Goal: Task Accomplishment & Management: Use online tool/utility

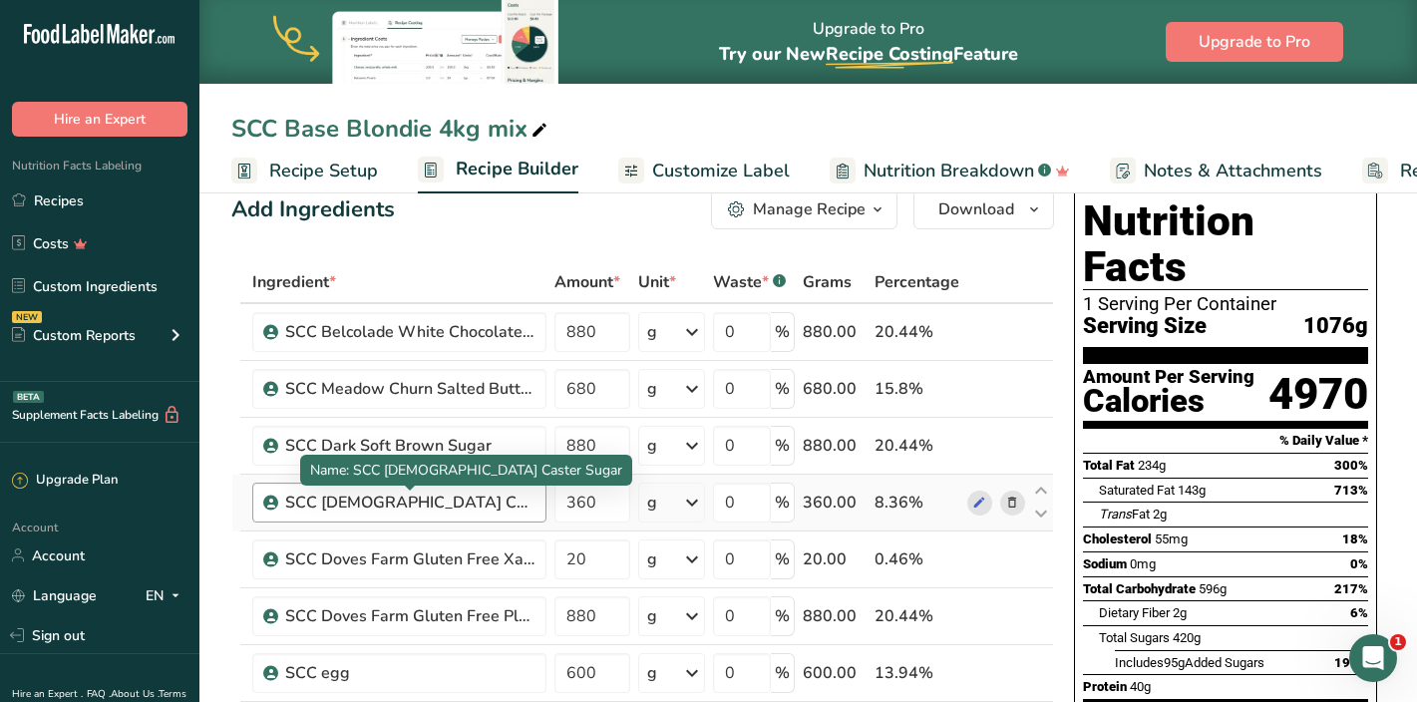
scroll to position [29, 0]
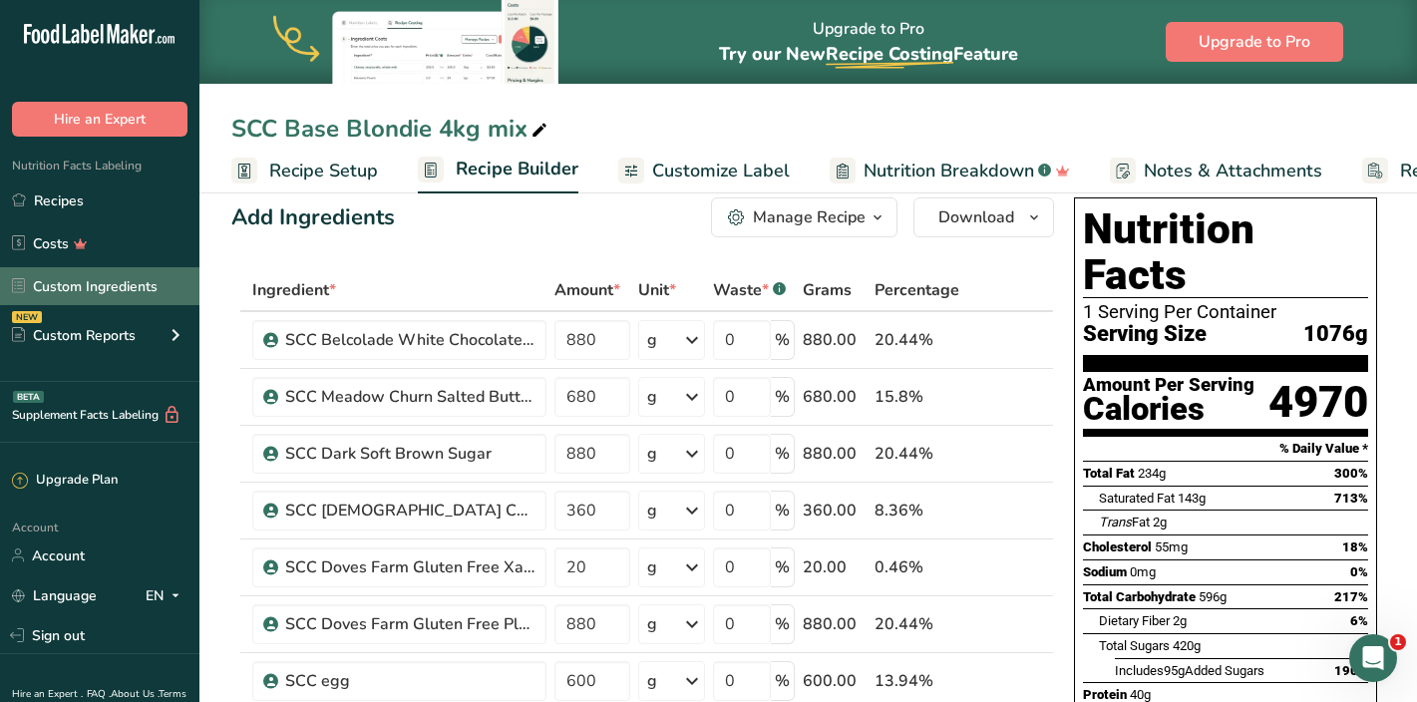
click at [152, 275] on link "Custom Ingredients" at bounding box center [99, 286] width 199 height 38
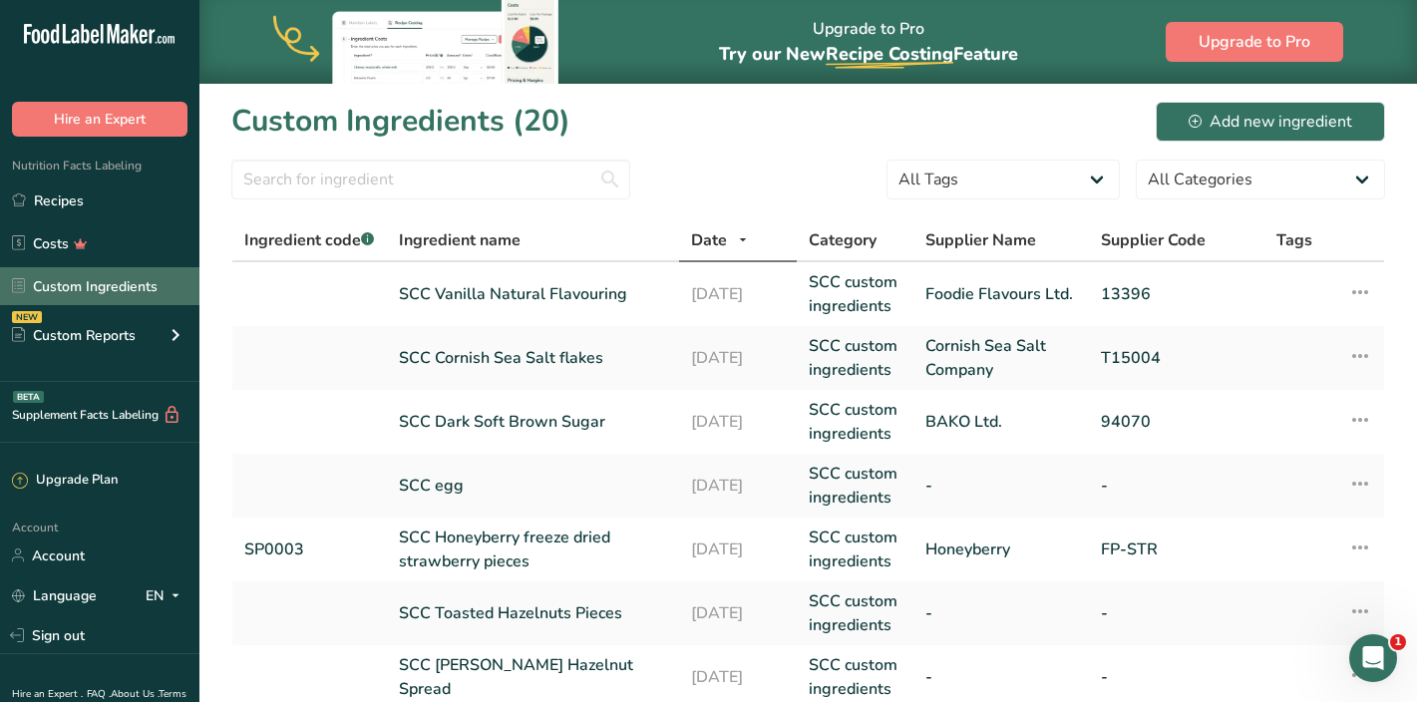
click at [163, 279] on link "Custom Ingredients" at bounding box center [99, 286] width 199 height 38
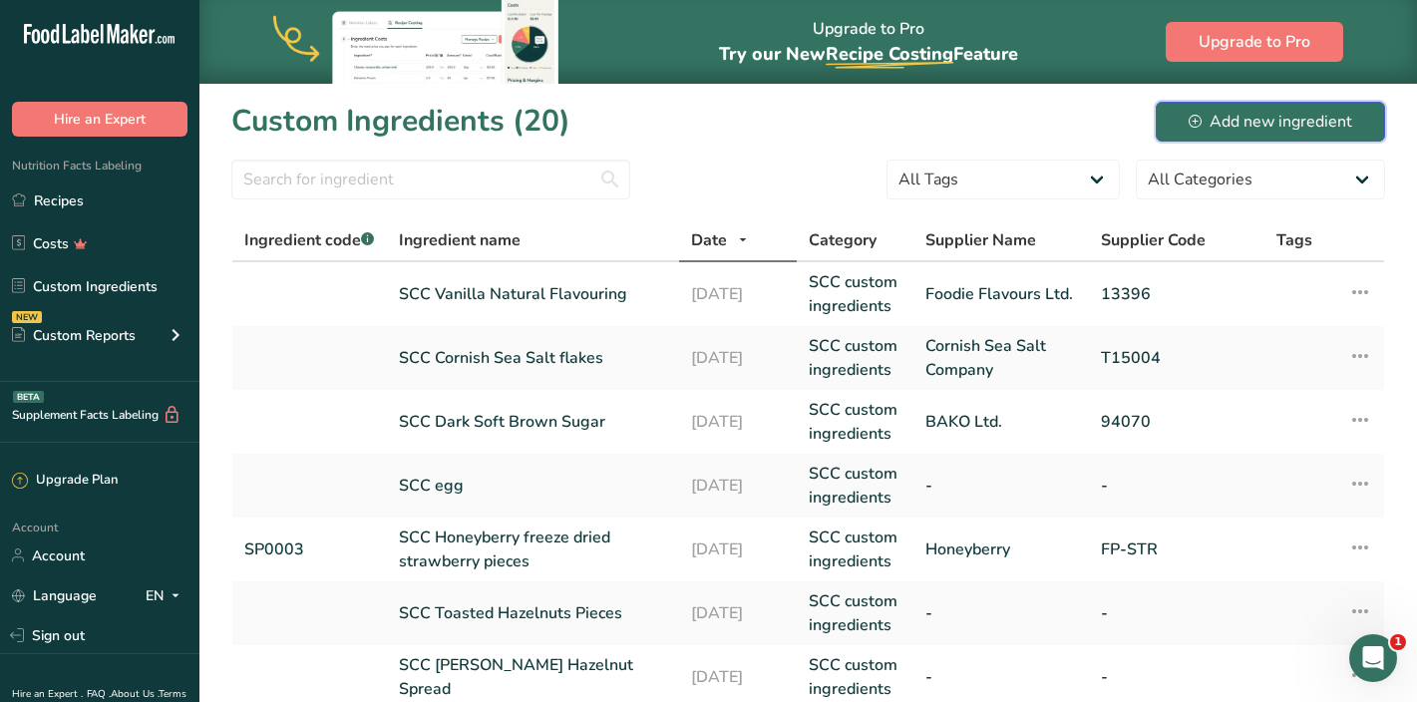
click at [1190, 126] on icon at bounding box center [1195, 121] width 13 height 13
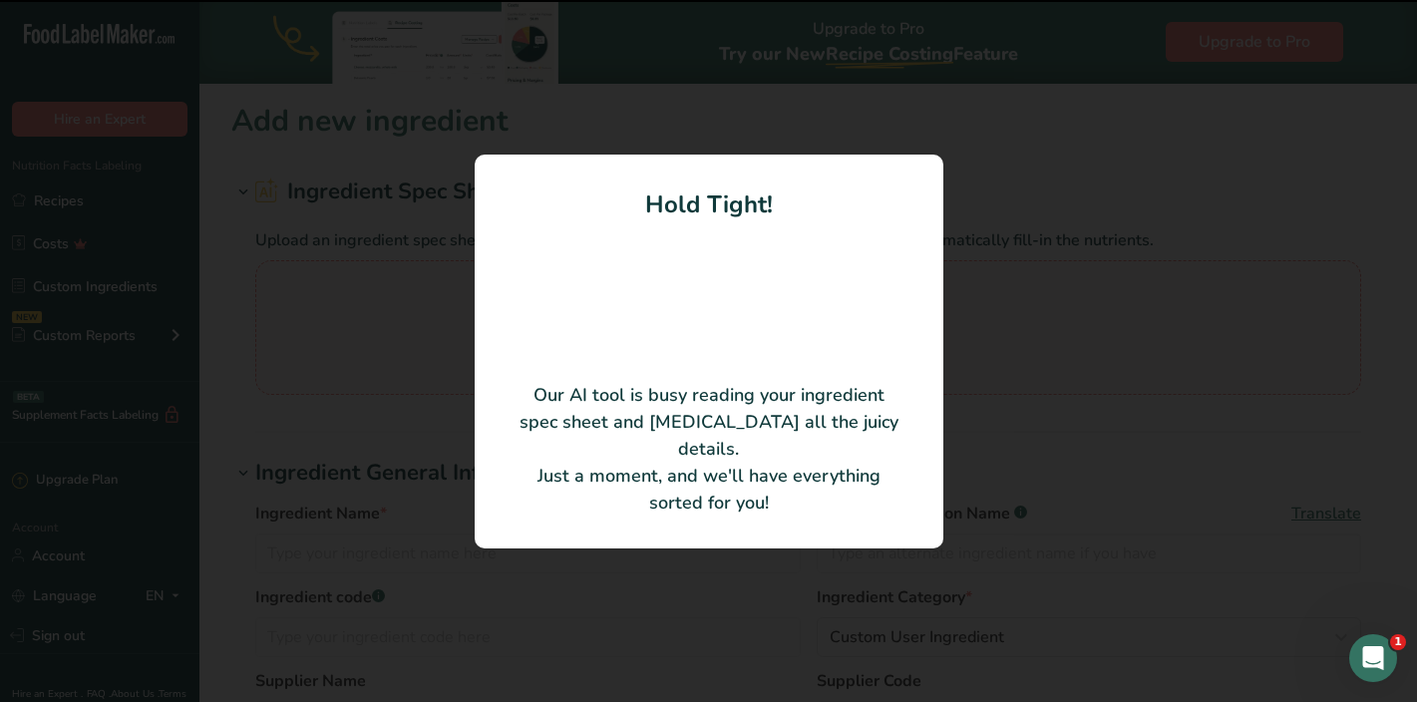
type input "Gluten Free Split Yellow Pea Flour"
type input "Edme Ltd"
type input "3032"
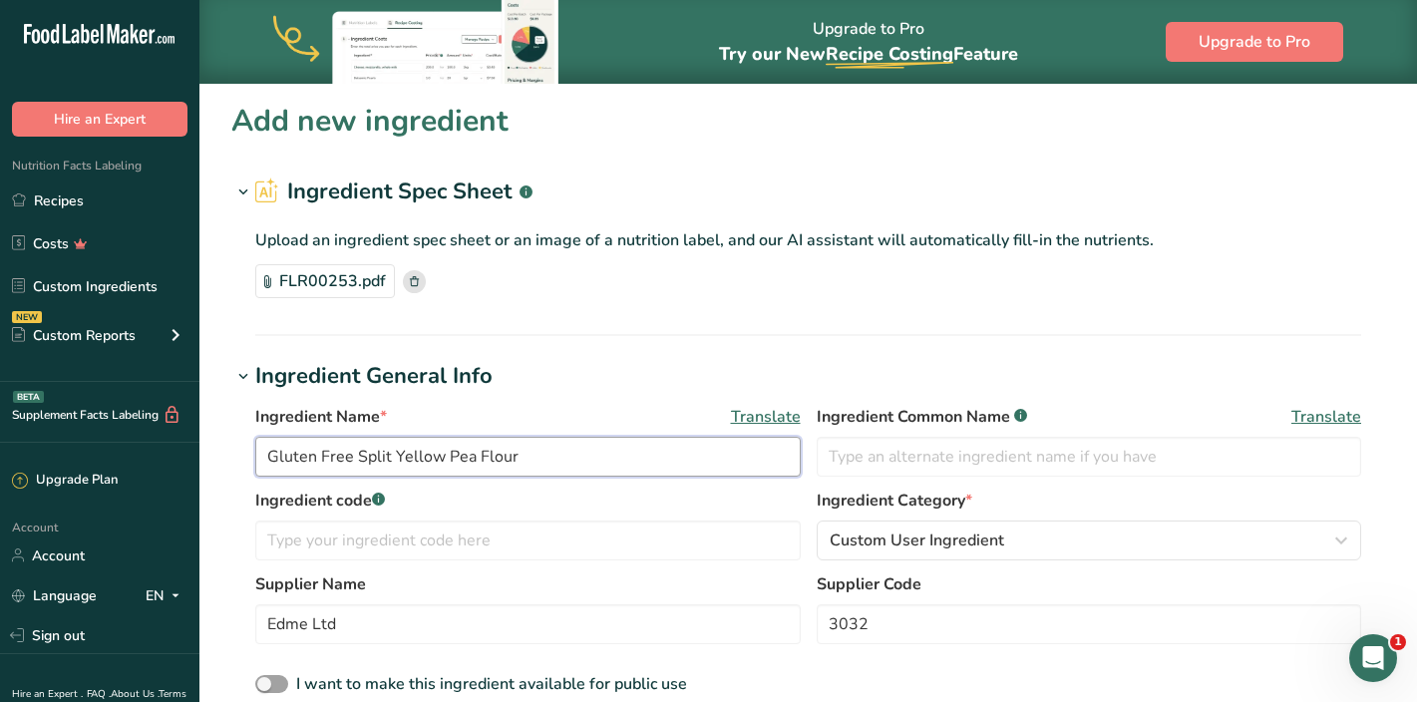
click at [275, 455] on input "Gluten Free Split Yellow Pea Flour" at bounding box center [528, 457] width 546 height 40
drag, startPoint x: 381, startPoint y: 460, endPoint x: 305, endPoint y: 462, distance: 75.8
click at [305, 462] on input "SCC gluten Free Split Yellow Pea Flour" at bounding box center [528, 457] width 546 height 40
type input "SCC GF Split Yellow Pea Flour"
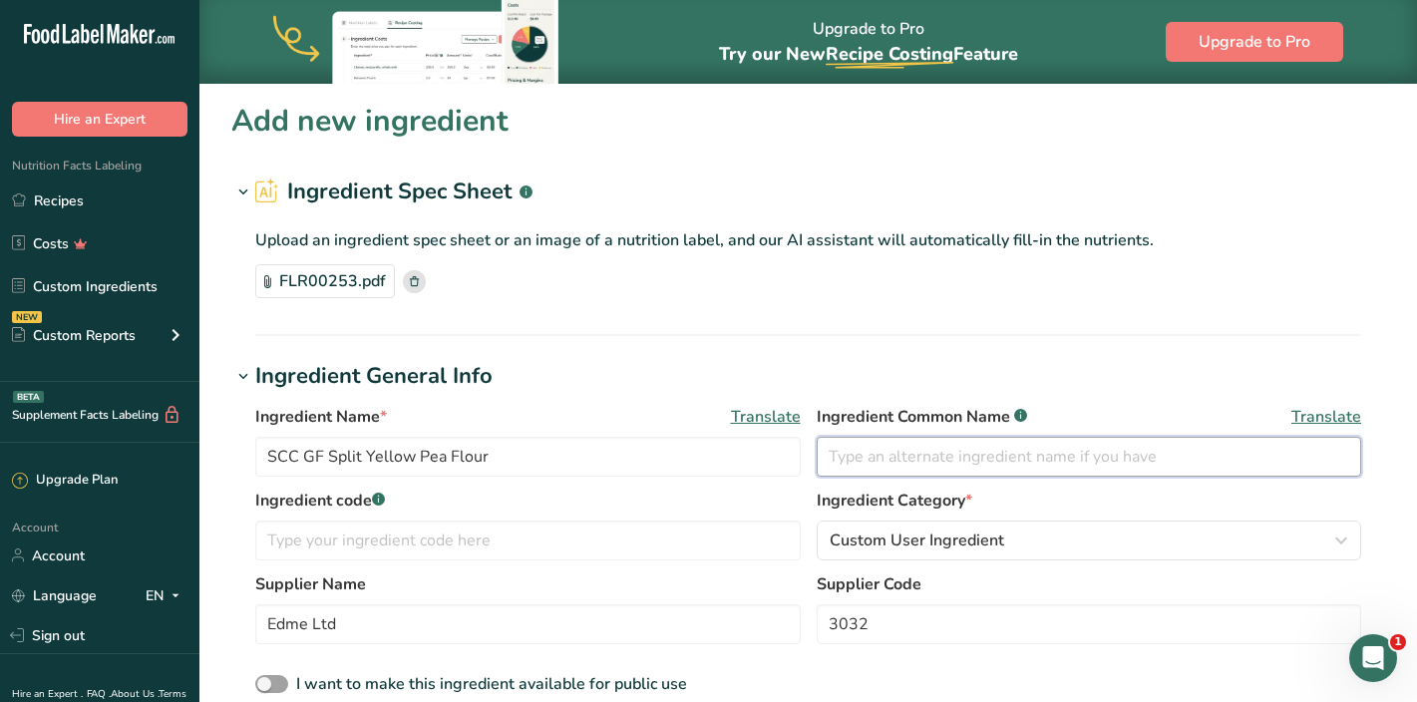
click at [866, 459] on input "text" at bounding box center [1090, 457] width 546 height 40
type input "Pea Flour"
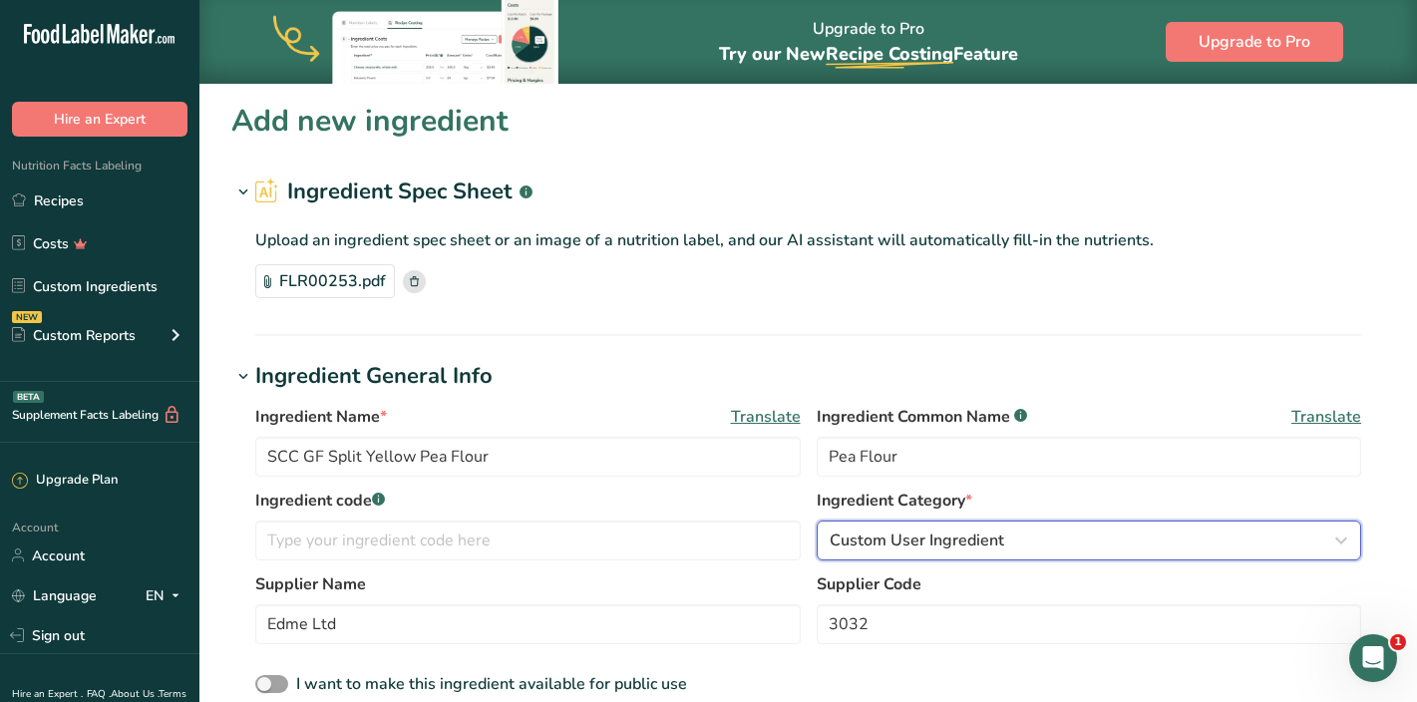
click at [986, 544] on span "Custom User Ingredient" at bounding box center [917, 541] width 175 height 24
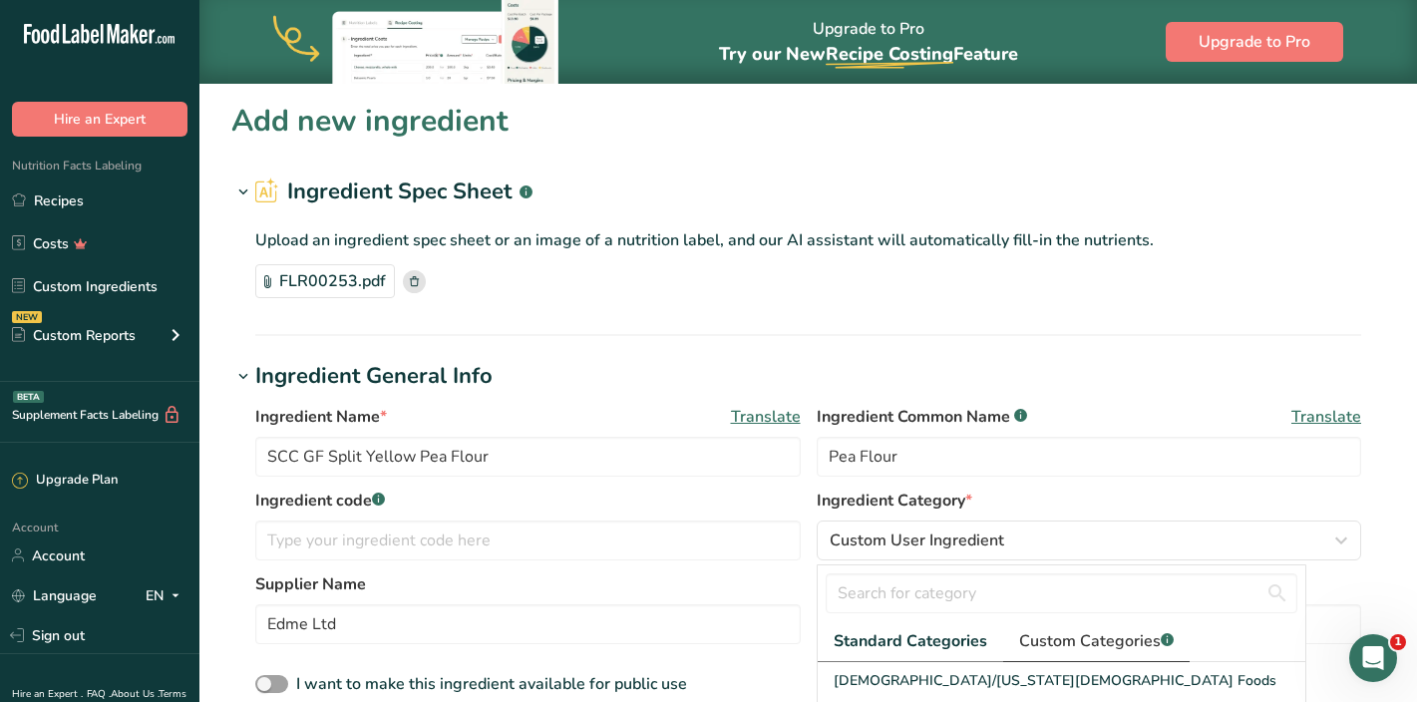
click at [1057, 644] on span "Custom Categories .a-a{fill:#347362;}.b-a{fill:#fff;}" at bounding box center [1096, 641] width 155 height 24
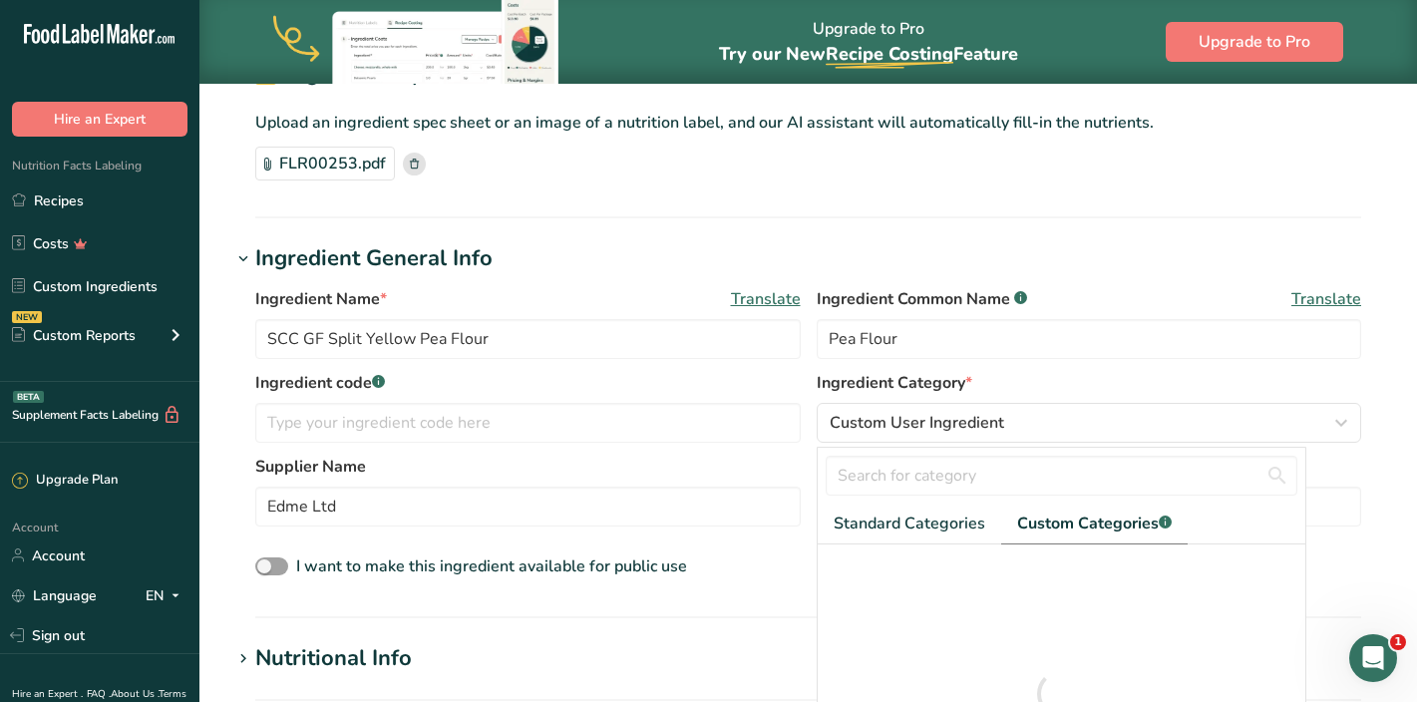
scroll to position [120, 0]
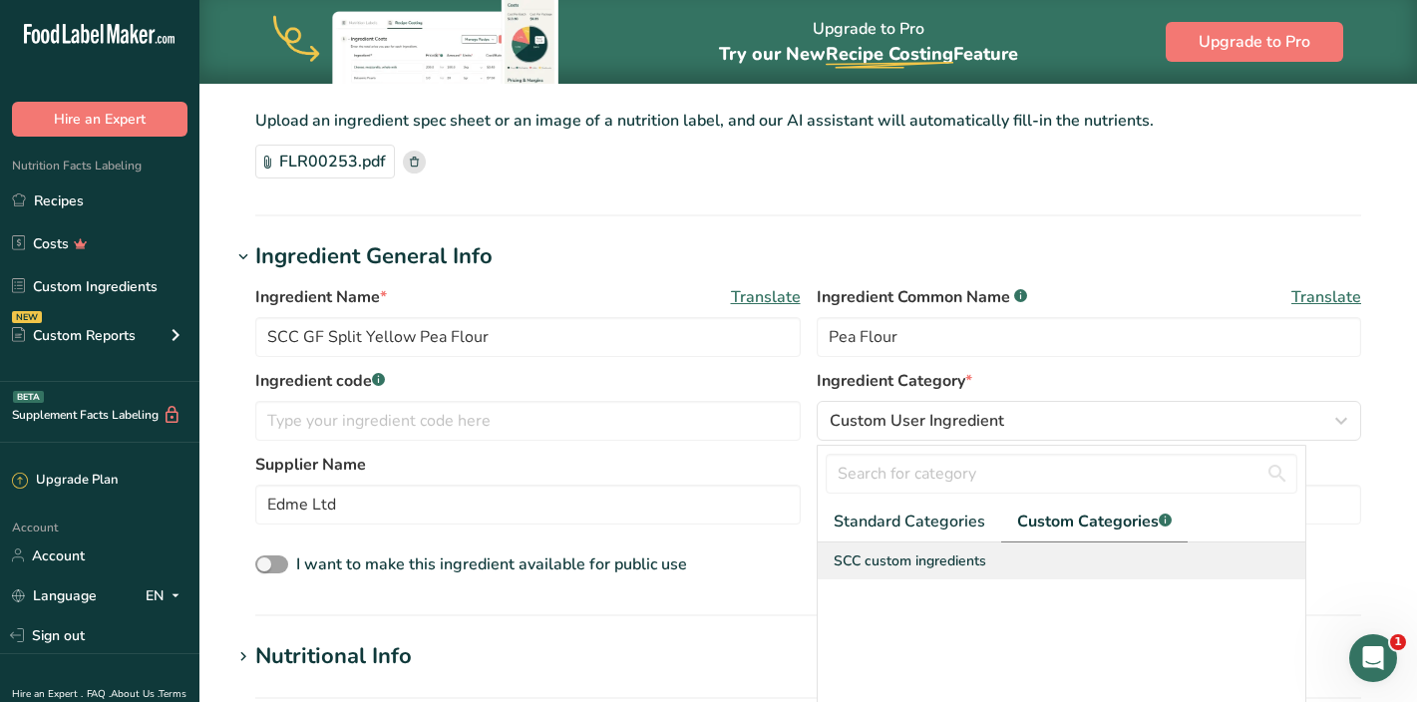
click at [963, 562] on span "SCC custom ingredients" at bounding box center [910, 560] width 153 height 21
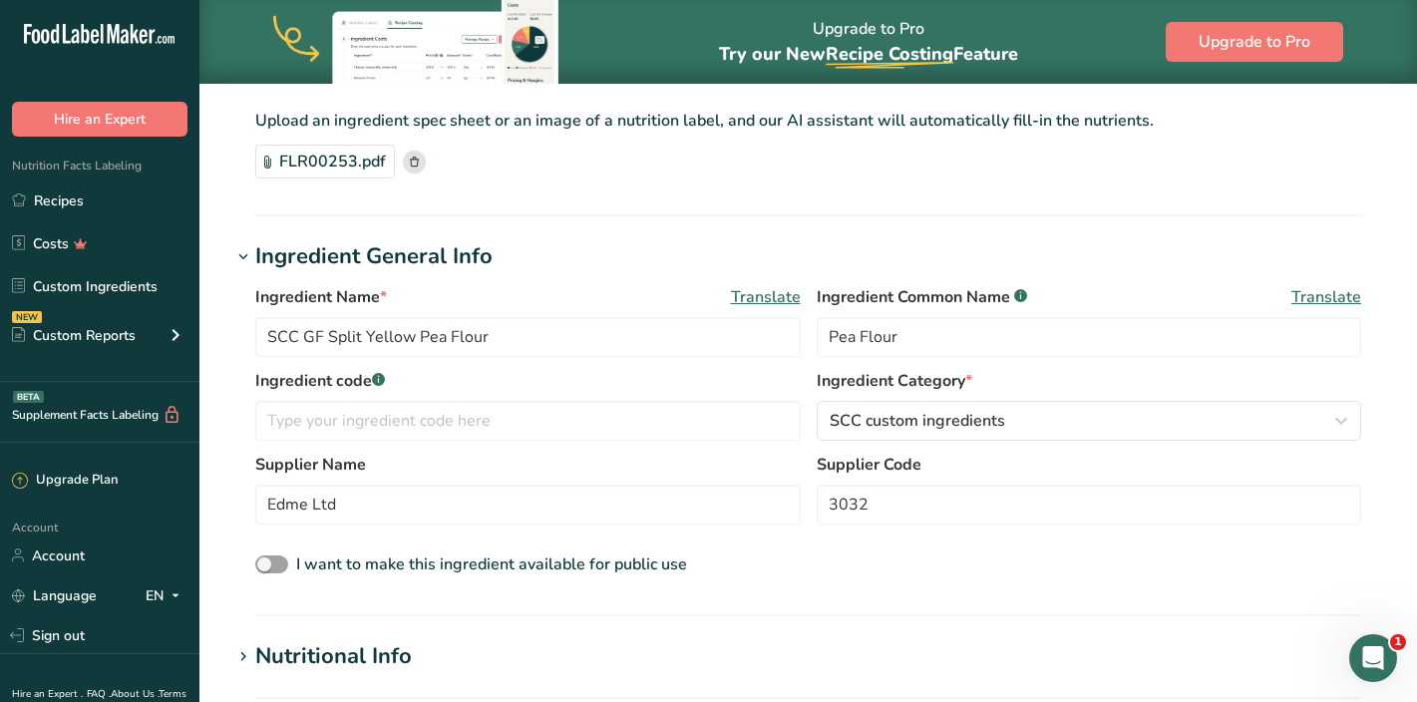
scroll to position [292, 0]
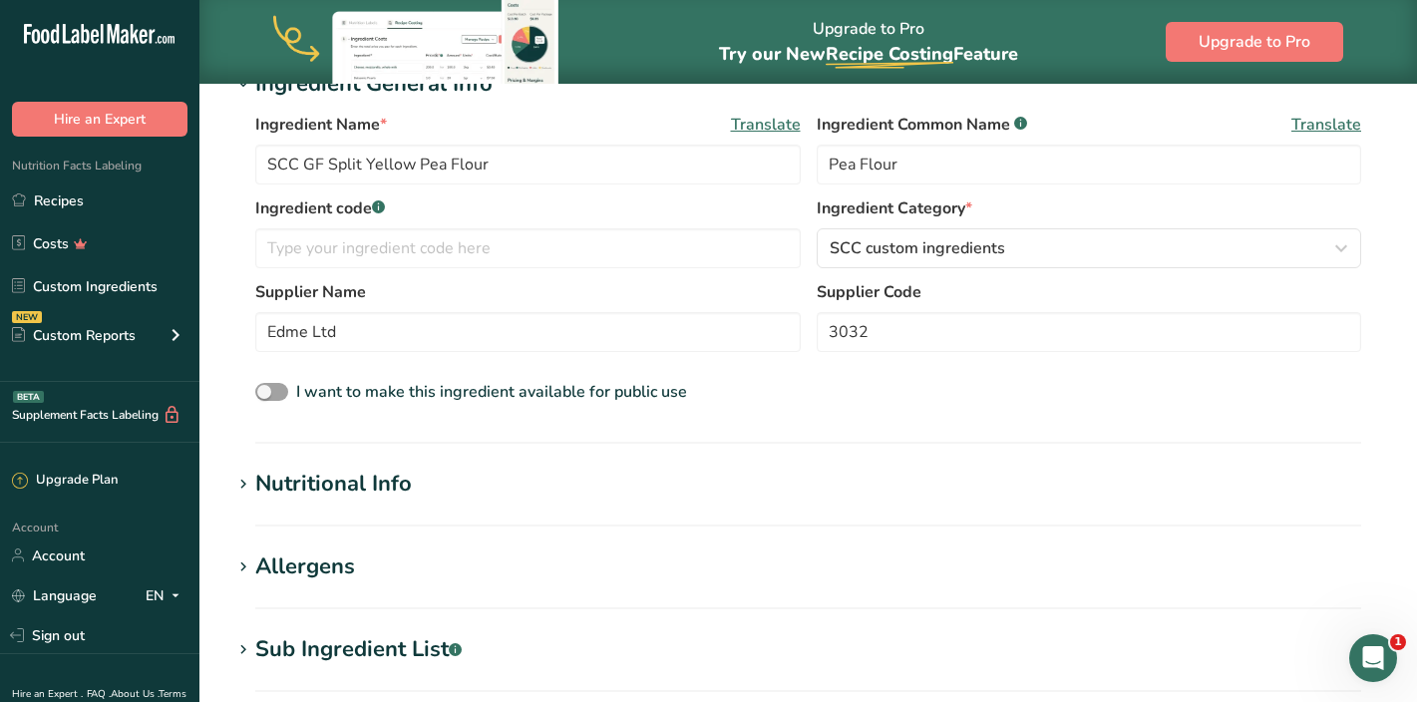
click at [847, 482] on h1 "Nutritional Info" at bounding box center [808, 484] width 1154 height 33
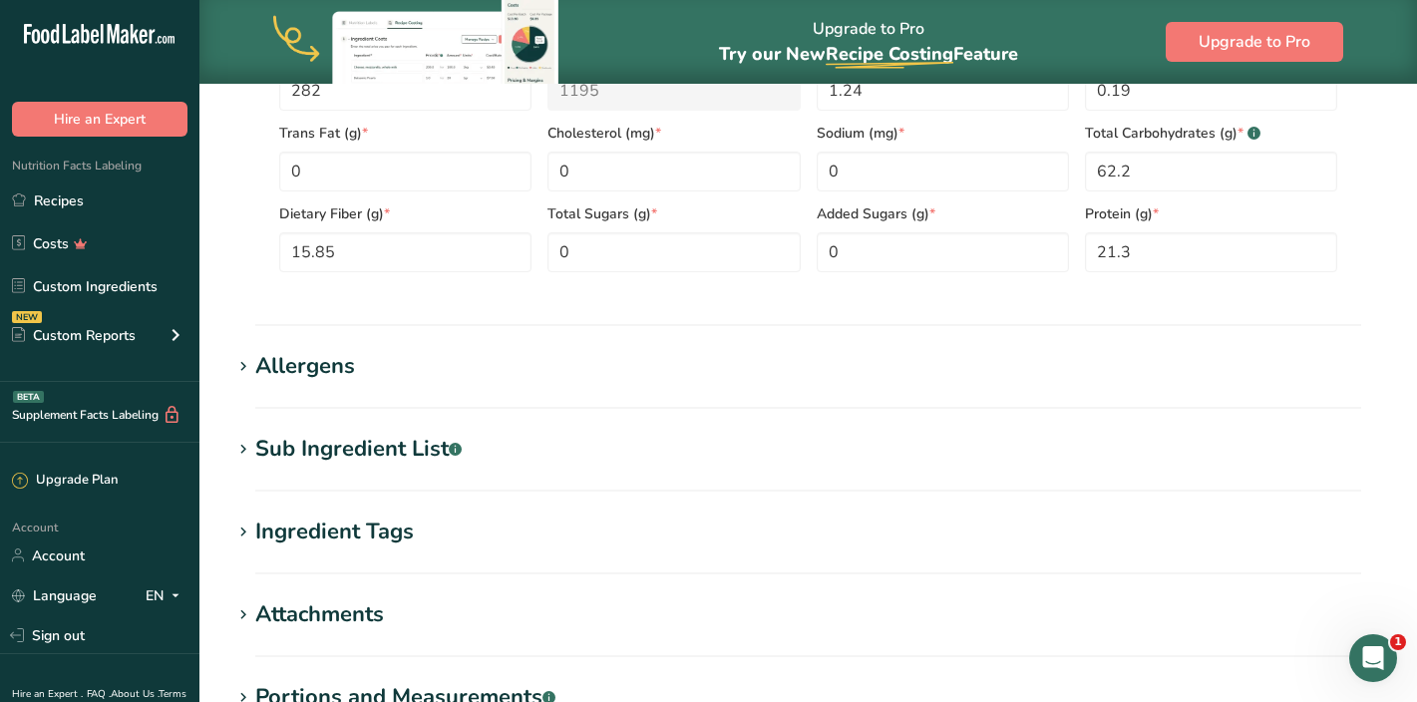
scroll to position [978, 0]
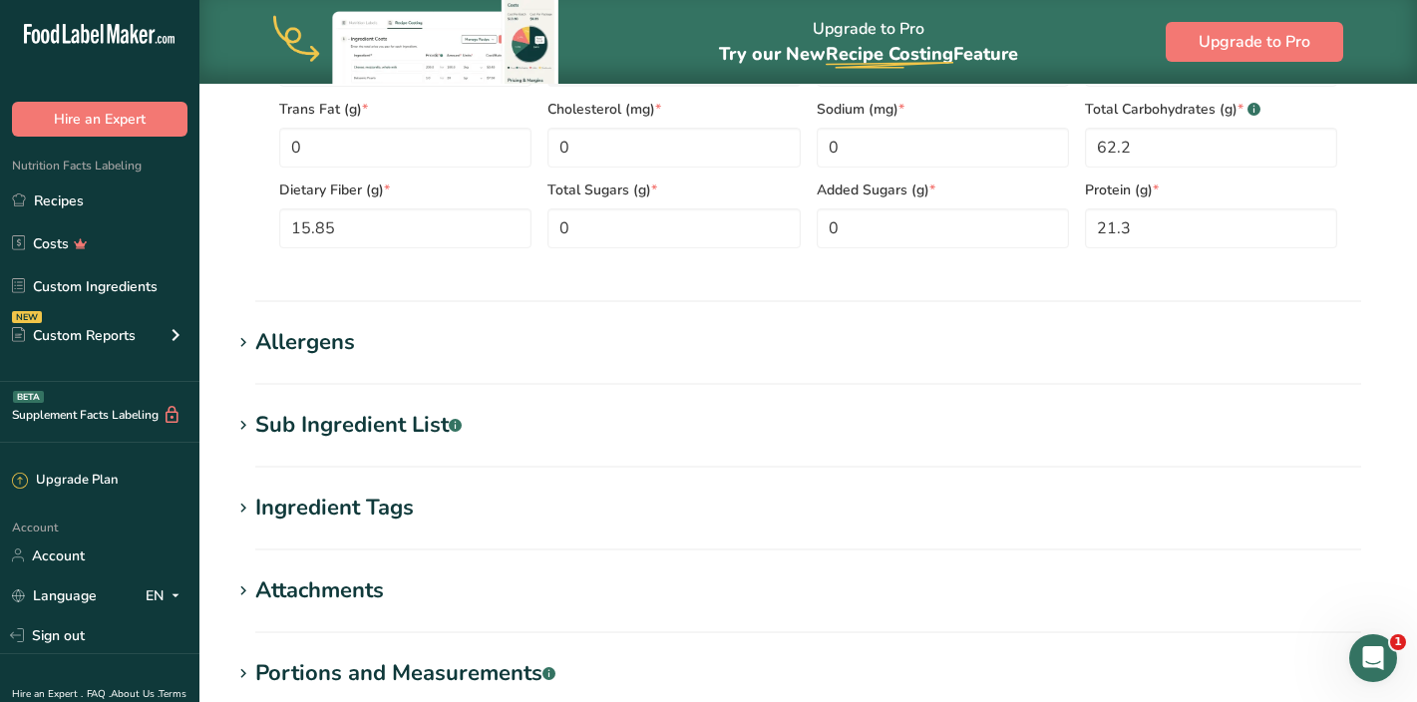
click at [725, 359] on section "Allergens Add any known allergens associated with your ingredient Soy Tree Nuts…" at bounding box center [808, 355] width 1154 height 59
click at [296, 344] on div "Allergens" at bounding box center [305, 342] width 100 height 33
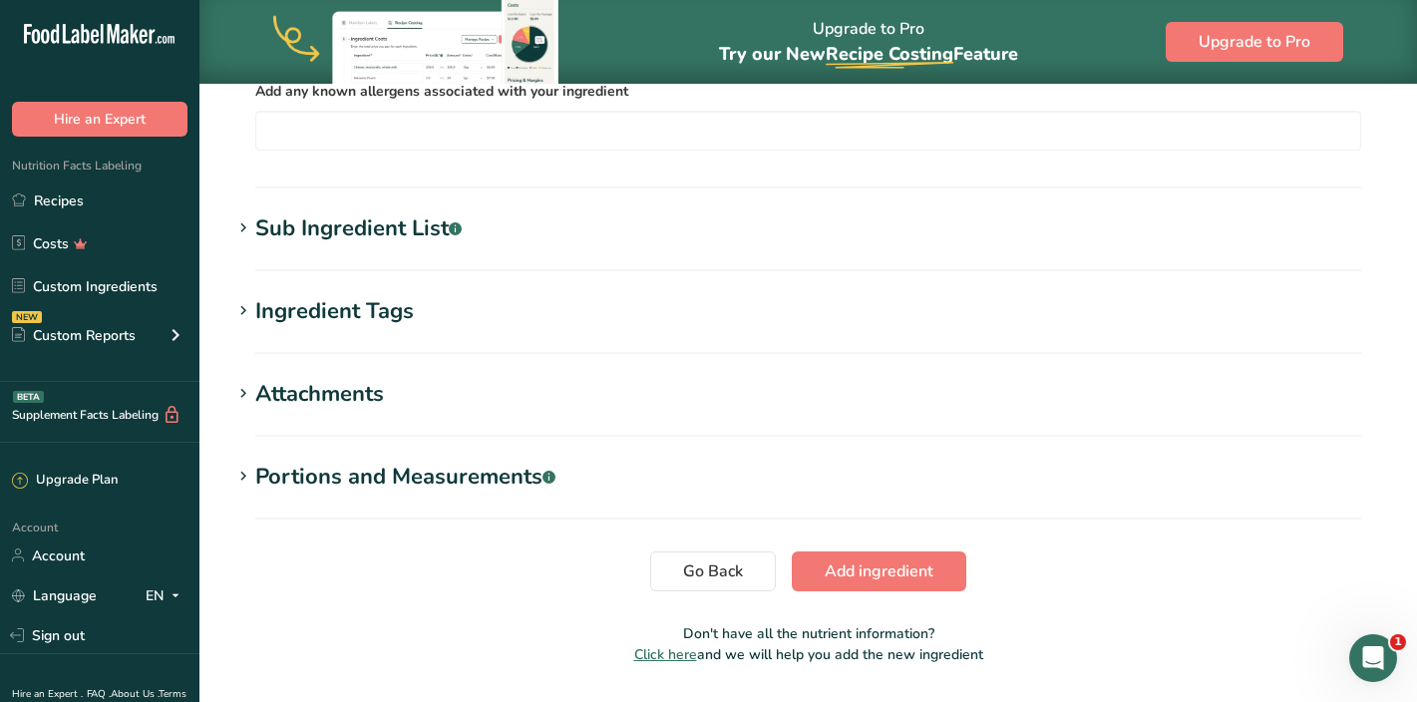
scroll to position [1329, 0]
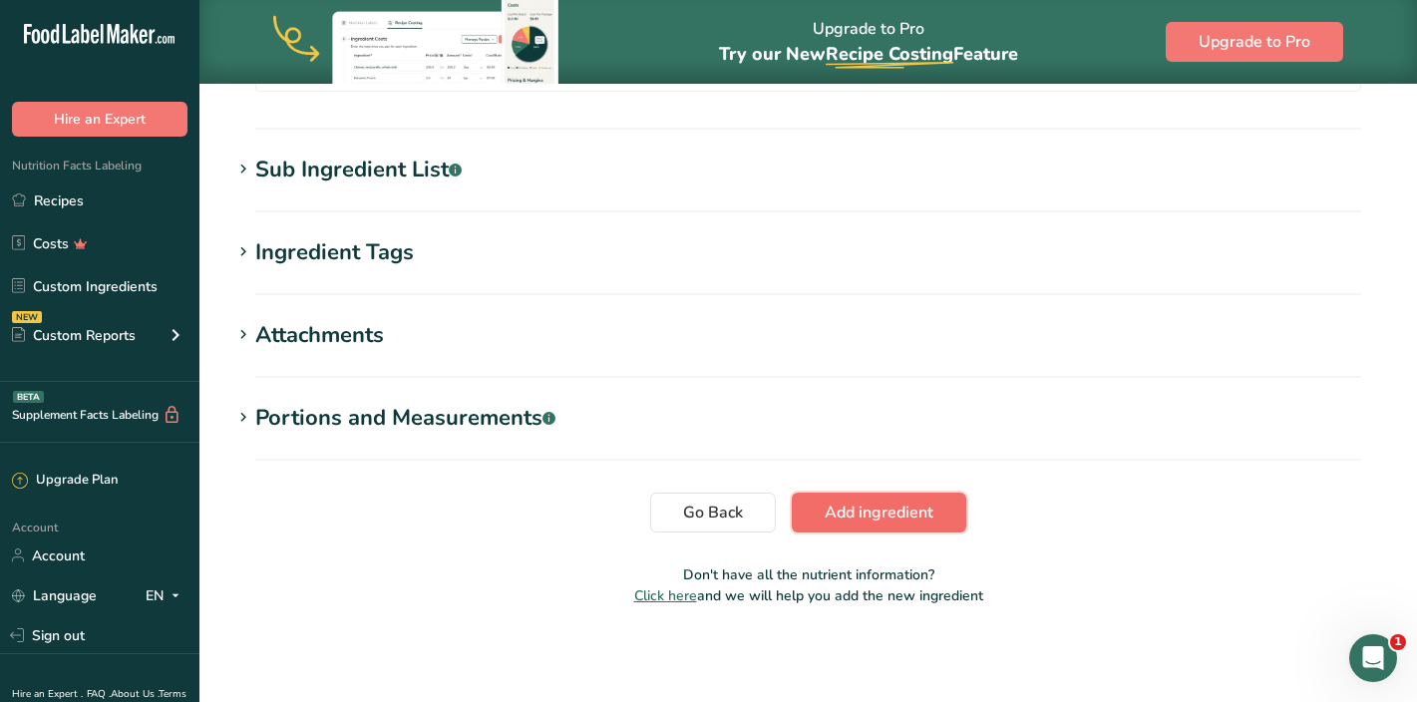
click at [956, 524] on button "Add ingredient" at bounding box center [879, 513] width 175 height 40
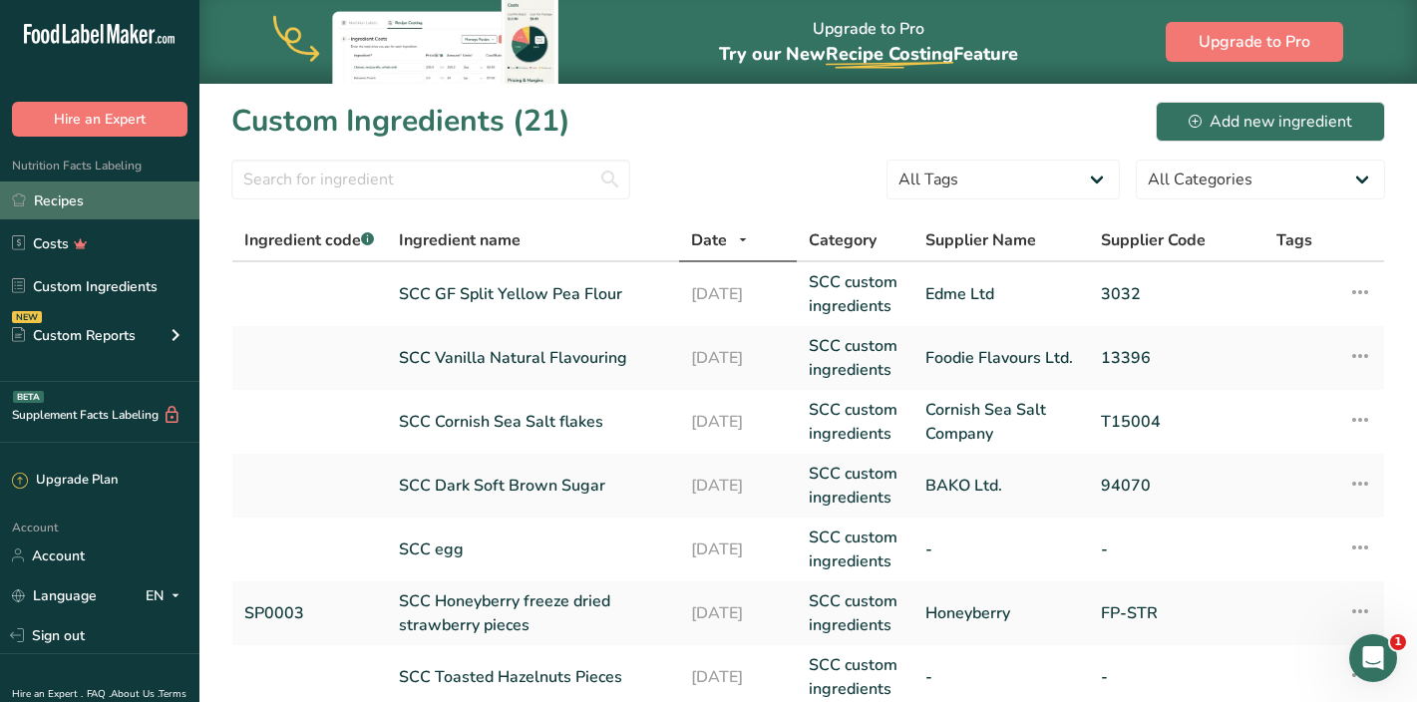
click at [130, 191] on link "Recipes" at bounding box center [99, 201] width 199 height 38
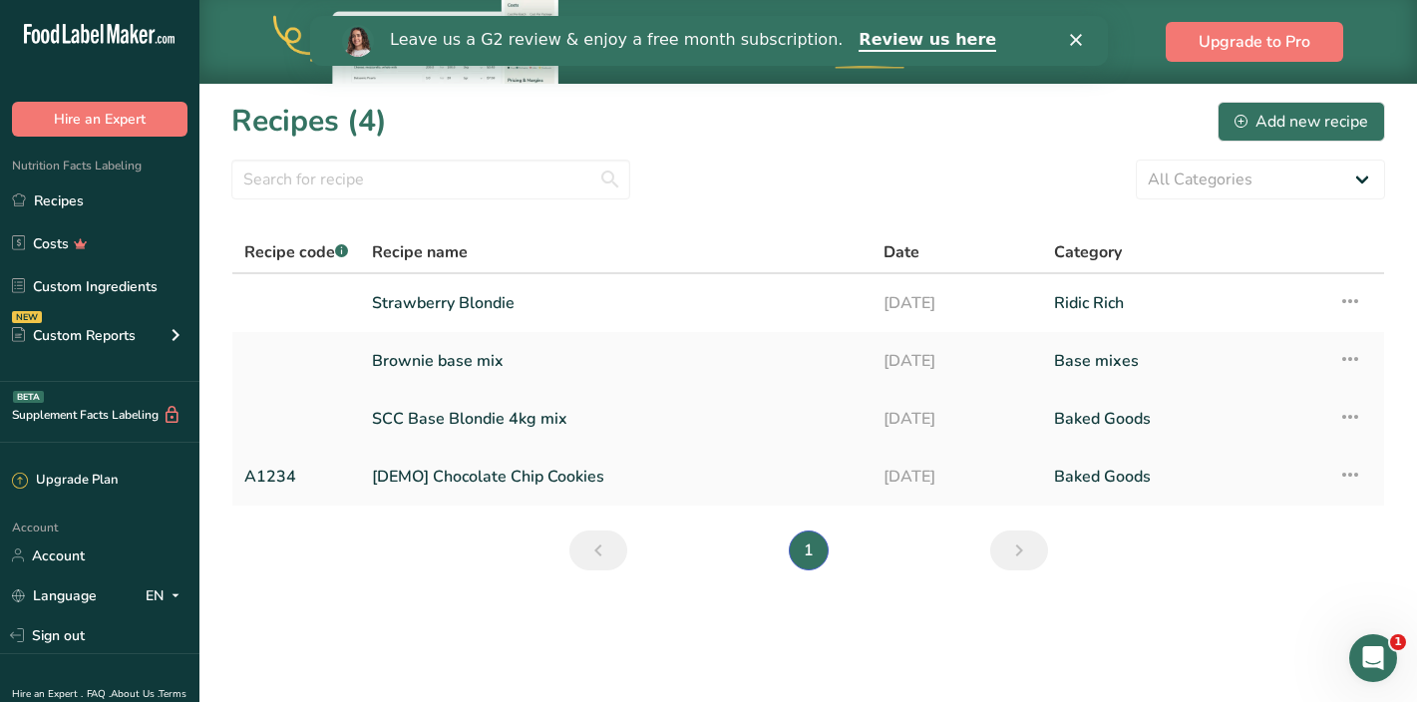
click at [428, 413] on link "SCC Base Blondie 4kg mix" at bounding box center [616, 419] width 488 height 42
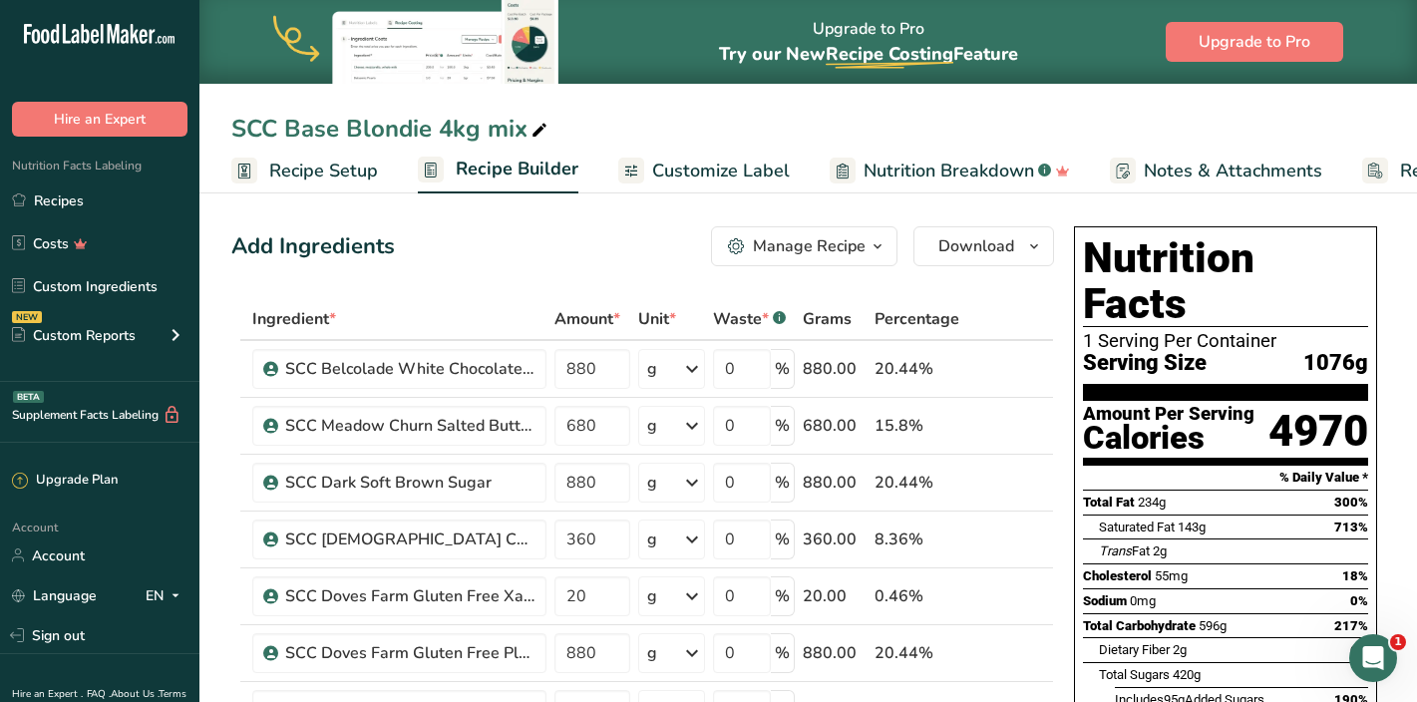
click at [320, 164] on span "Recipe Setup" at bounding box center [323, 171] width 109 height 27
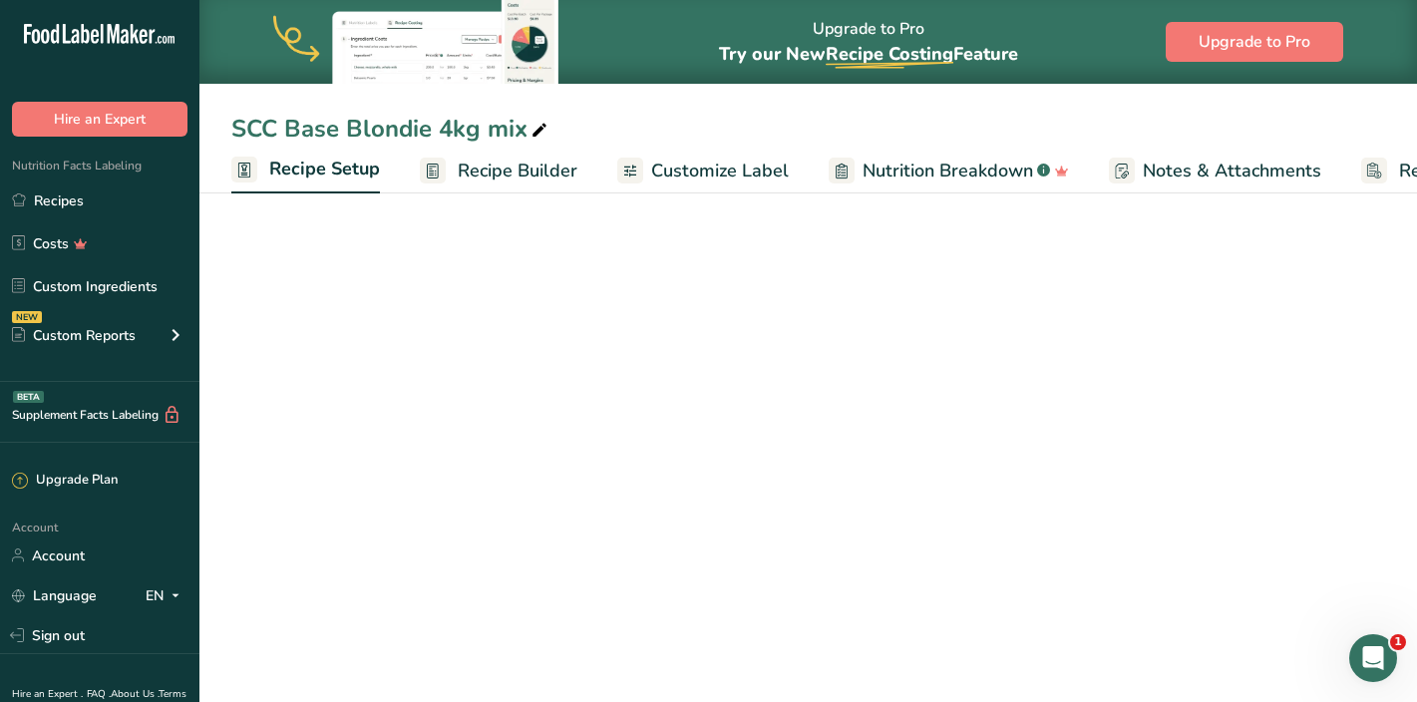
scroll to position [0, 7]
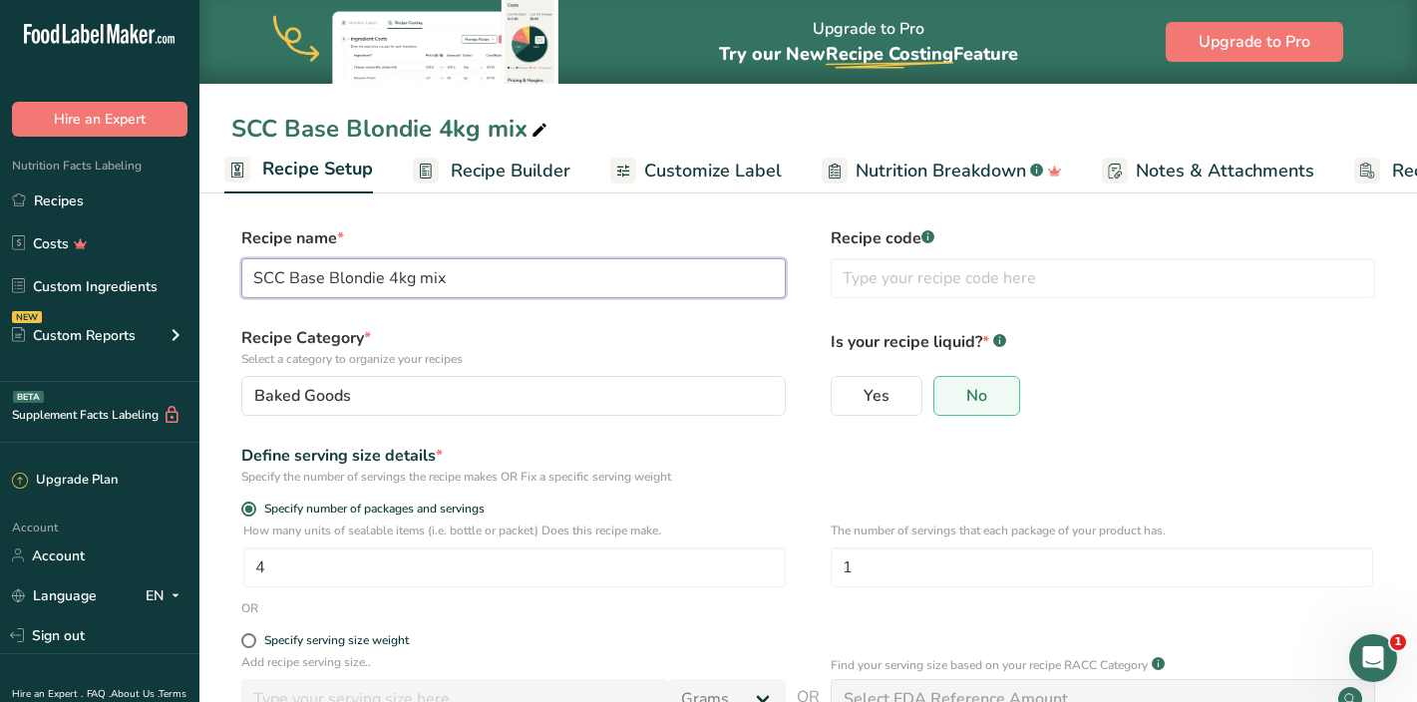
click at [455, 283] on input "SCC Base Blondie 4kg mix" at bounding box center [513, 278] width 545 height 40
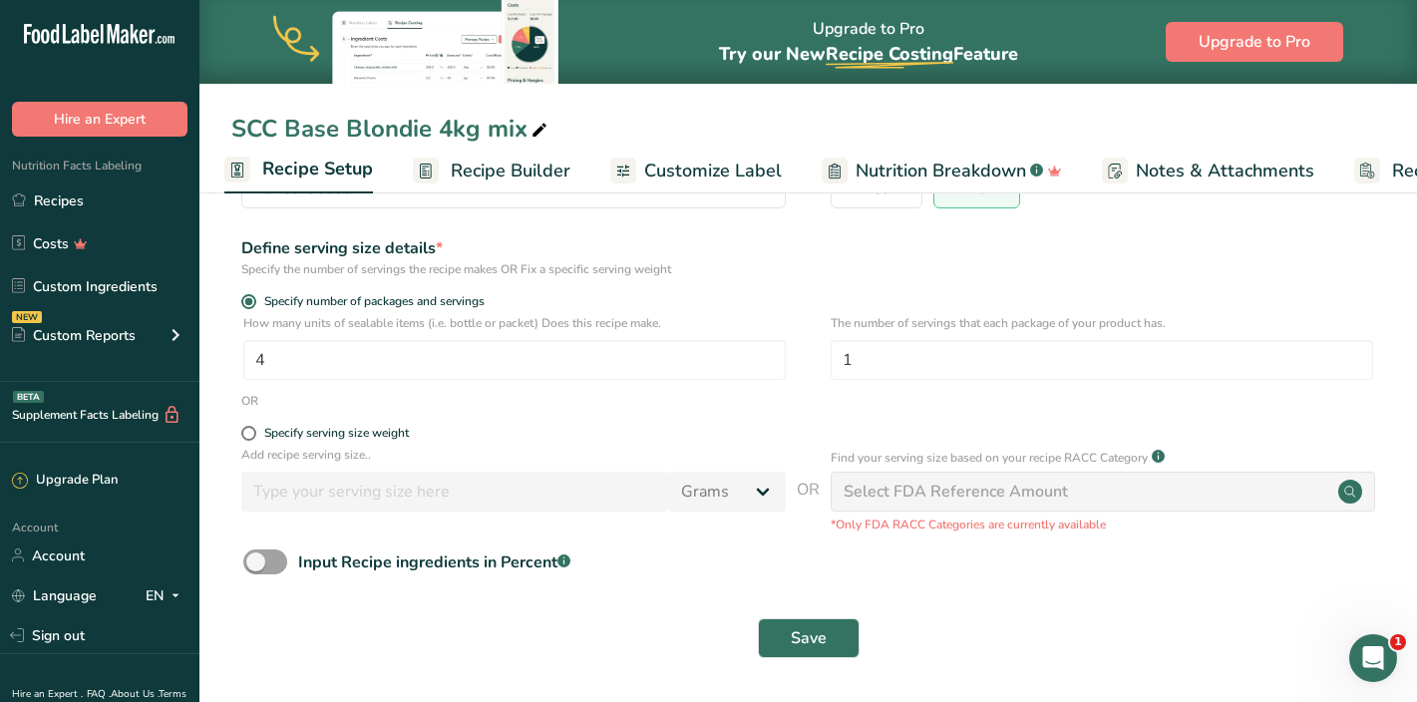
type input "SCC Base Blondie 4kg mix (in kg portions)"
click at [812, 664] on div "Save" at bounding box center [808, 638] width 1154 height 64
click at [819, 643] on span "Save" at bounding box center [809, 638] width 36 height 24
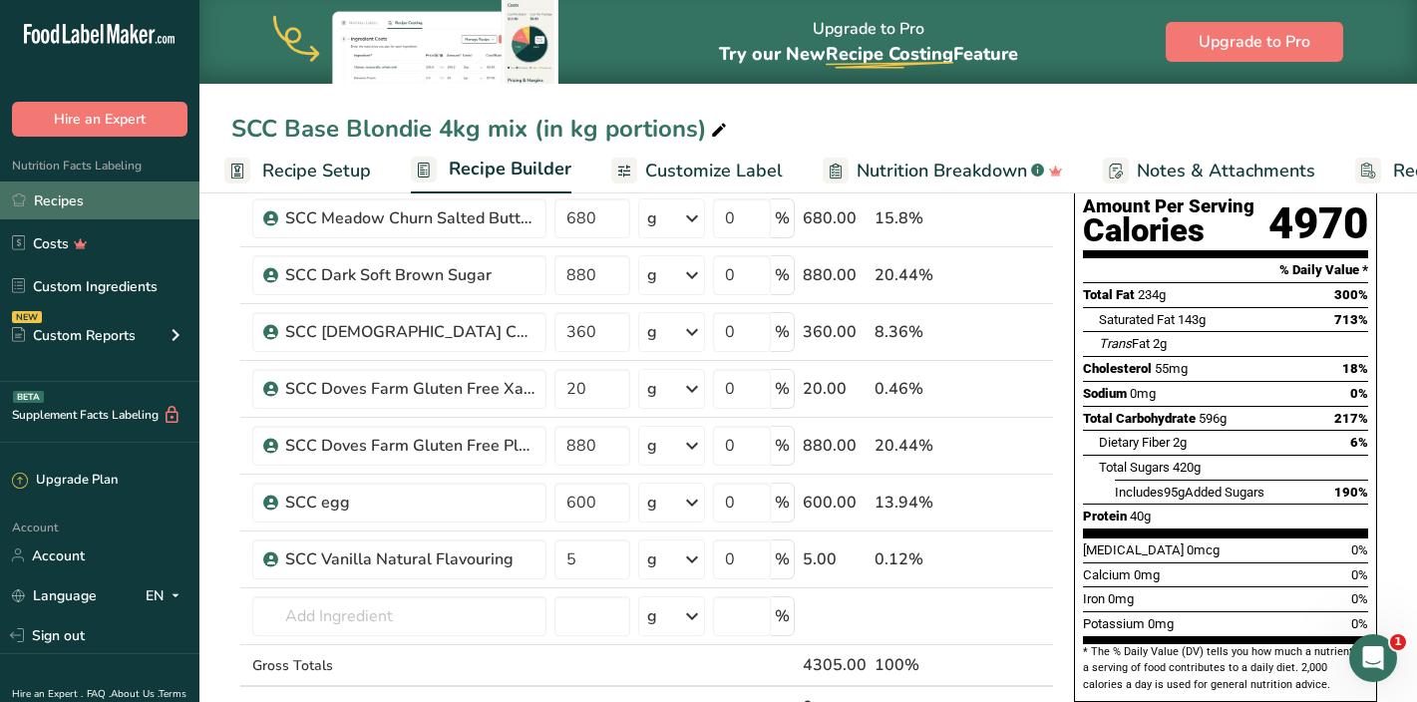
click at [141, 206] on link "Recipes" at bounding box center [99, 201] width 199 height 38
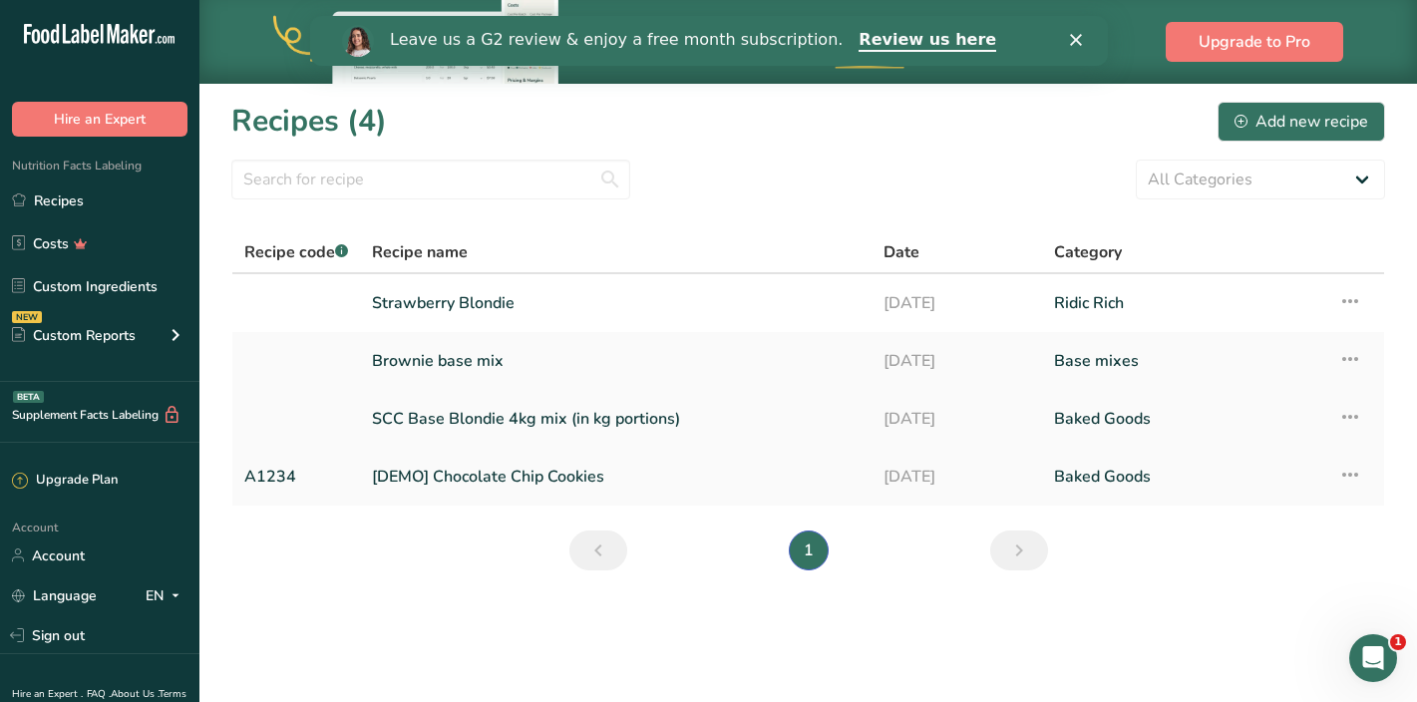
click at [1349, 412] on icon at bounding box center [1350, 417] width 24 height 36
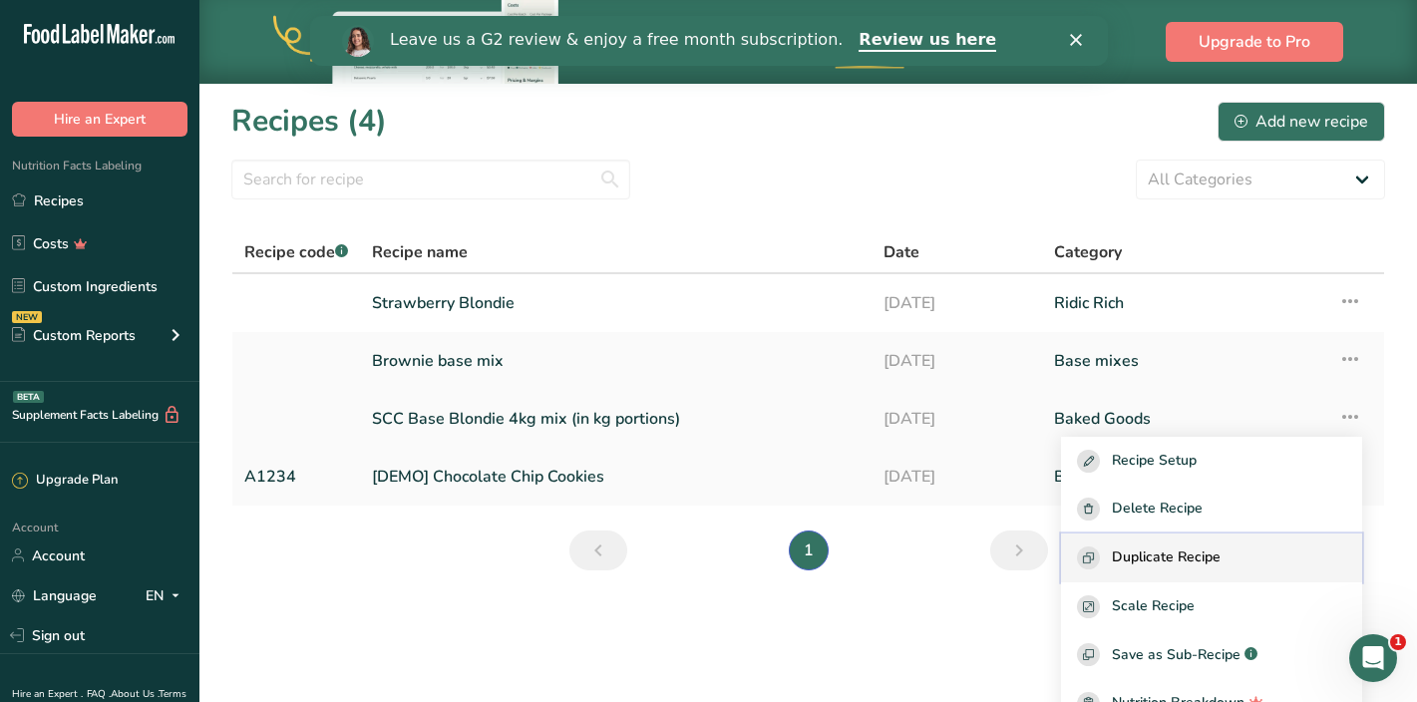
click at [1221, 563] on span "Duplicate Recipe" at bounding box center [1166, 558] width 109 height 23
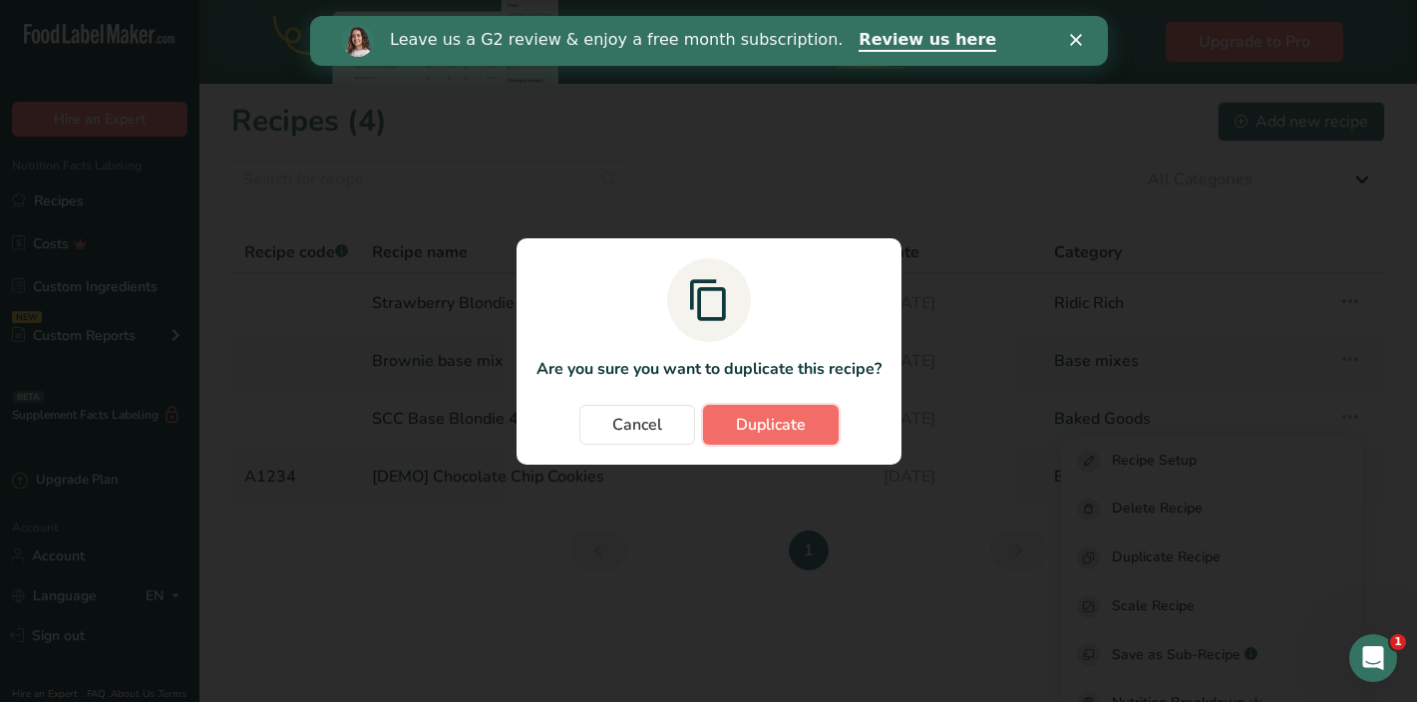
click at [763, 425] on span "Duplicate" at bounding box center [771, 425] width 70 height 24
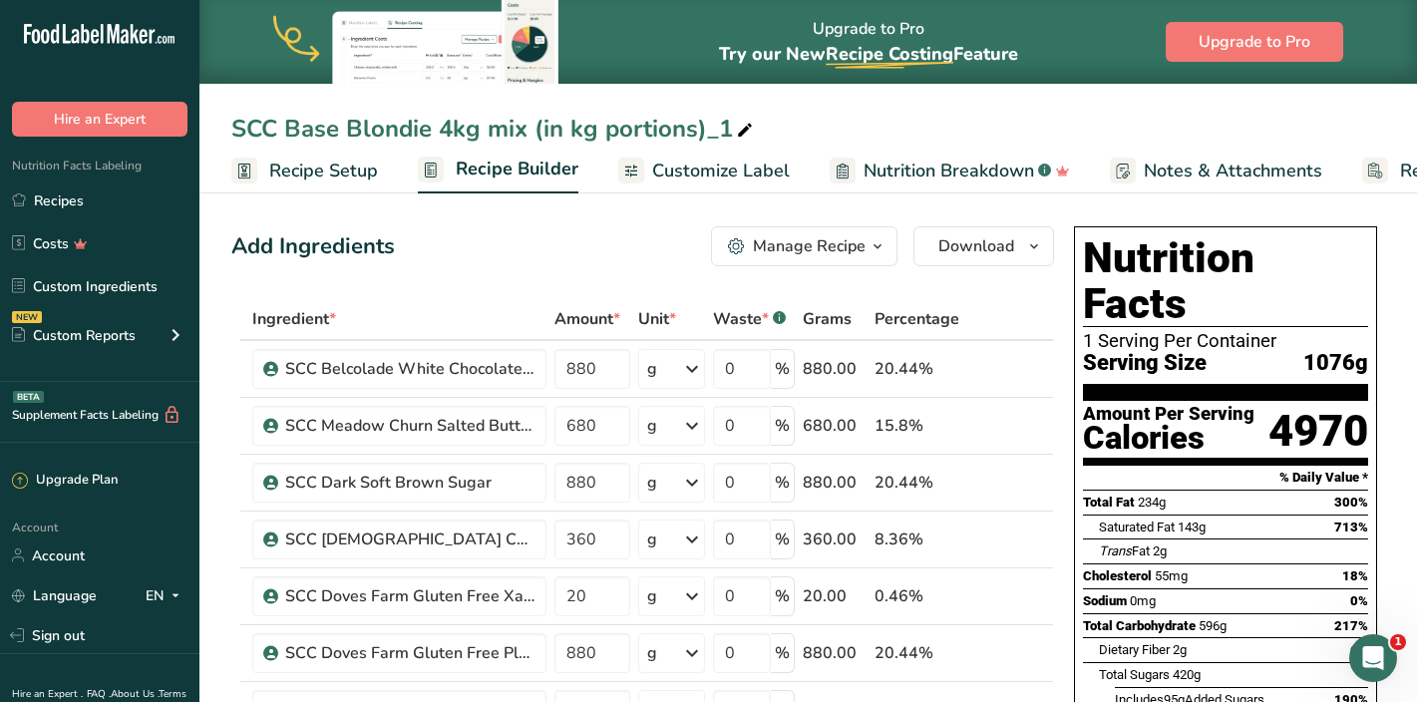
click at [363, 125] on div "SCC Base Blondie 4kg mix (in kg portions)_1" at bounding box center [494, 129] width 526 height 36
click at [355, 122] on input "SCC Base Blondie 4kg mix (in kg portions)_1" at bounding box center [808, 129] width 1154 height 36
click at [336, 155] on link "Recipe Setup" at bounding box center [304, 171] width 147 height 45
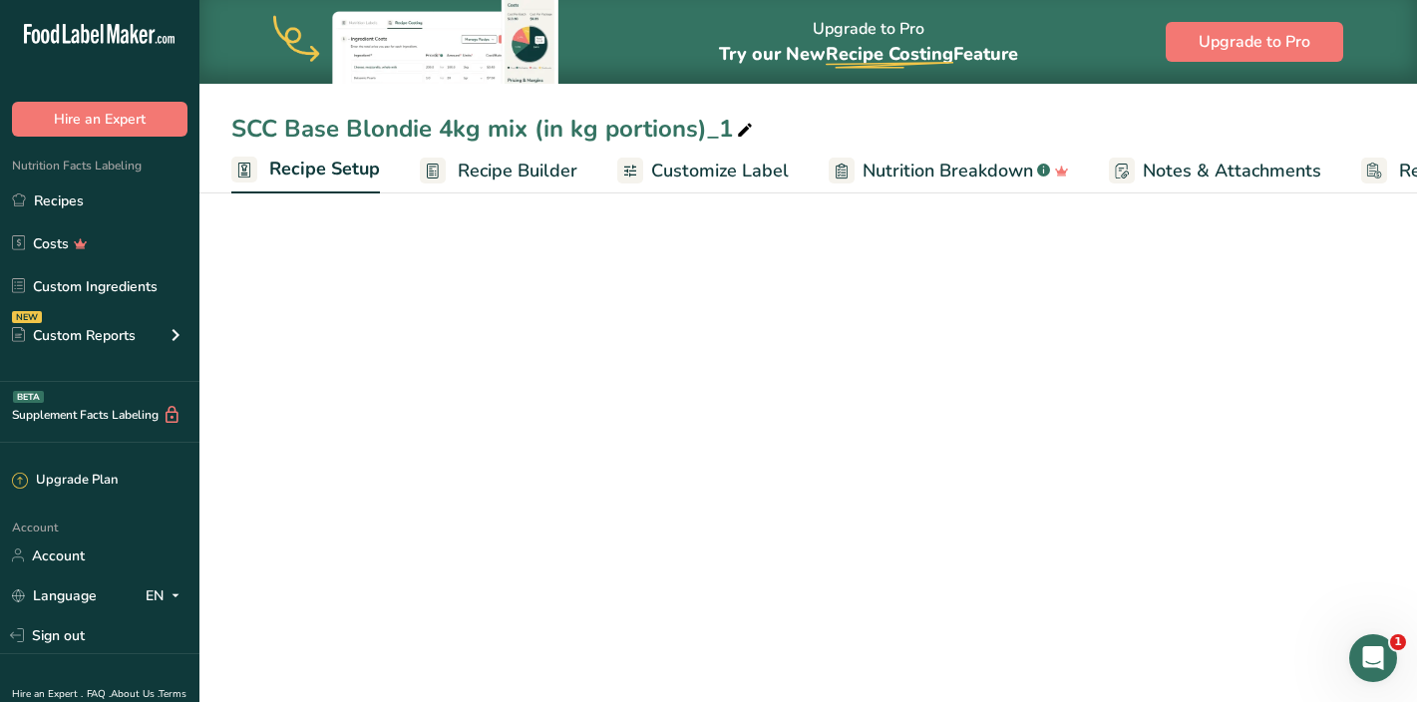
scroll to position [0, 7]
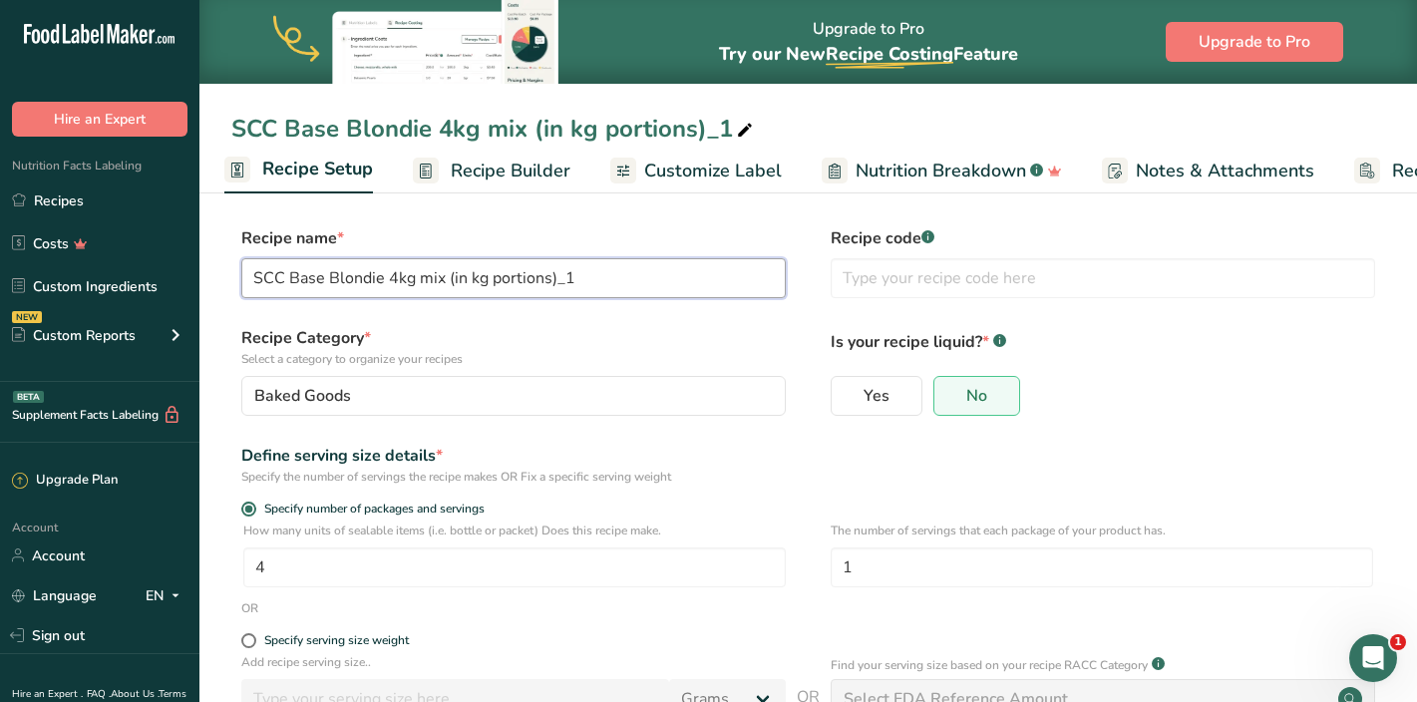
click at [342, 285] on input "SCC Base Blondie 4kg mix (in kg portions)_1" at bounding box center [513, 278] width 545 height 40
drag, startPoint x: 564, startPoint y: 280, endPoint x: 631, endPoint y: 277, distance: 66.9
click at [631, 277] on input "SCC Base Brownie 4kg mix (in kg portions)_1" at bounding box center [513, 278] width 545 height 40
type input "SCC Base Brownie 4kg mix (in kg portions)"
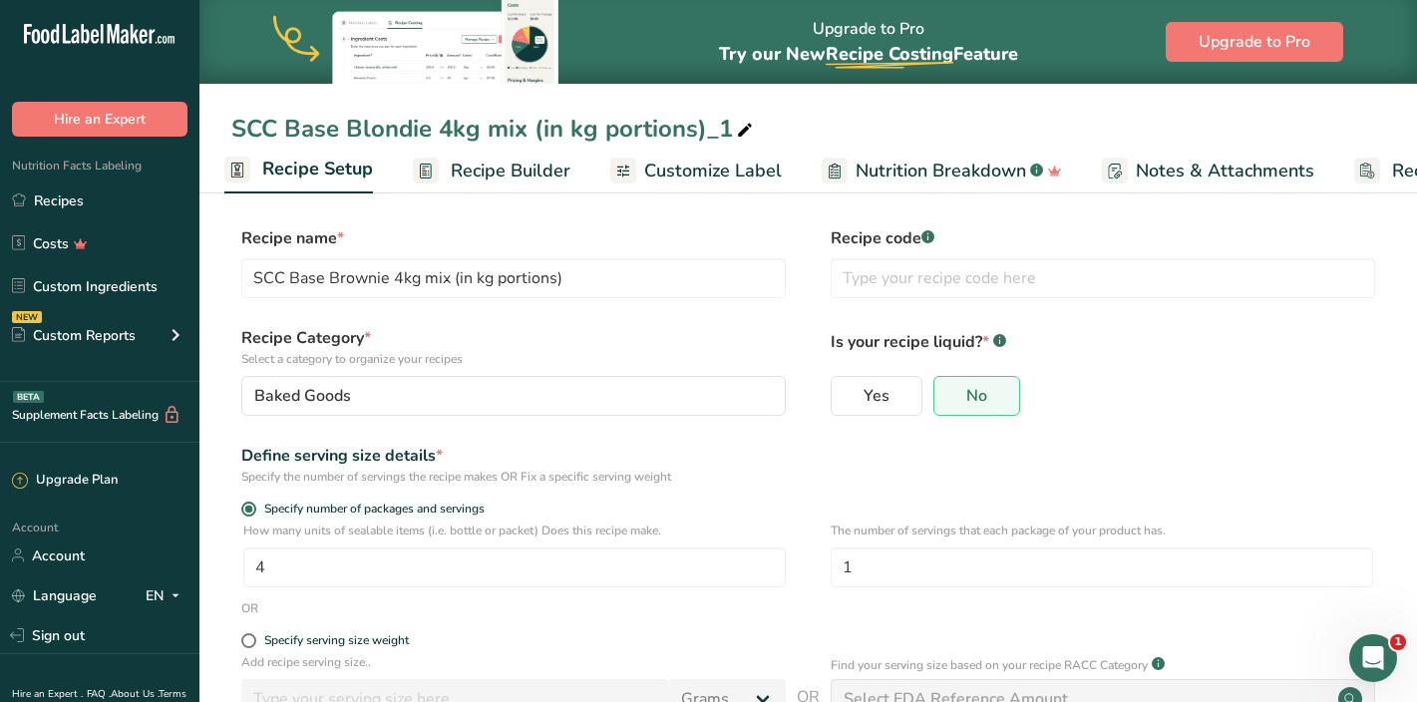
click at [448, 180] on link "Recipe Builder" at bounding box center [492, 171] width 158 height 45
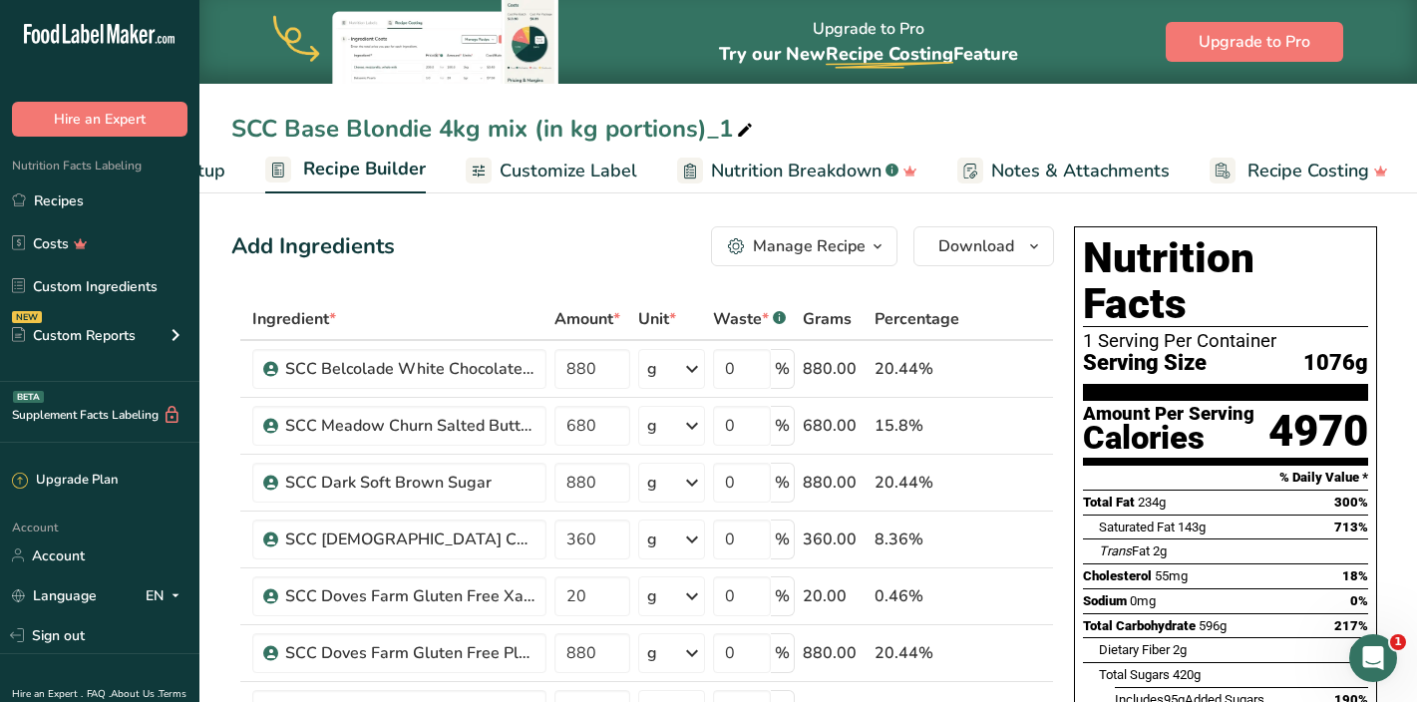
scroll to position [0, 155]
drag, startPoint x: 607, startPoint y: 365, endPoint x: 548, endPoint y: 365, distance: 59.8
click at [548, 365] on tr "SCC Belcolade White Chocolate Button 30% 880 g Weight Units g kg mg See more Vo…" at bounding box center [642, 369] width 821 height 57
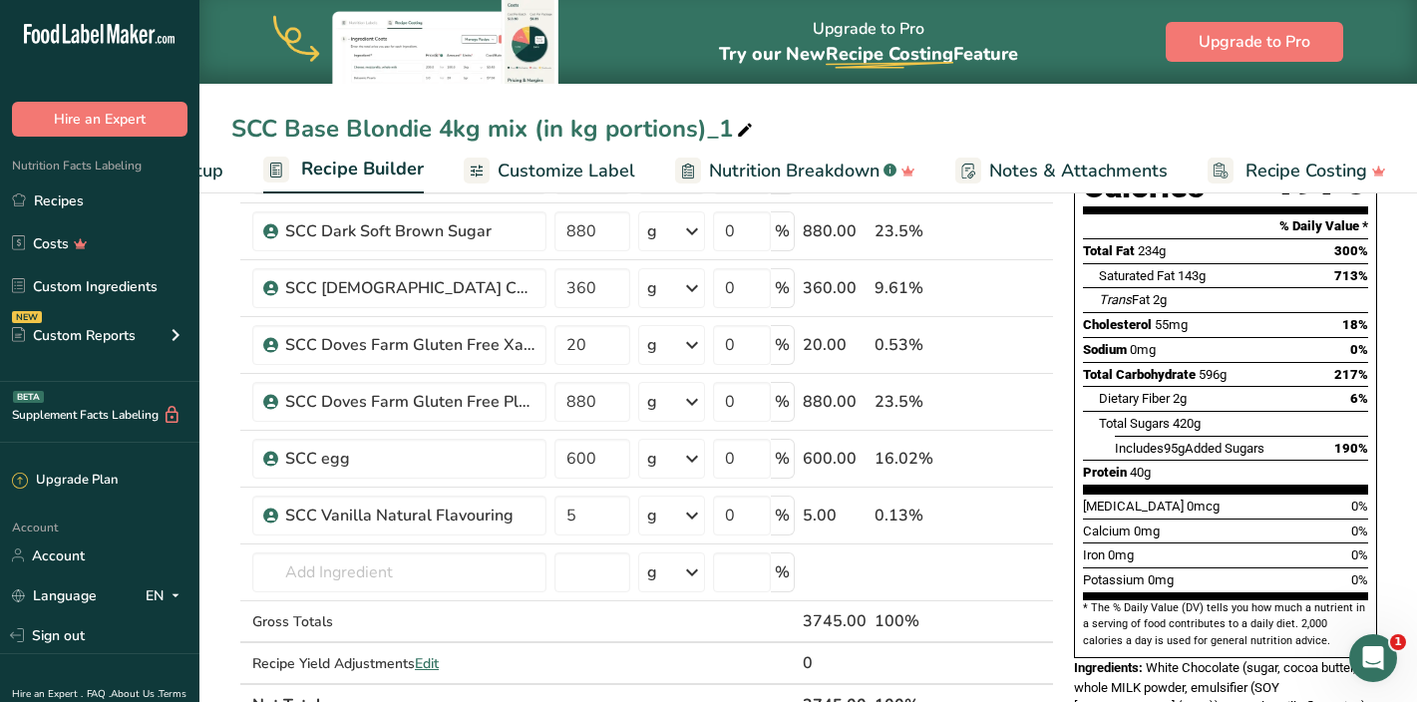
scroll to position [378, 0]
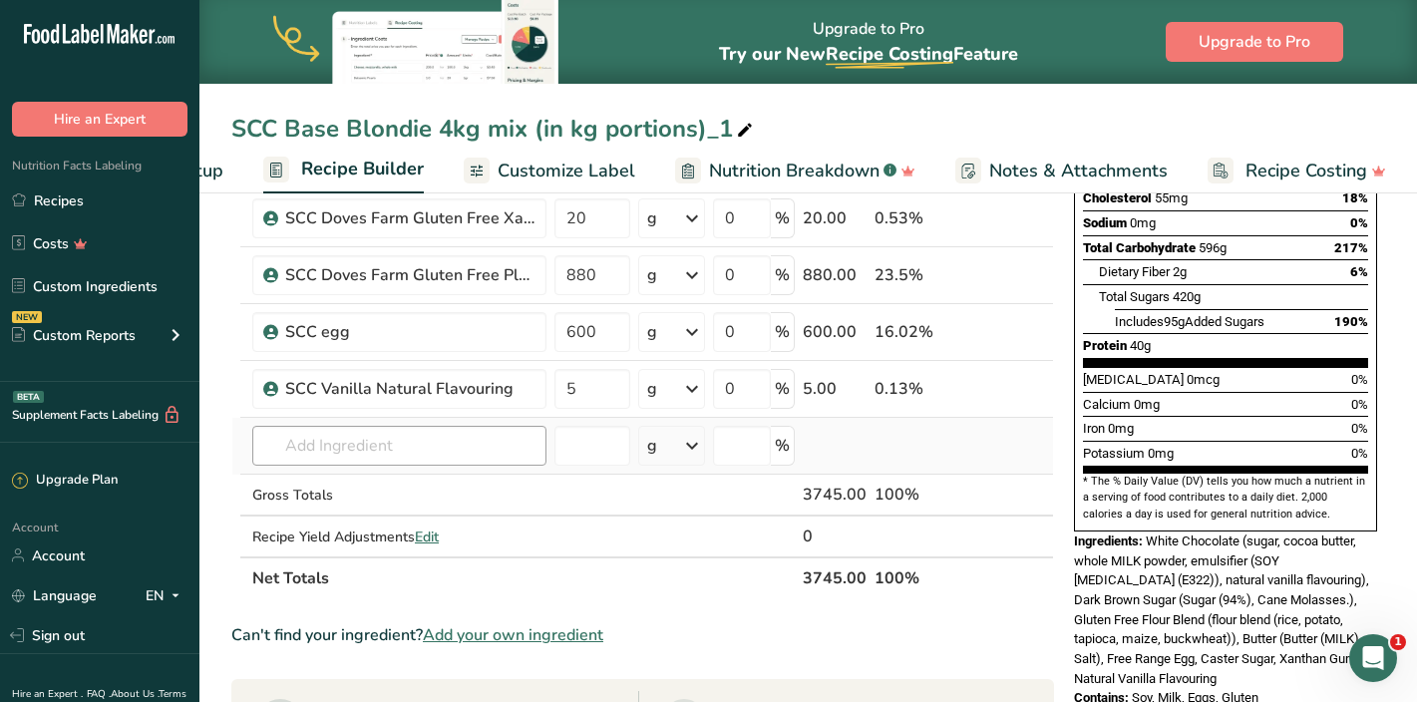
type input "320"
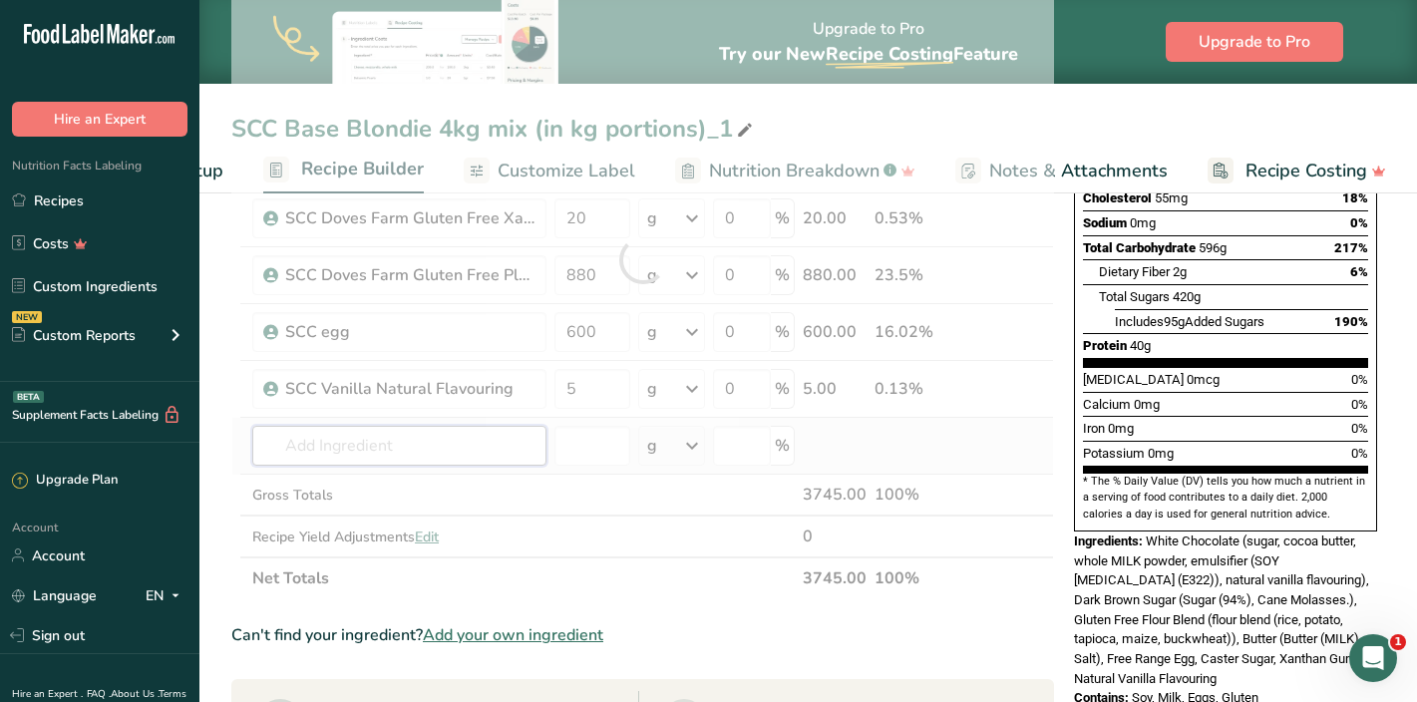
click at [302, 449] on div "Ingredient * Amount * Unit * Waste * .a-a{fill:#347362;}.b-a{fill:#fff;} Grams …" at bounding box center [642, 259] width 823 height 679
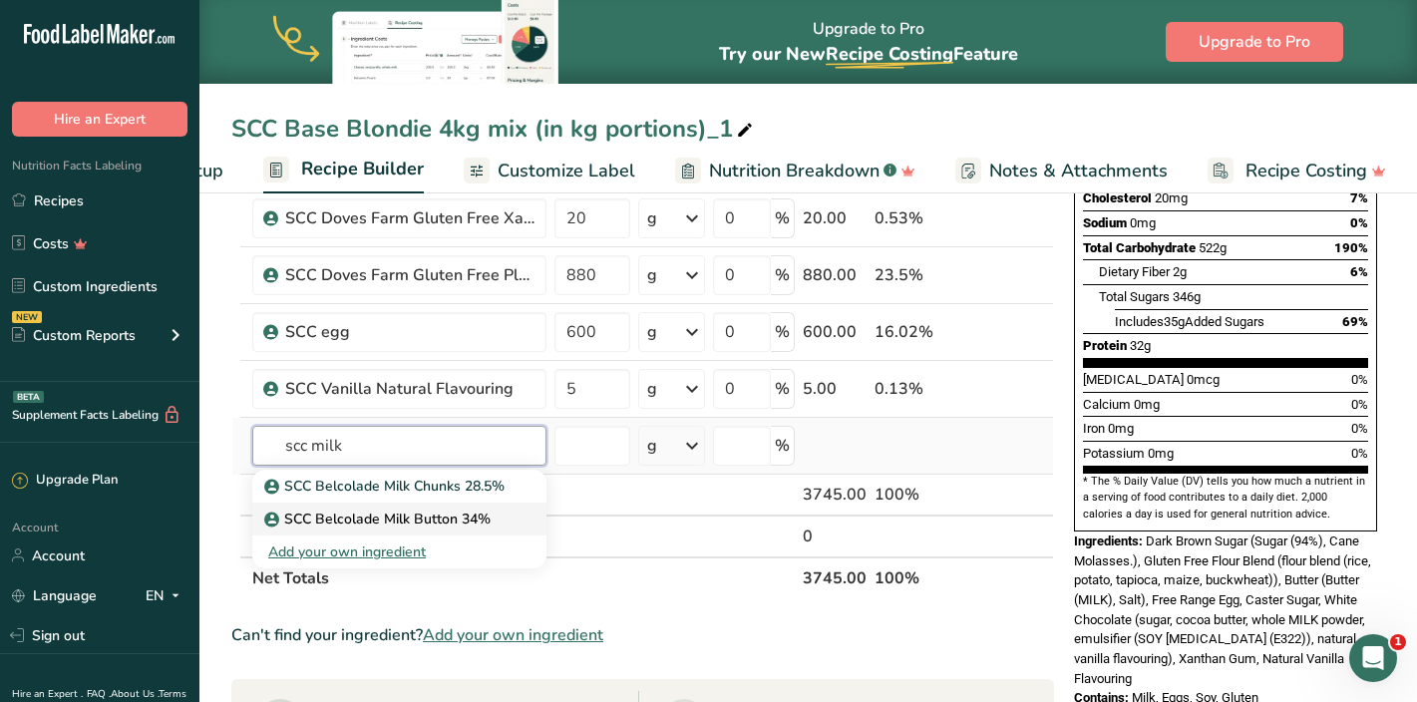
type input "scc milk"
click at [322, 513] on p "SCC Belcolade Milk Button 34%" at bounding box center [379, 519] width 222 height 21
type input "SCC Belcolade Milk Button 34%"
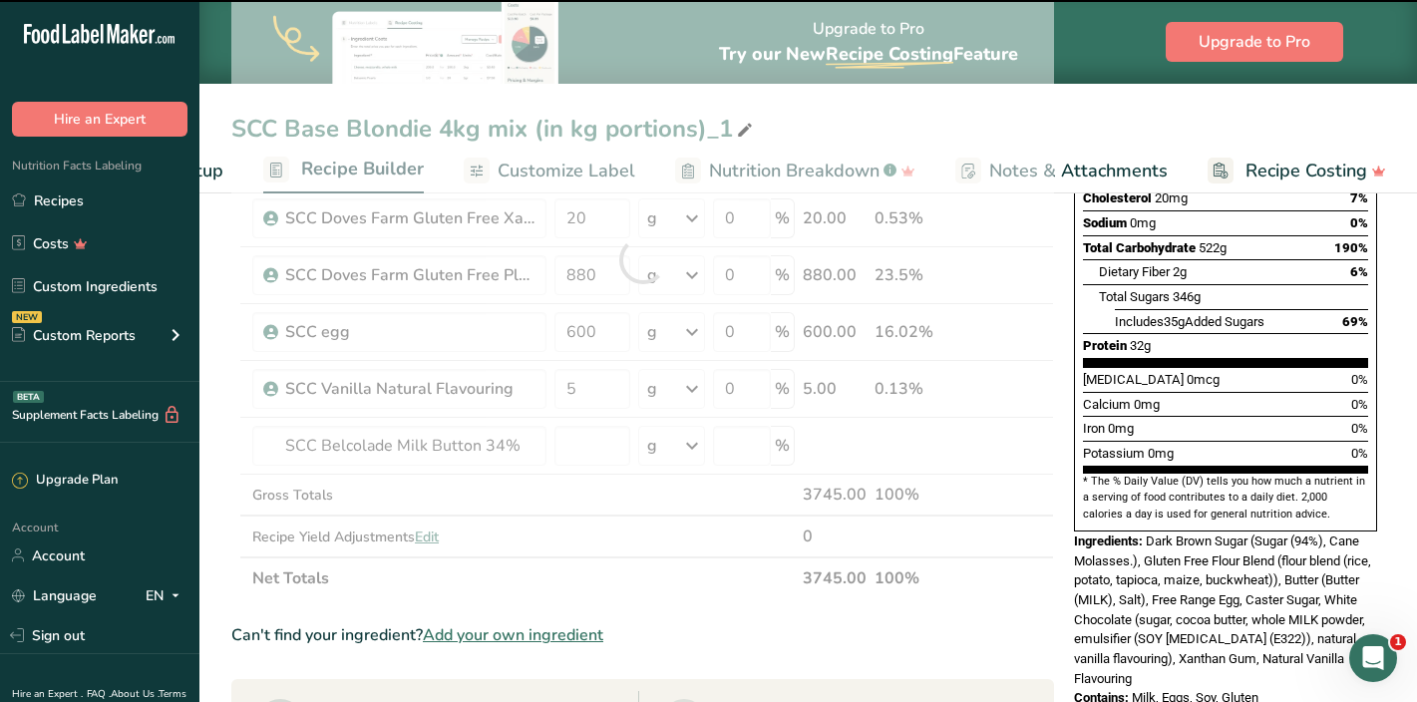
type input "0"
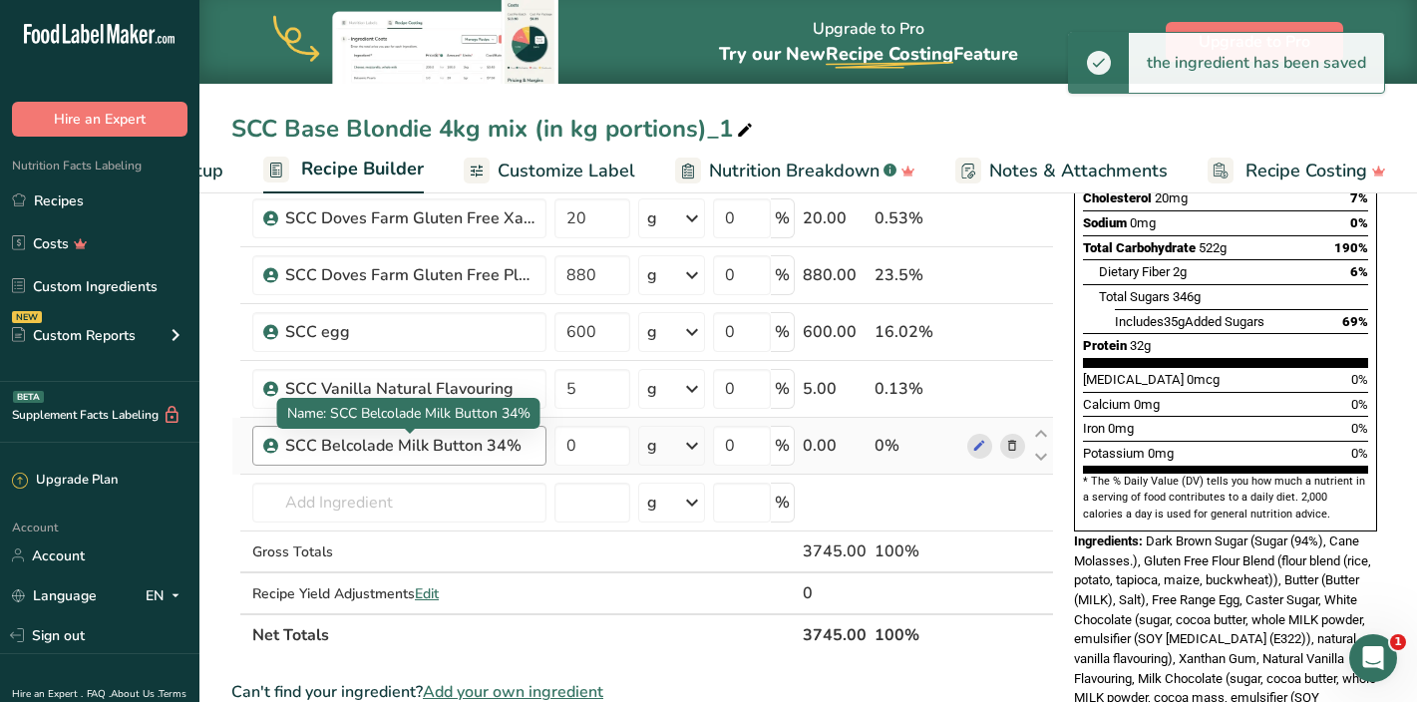
click at [317, 448] on div "SCC Belcolade Milk Button 34%" at bounding box center [409, 446] width 249 height 24
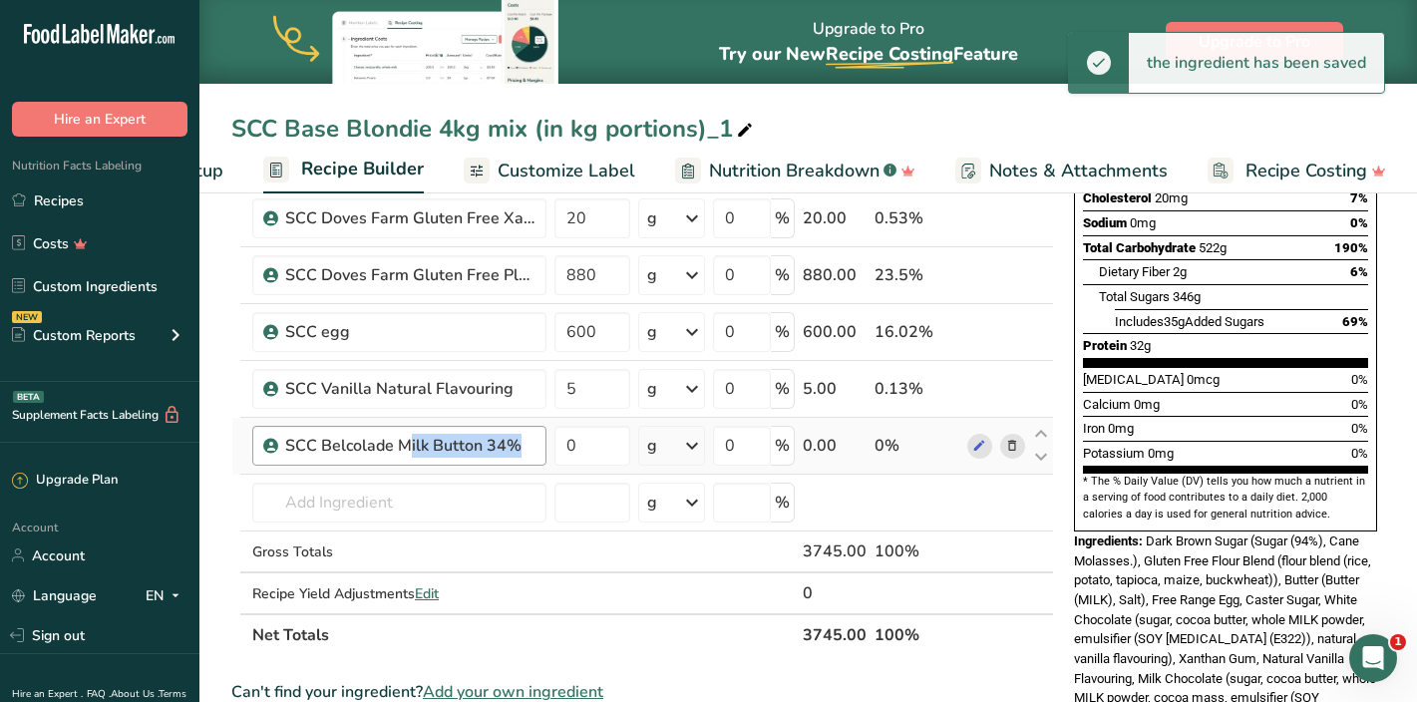
click at [317, 448] on div "SCC Belcolade Milk Button 34%" at bounding box center [409, 446] width 249 height 24
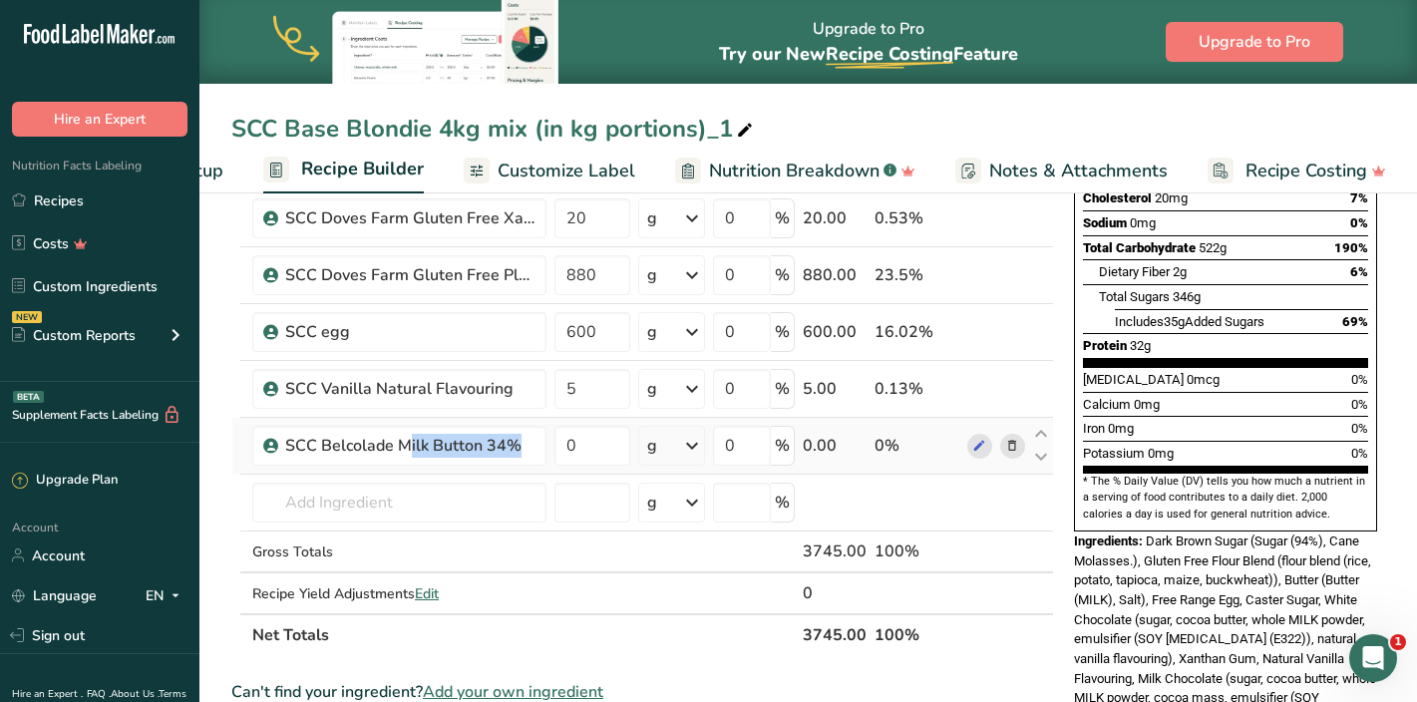
click at [1009, 445] on icon at bounding box center [1012, 446] width 14 height 21
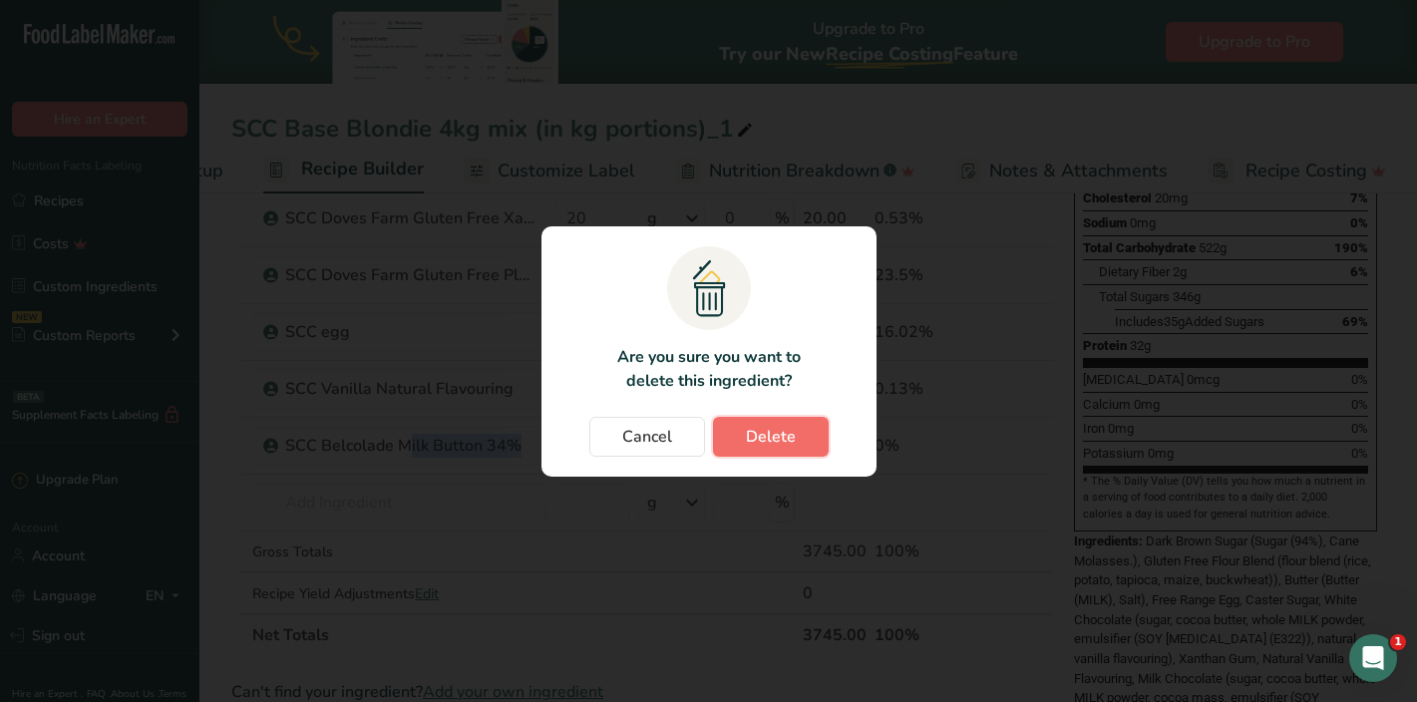
click at [794, 426] on button "Delete" at bounding box center [771, 437] width 116 height 40
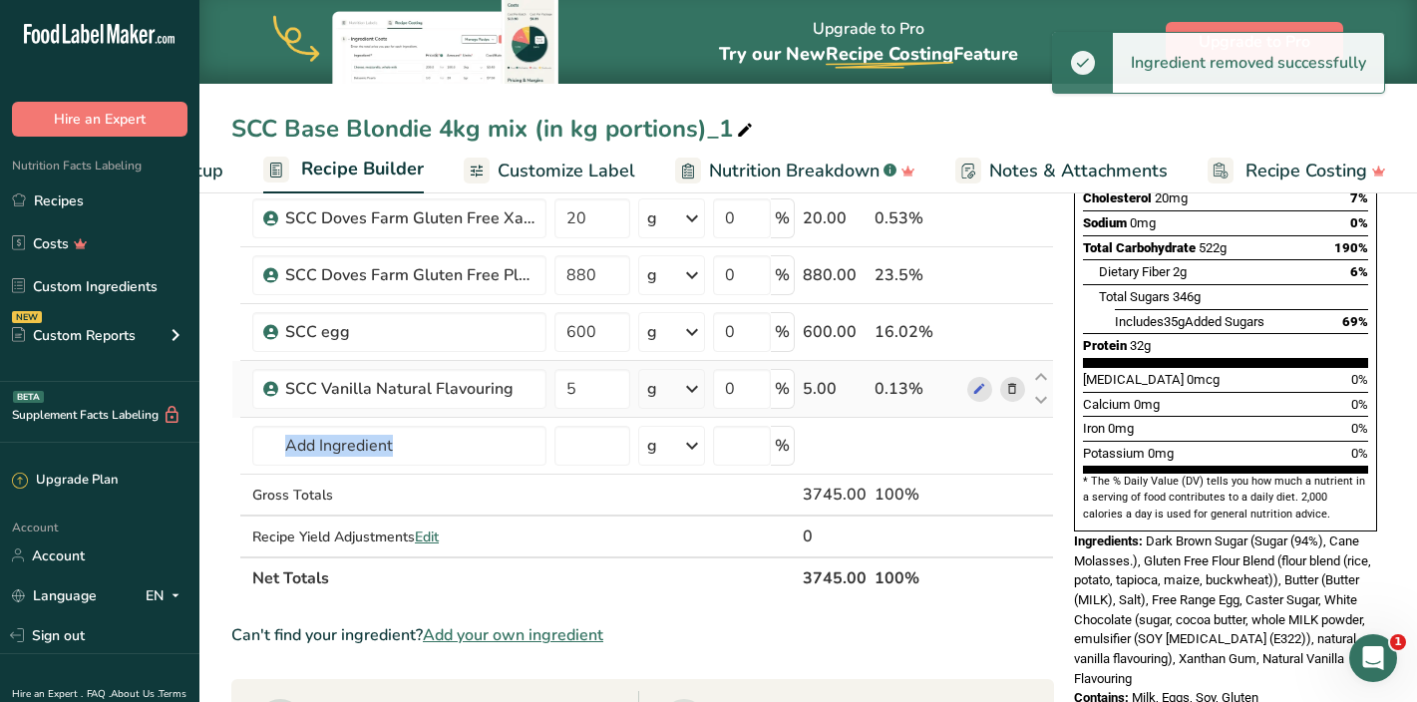
click at [1013, 393] on icon at bounding box center [1012, 389] width 14 height 21
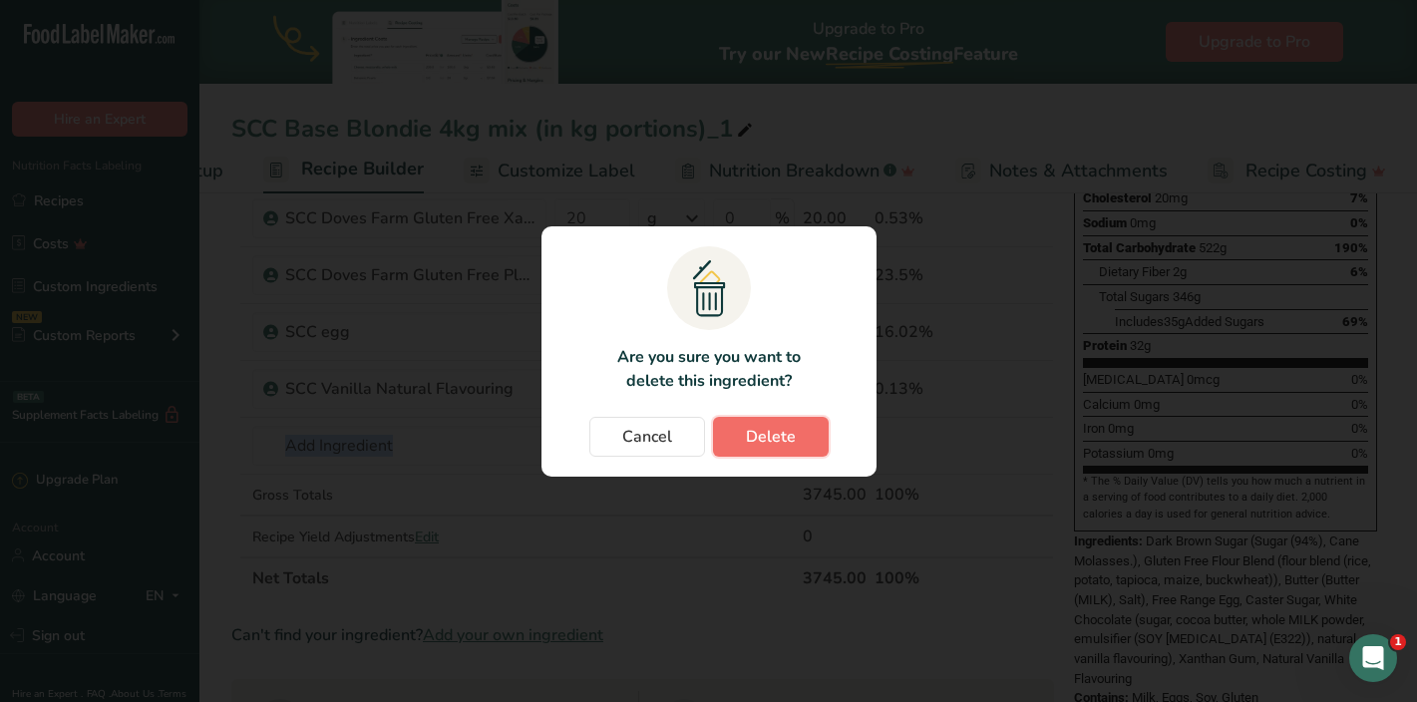
click at [790, 435] on span "Delete" at bounding box center [771, 437] width 50 height 24
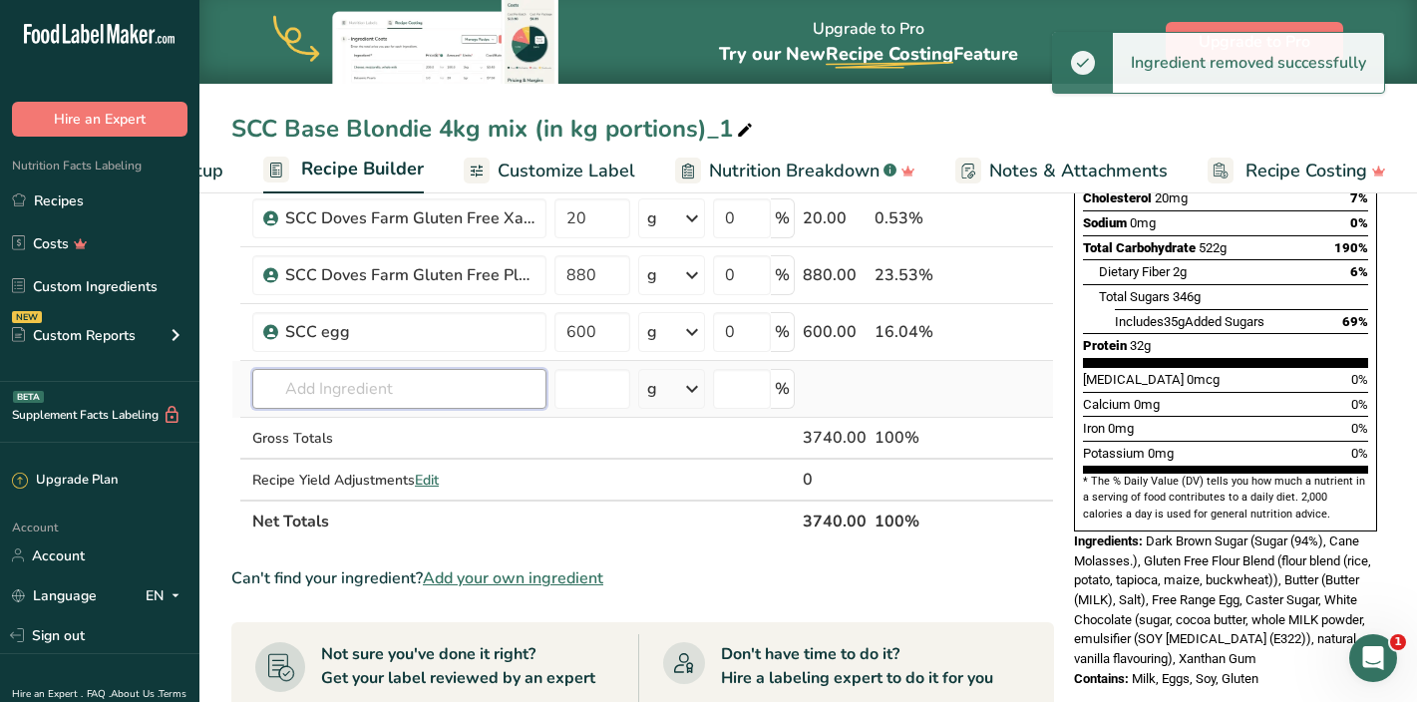
click at [291, 378] on input "text" at bounding box center [399, 389] width 294 height 40
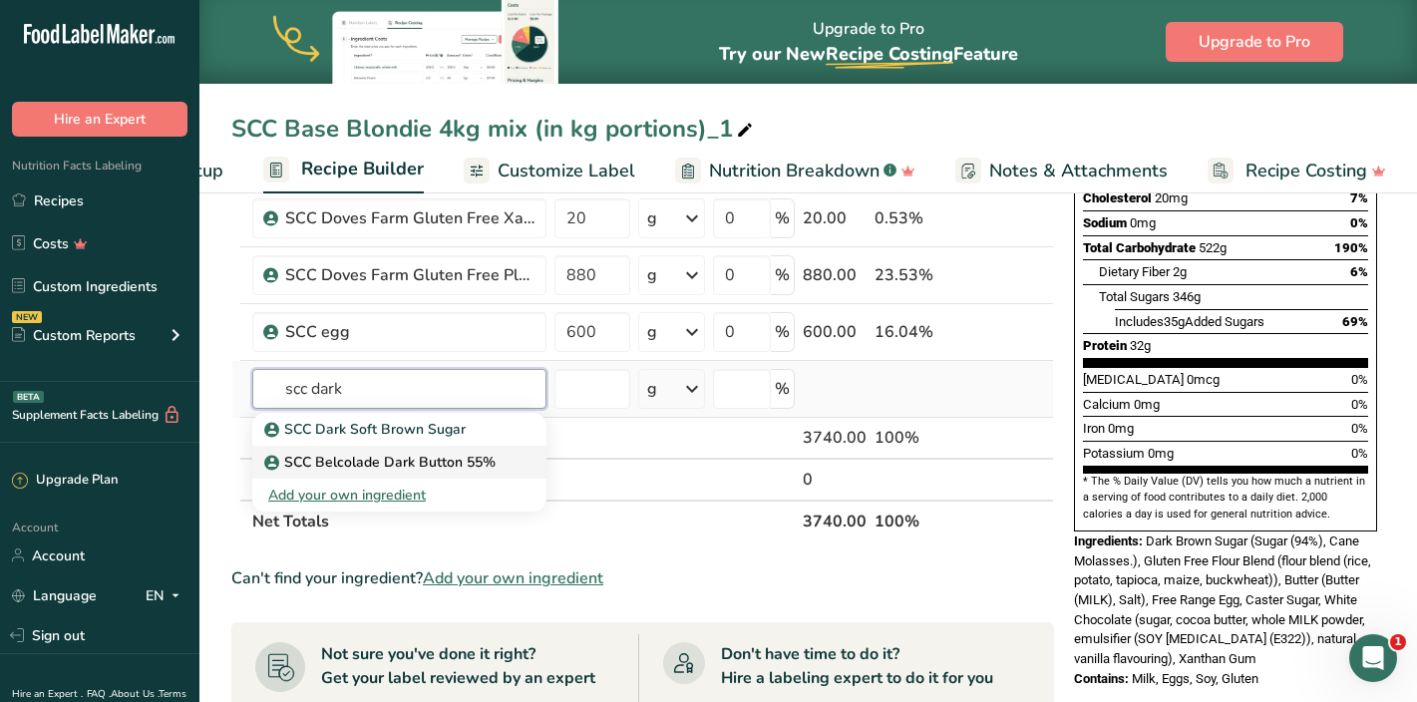
type input "scc dark"
click at [324, 458] on p "SCC Belcolade Dark Button 55%" at bounding box center [381, 462] width 227 height 21
type input "SCC Belcolade Dark Button 55%"
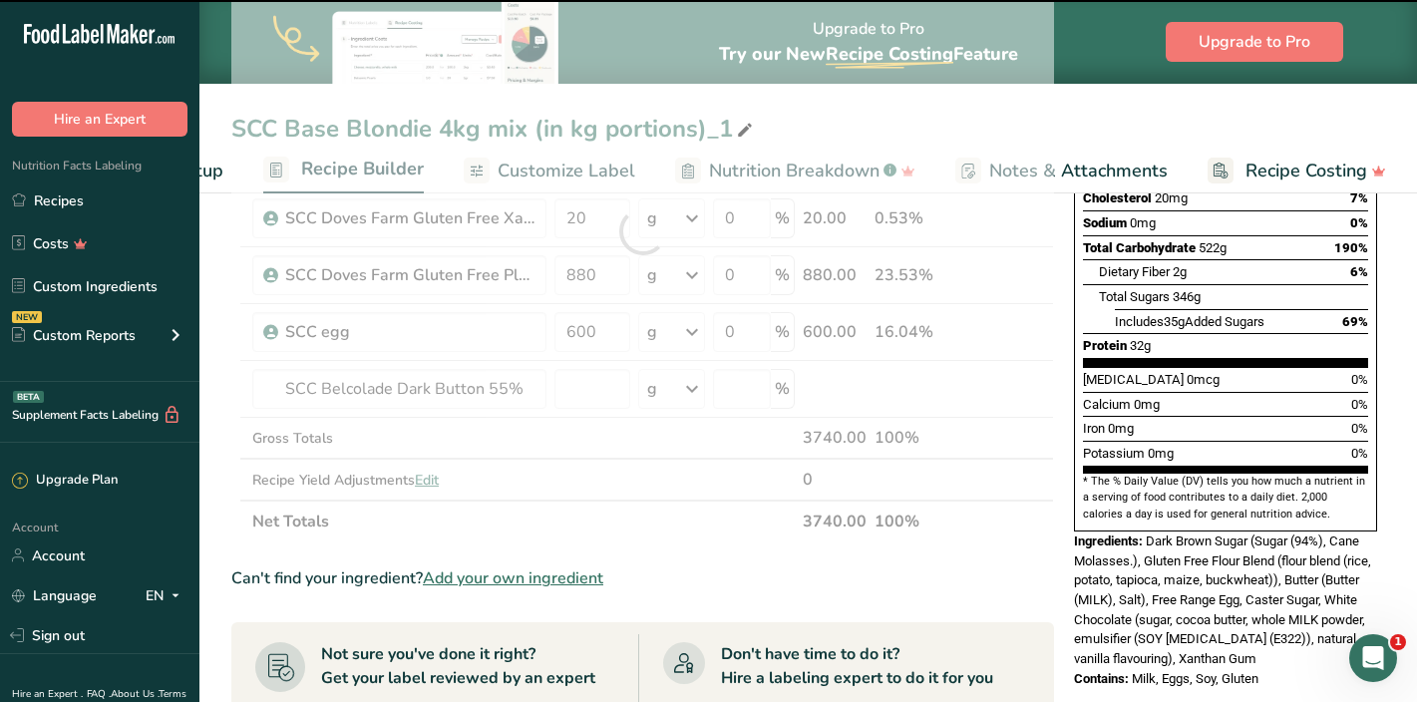
type input "0"
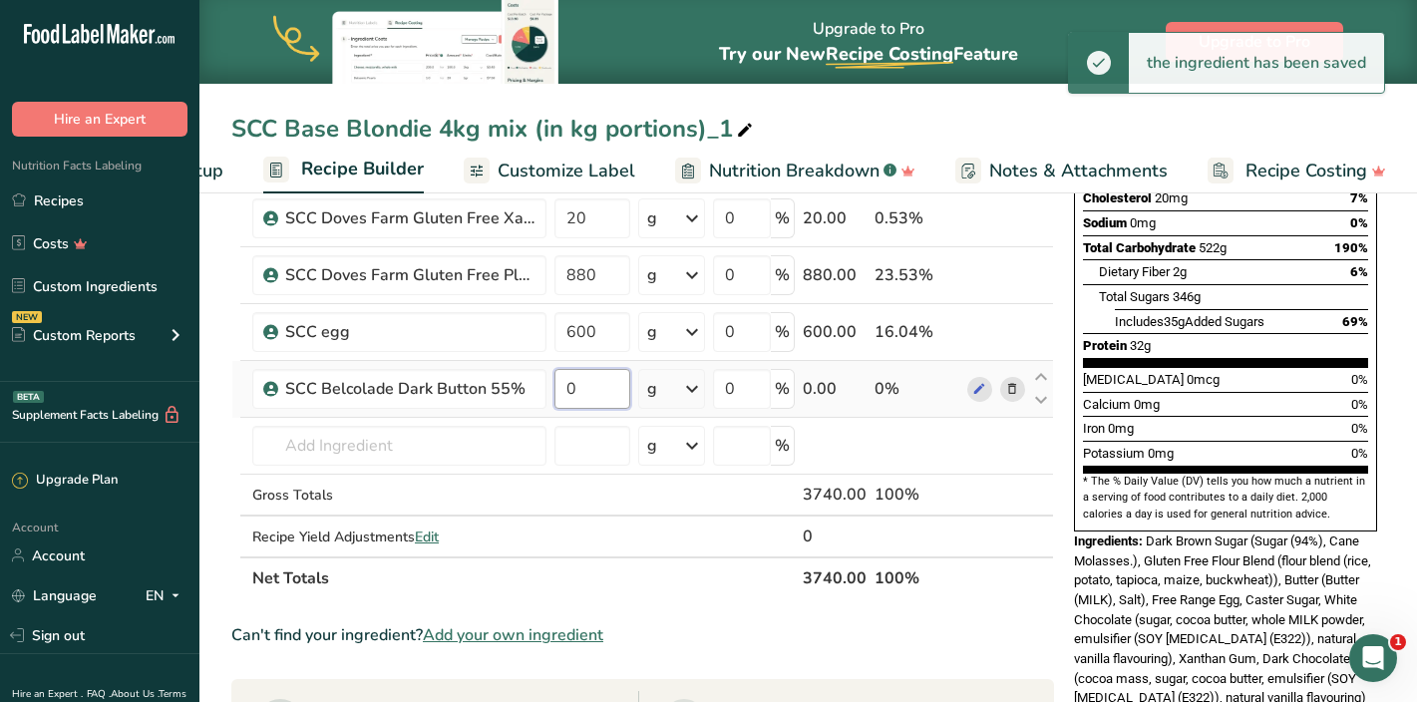
click at [581, 391] on input "0" at bounding box center [592, 389] width 76 height 40
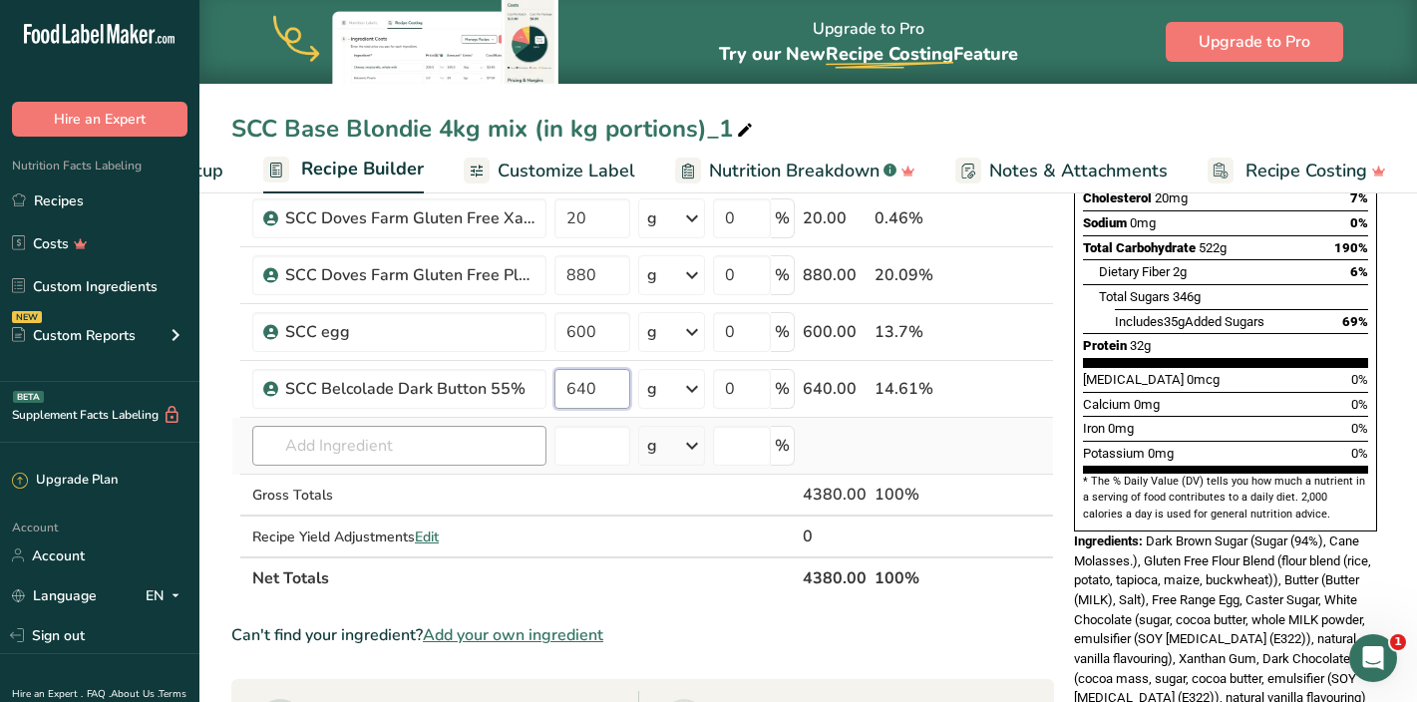
type input "640"
click at [392, 445] on div "Ingredient * Amount * Unit * Waste * .a-a{fill:#347362;}.b-a{fill:#fff;} Grams …" at bounding box center [642, 259] width 823 height 679
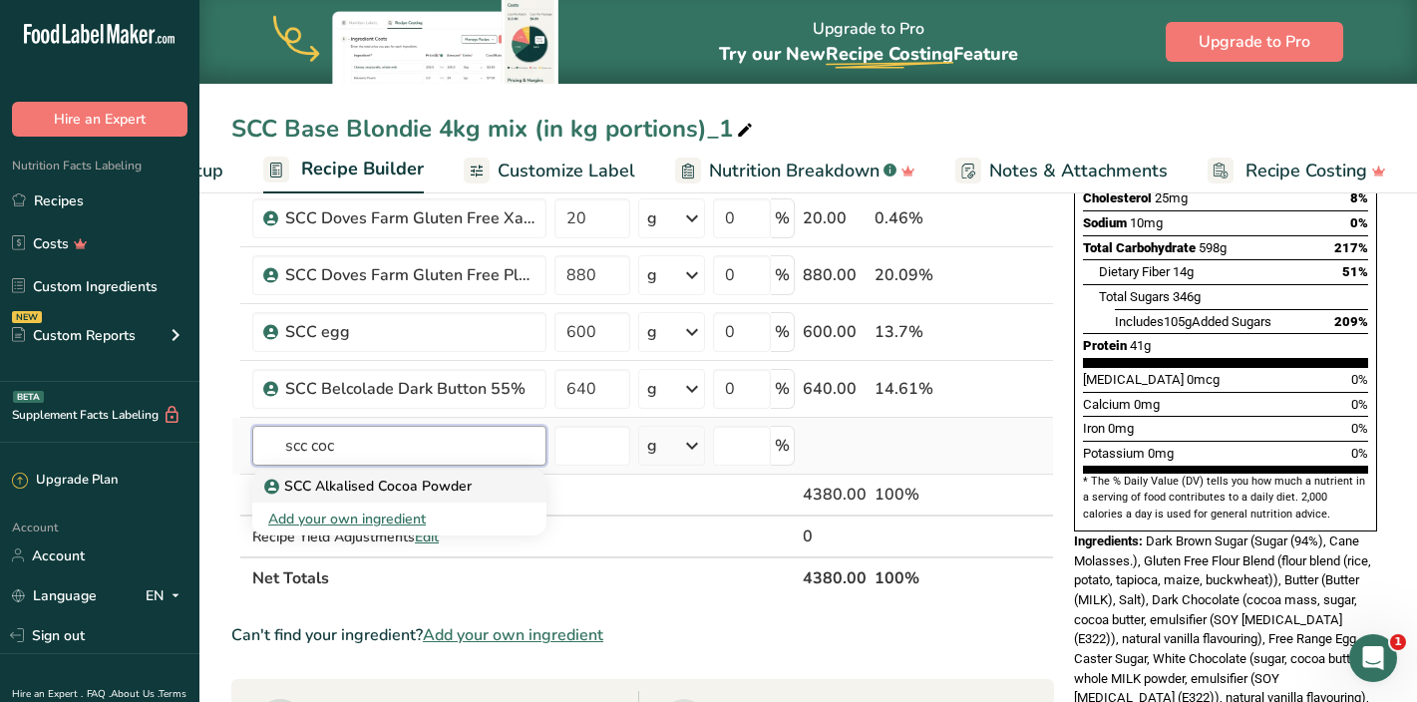
type input "scc coc"
click at [409, 474] on link "SCC Alkalised Cocoa Powder" at bounding box center [399, 486] width 294 height 33
type input "SCC Alkalised Cocoa Powder"
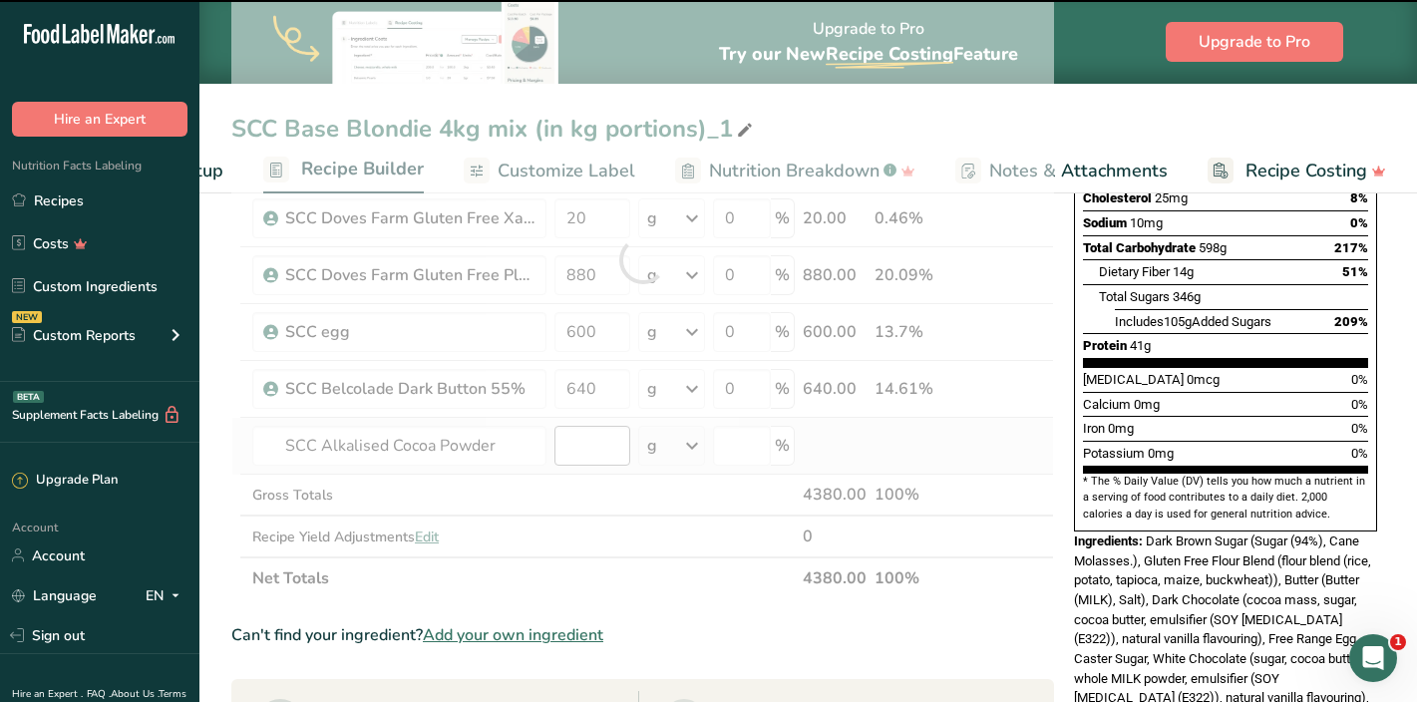
type input "0"
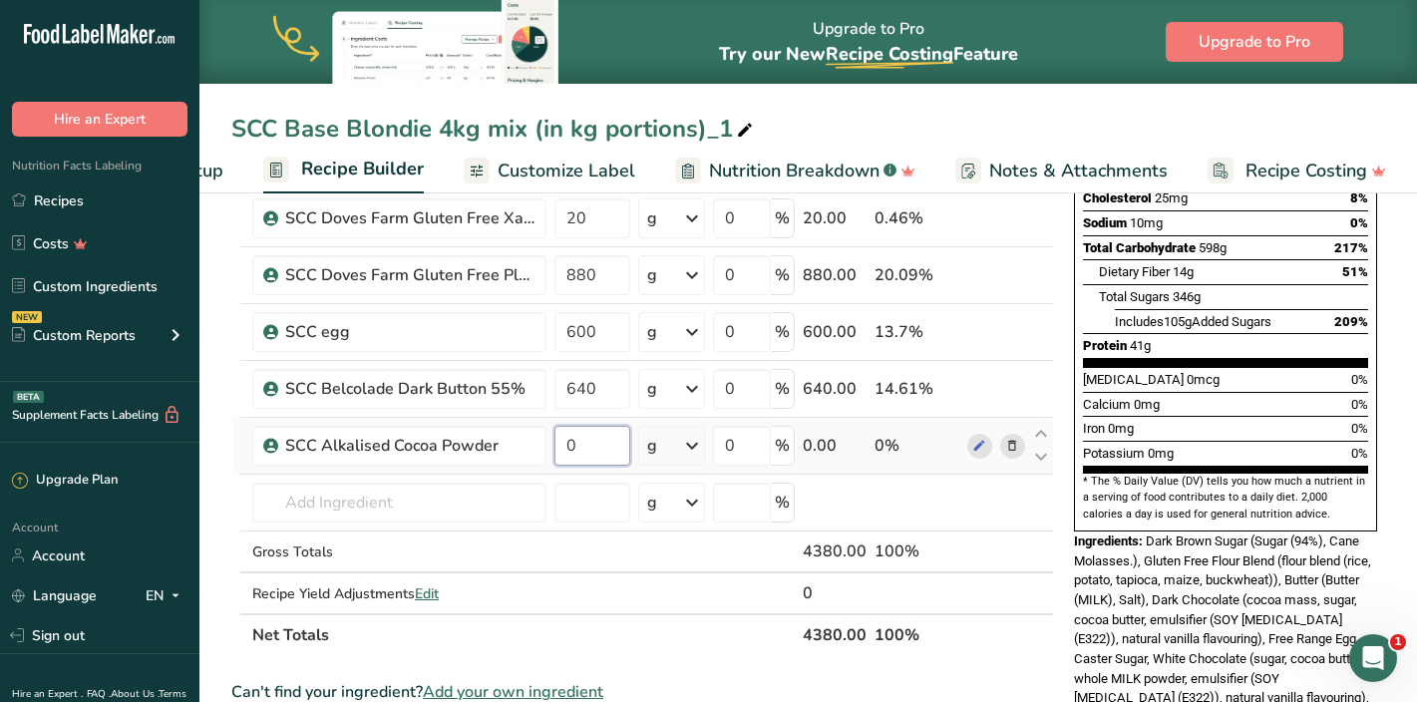
click at [574, 445] on input "0" at bounding box center [592, 446] width 76 height 40
type input "160"
click at [486, 501] on div "Ingredient * Amount * Unit * Waste * .a-a{fill:#347362;}.b-a{fill:#fff;} Grams …" at bounding box center [642, 288] width 823 height 736
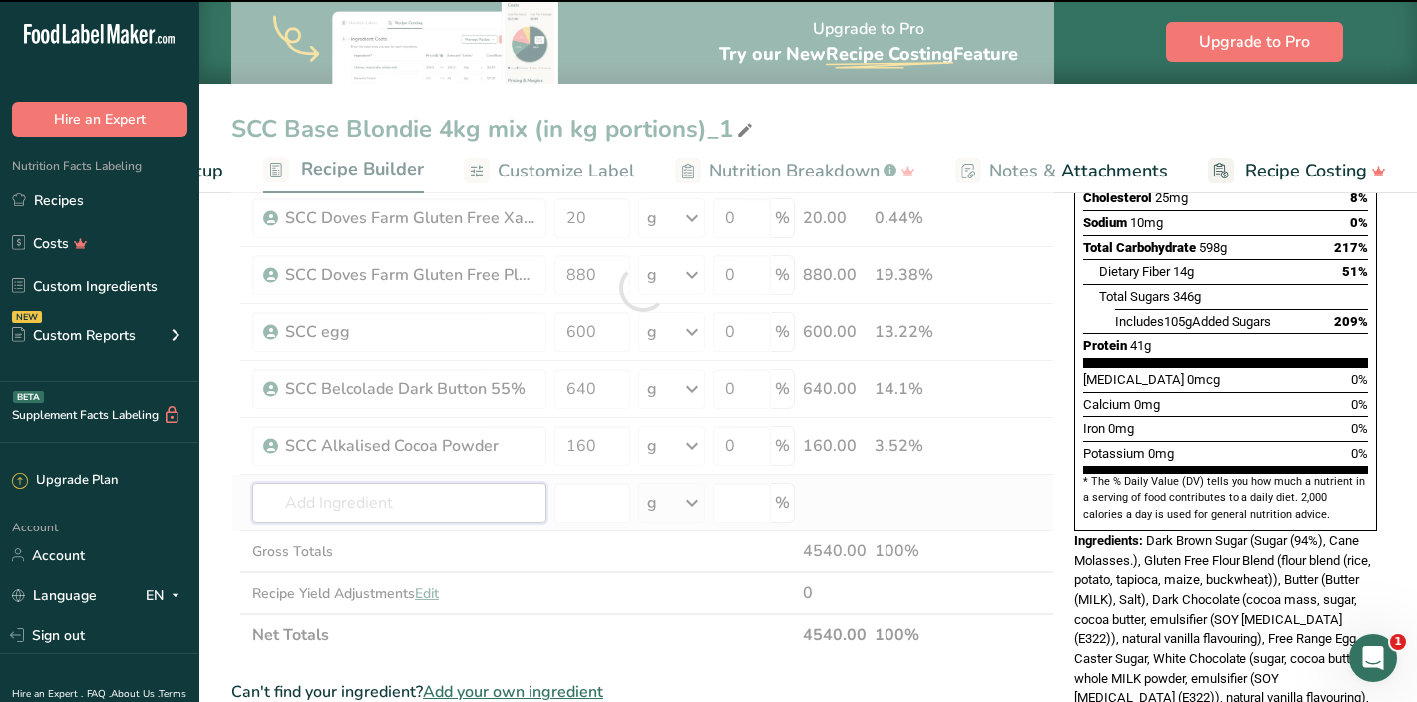
type input "s"
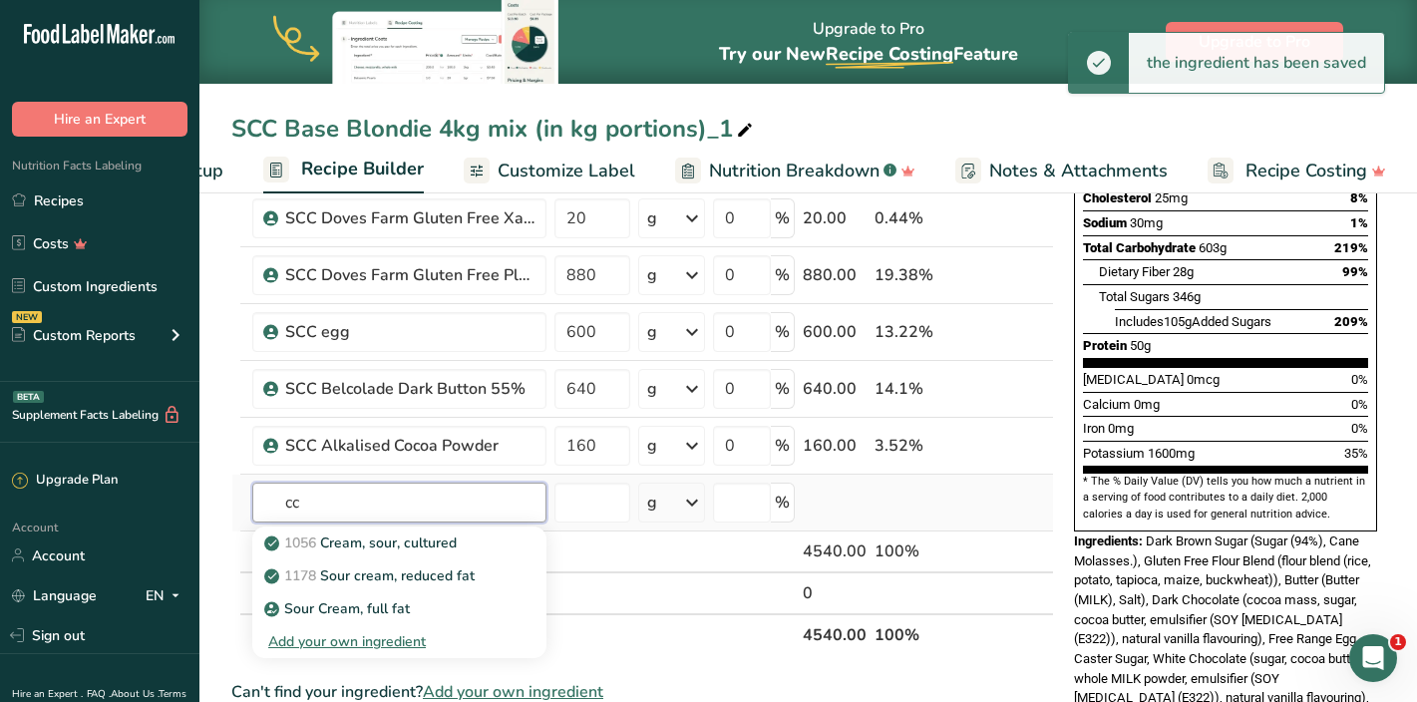
type input "c"
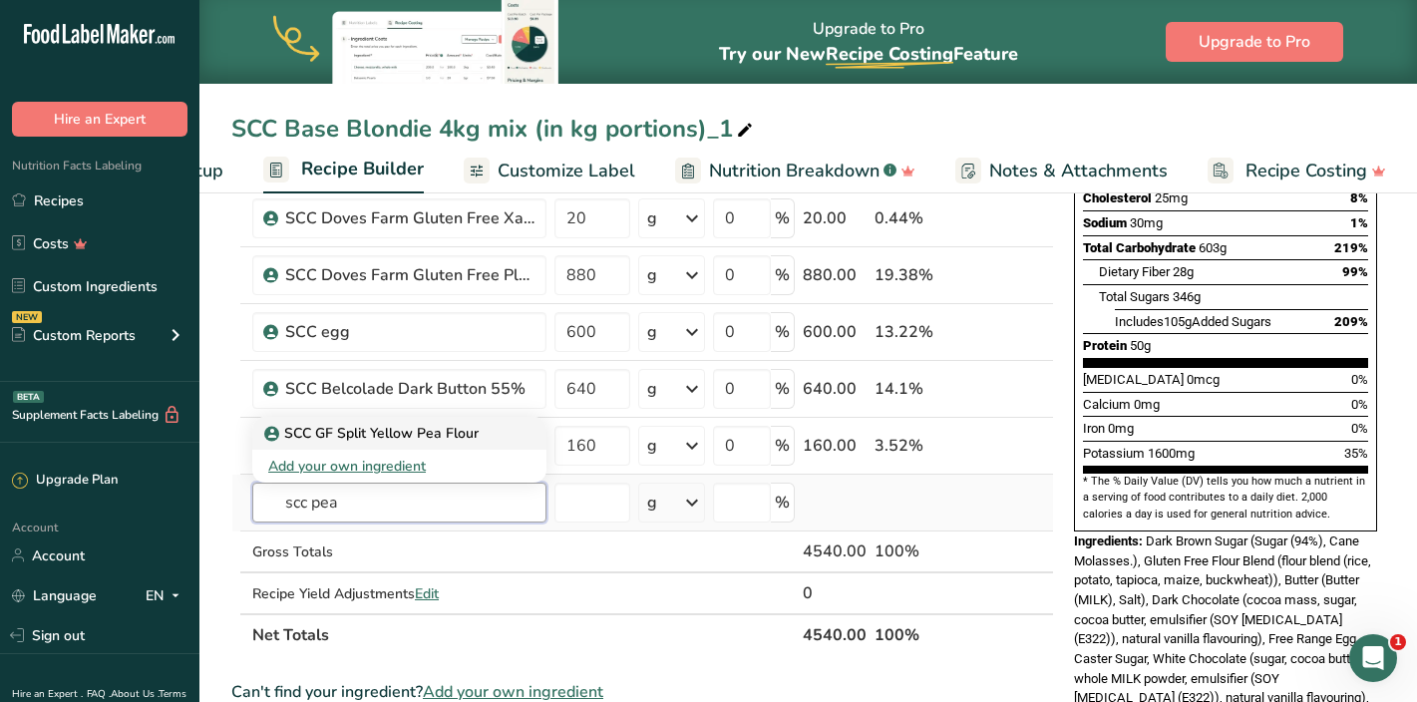
type input "scc pea"
click at [371, 438] on p "SCC GF Split Yellow Pea Flour" at bounding box center [373, 433] width 210 height 21
type input "SCC GF Split Yellow Pea Flour"
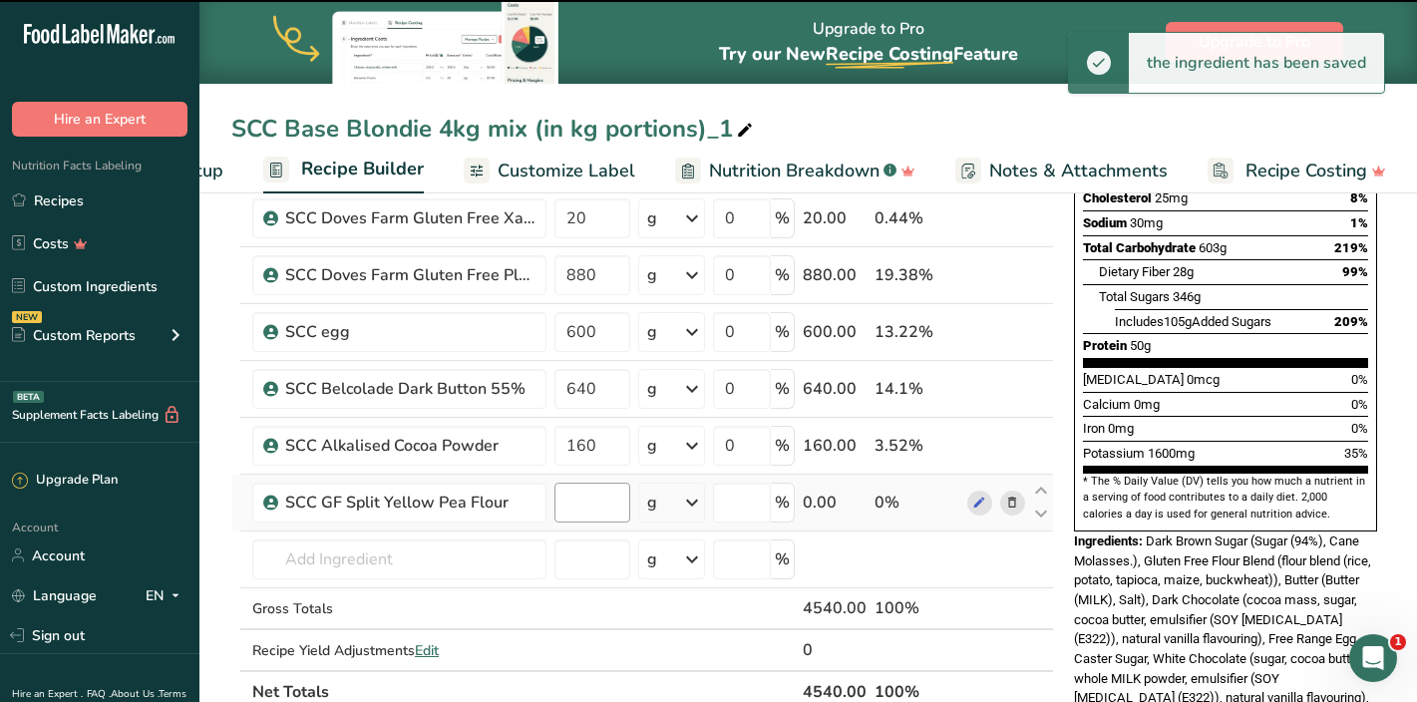
type input "0"
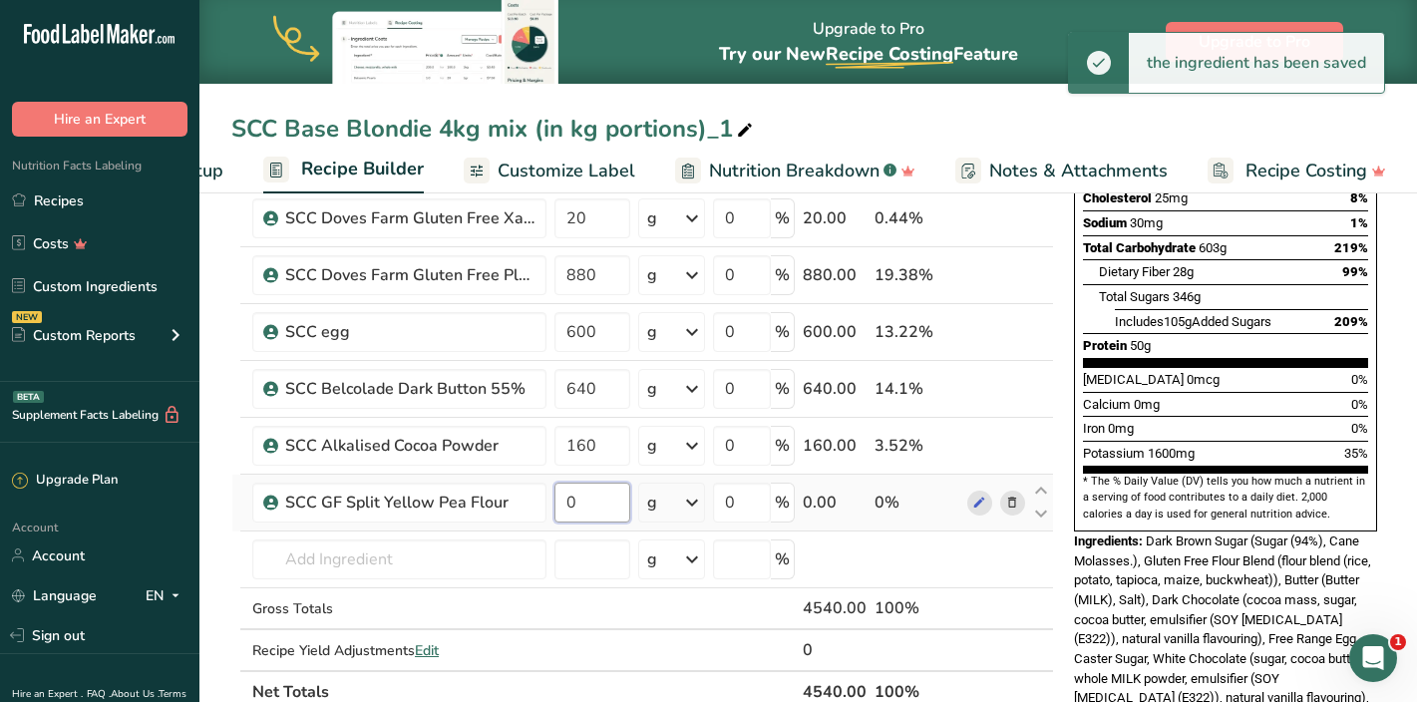
click at [563, 503] on input "0" at bounding box center [592, 503] width 76 height 40
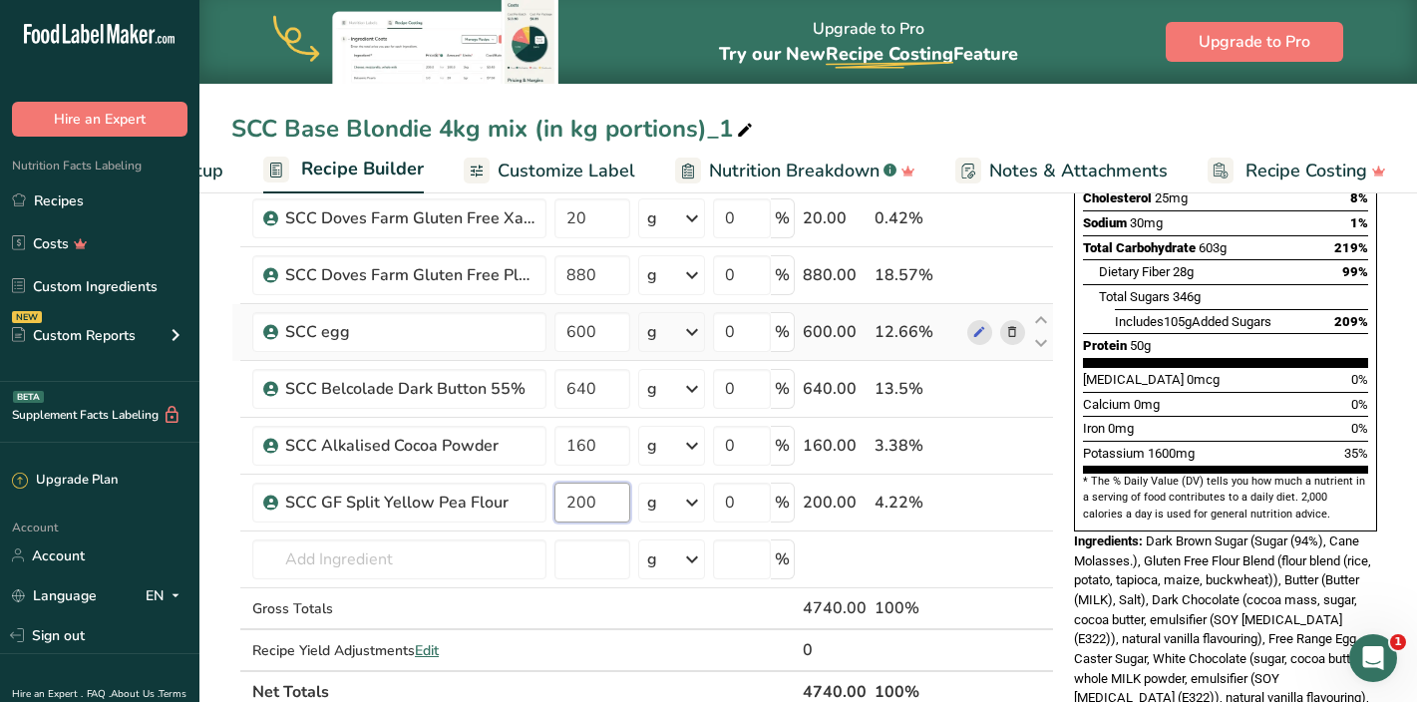
scroll to position [348, 0]
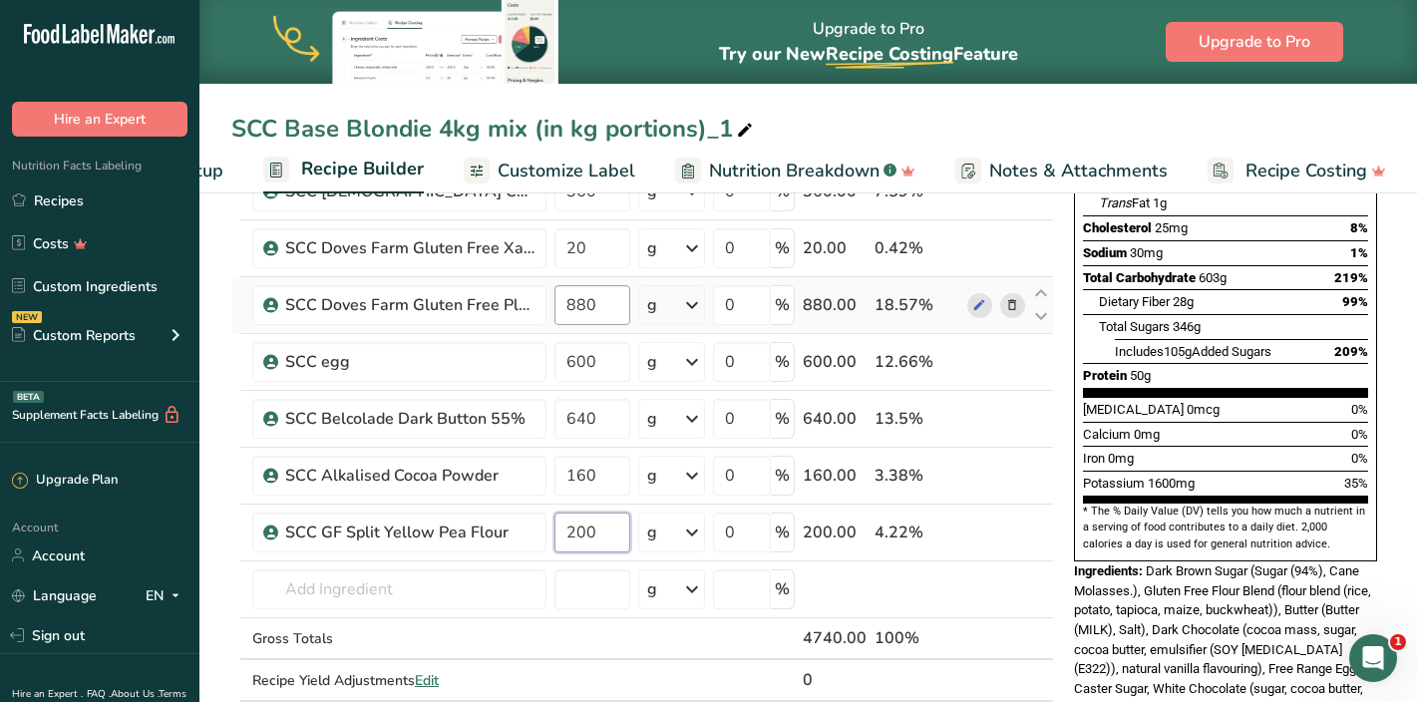
type input "200"
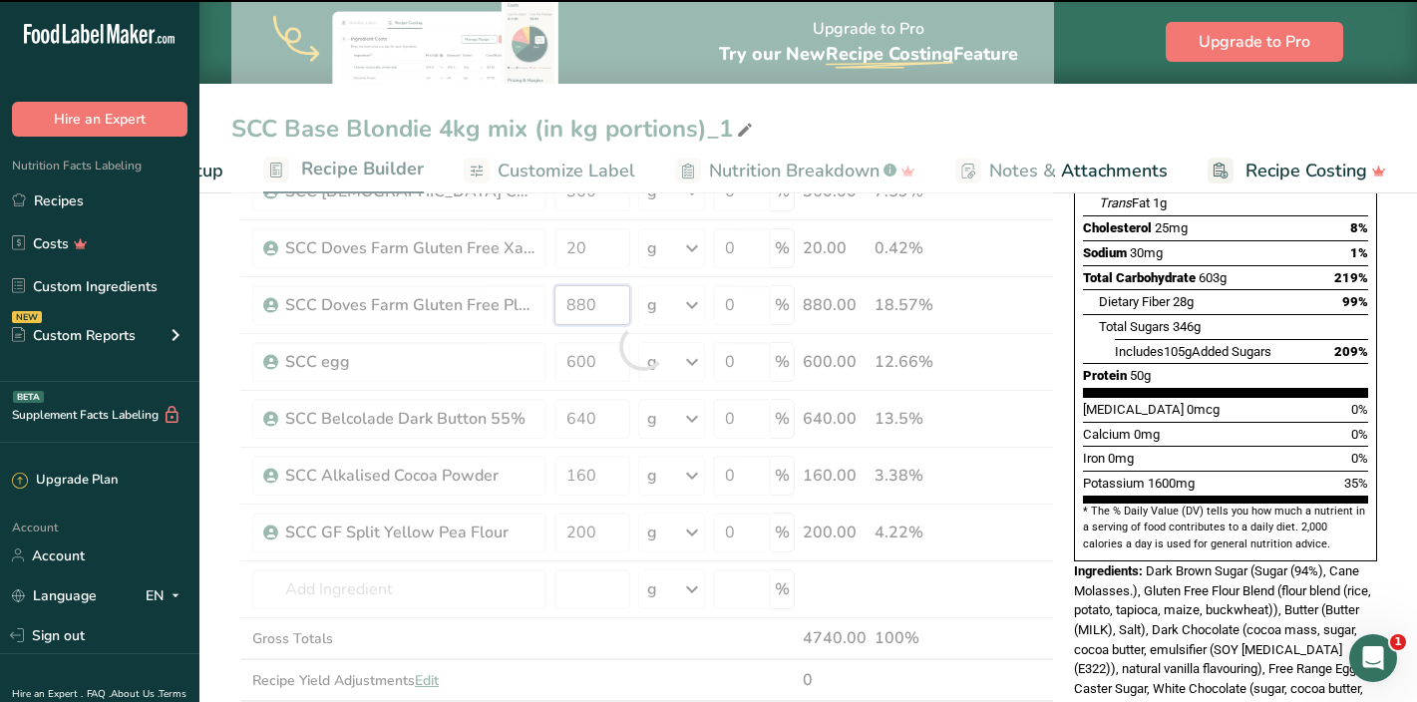
drag, startPoint x: 603, startPoint y: 308, endPoint x: 554, endPoint y: 307, distance: 48.9
click at [554, 307] on div "Ingredient * Amount * Unit * Waste * .a-a{fill:#347362;}.b-a{fill:#fff;} Grams …" at bounding box center [642, 346] width 823 height 793
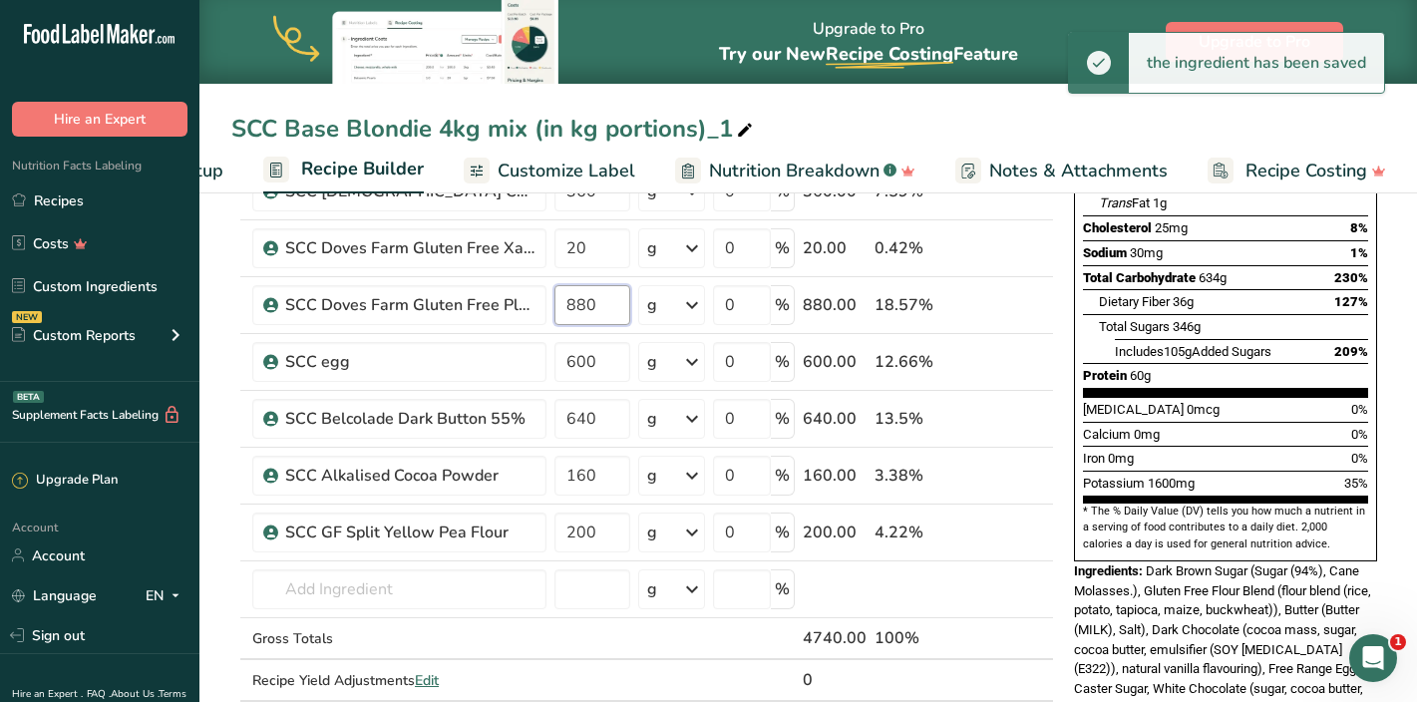
type input "3"
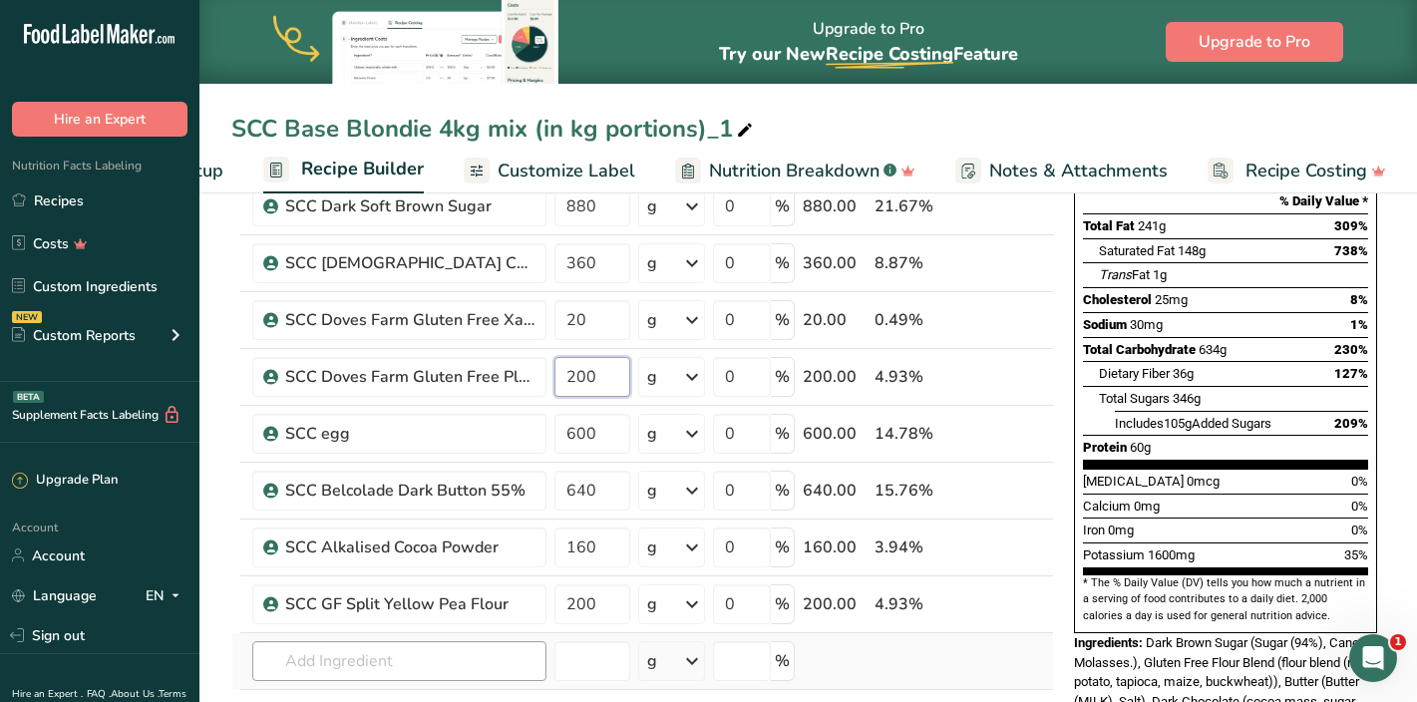
scroll to position [249, 0]
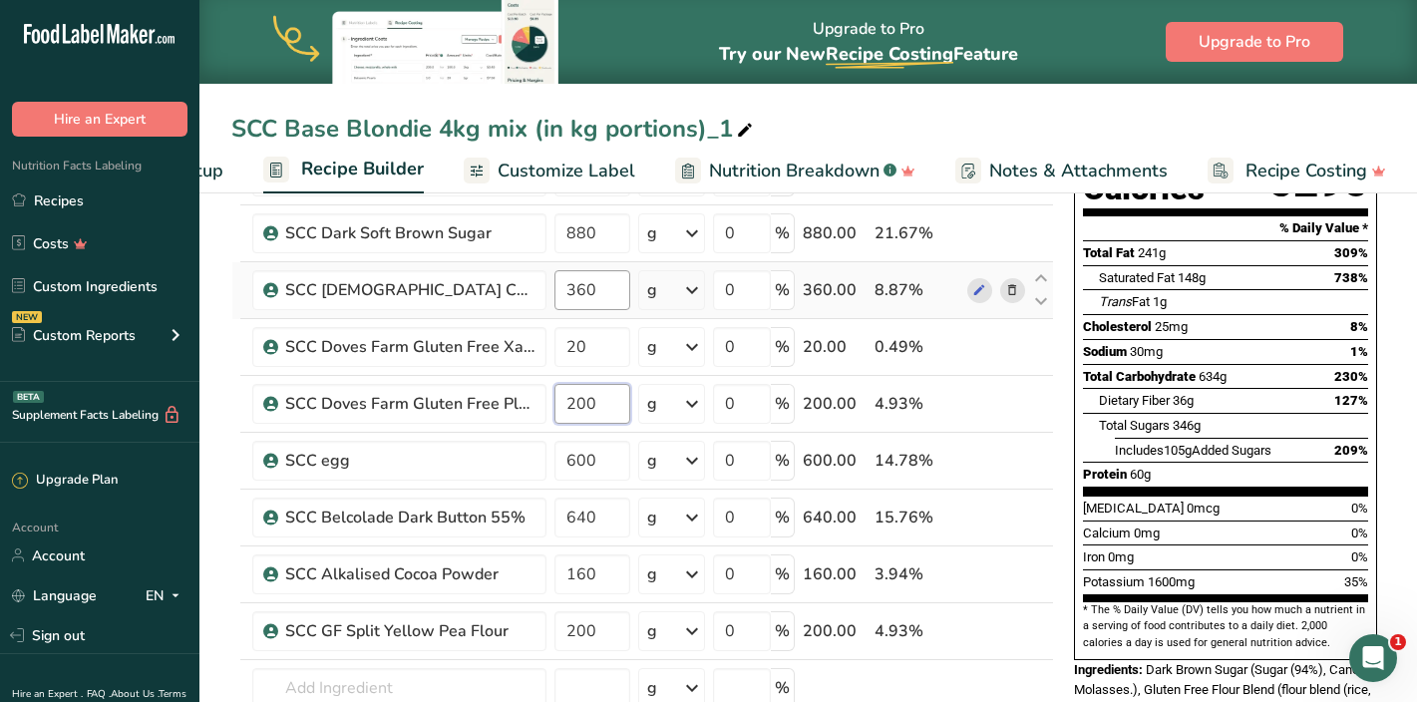
type input "200"
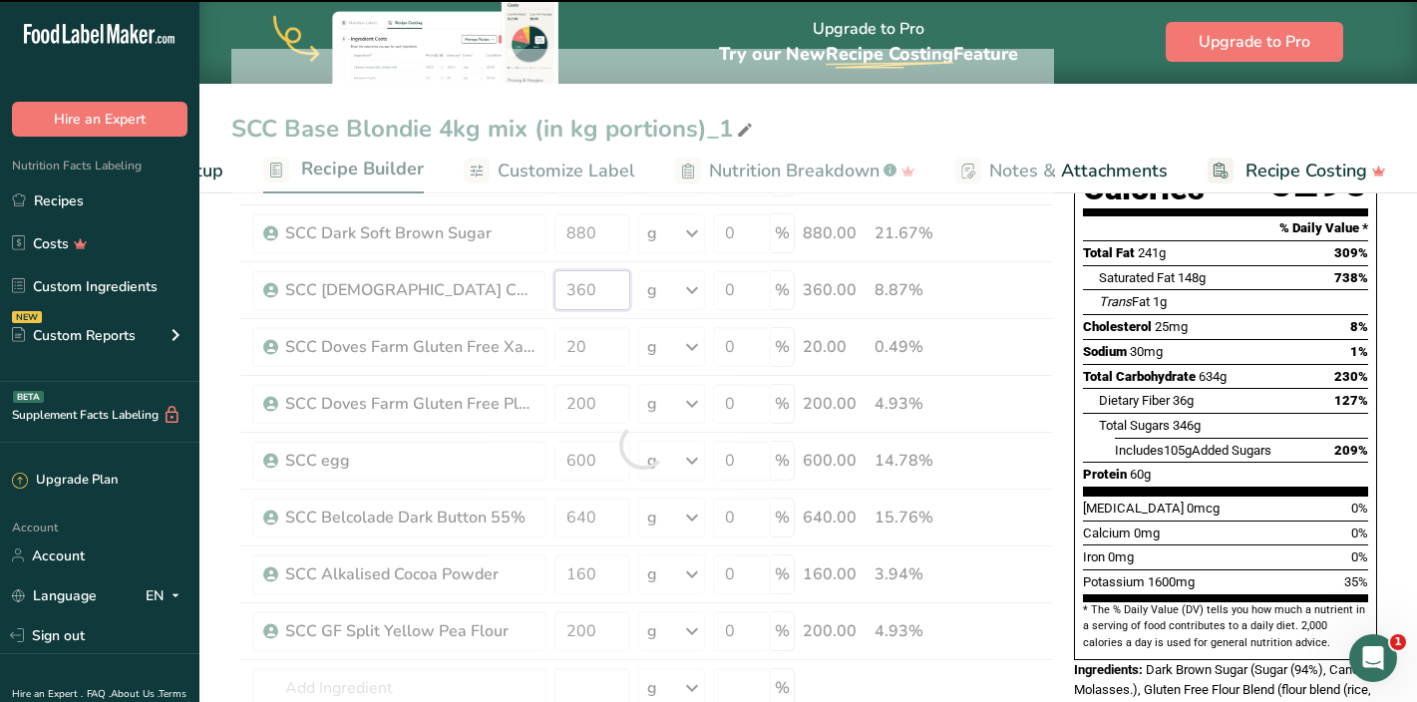
drag, startPoint x: 596, startPoint y: 295, endPoint x: 558, endPoint y: 295, distance: 37.9
click at [558, 295] on div "Ingredient * Amount * Unit * Waste * .a-a{fill:#347362;}.b-a{fill:#fff;} Grams …" at bounding box center [642, 445] width 823 height 793
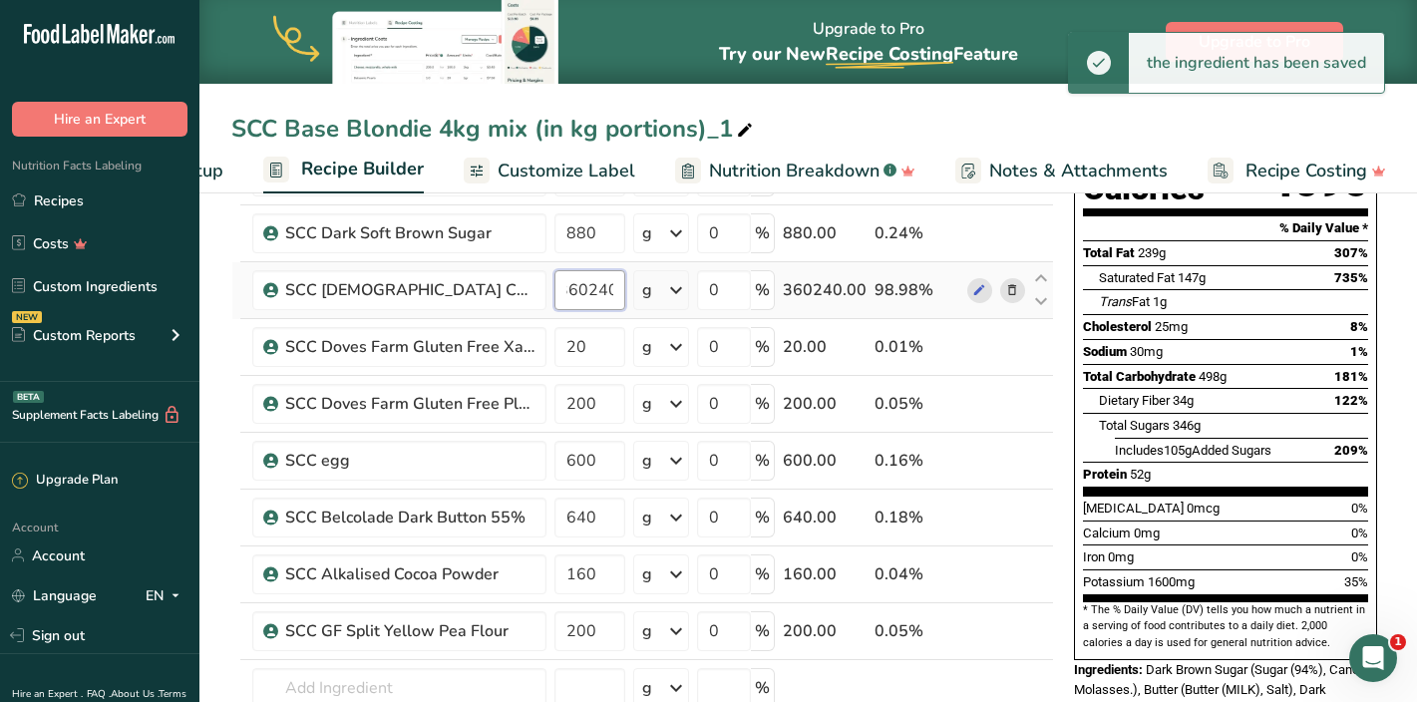
scroll to position [0, 0]
drag, startPoint x: 590, startPoint y: 288, endPoint x: 556, endPoint y: 288, distance: 33.9
click at [556, 288] on input "360240" at bounding box center [589, 290] width 71 height 40
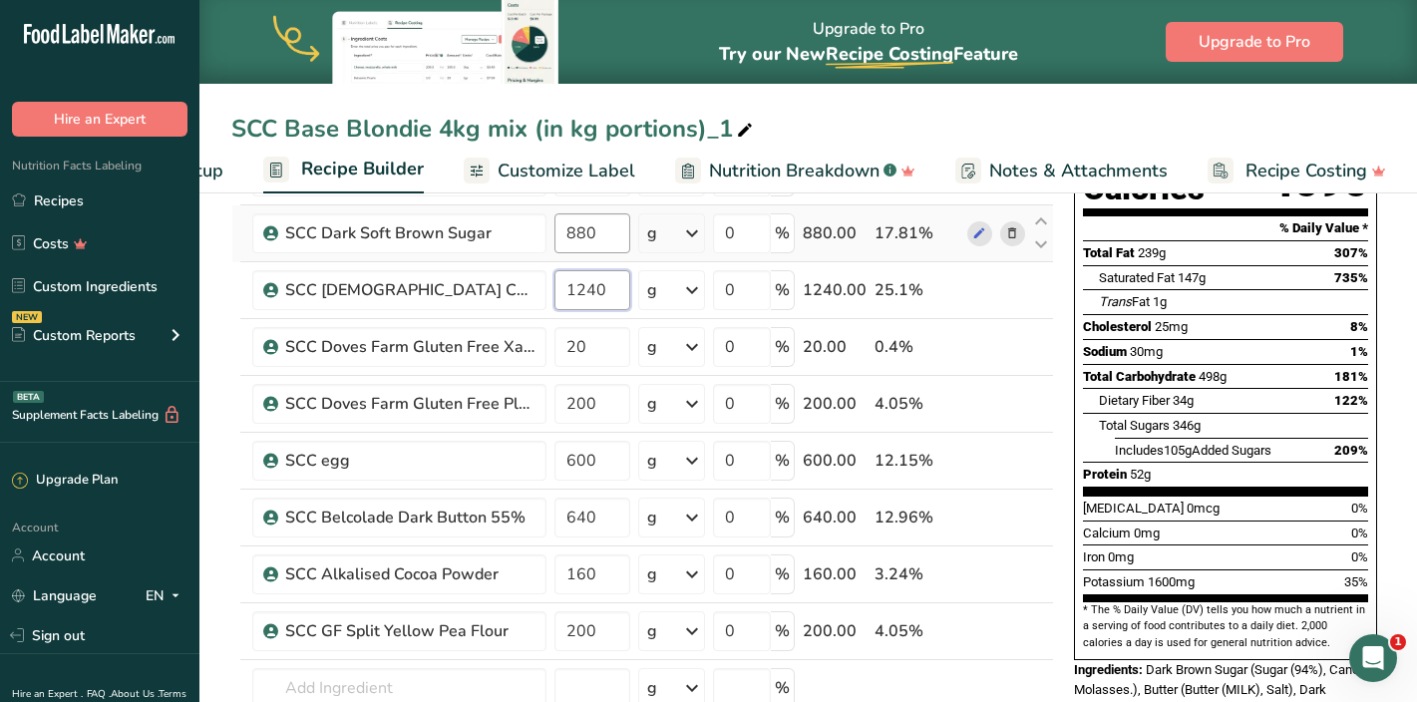
type input "1240"
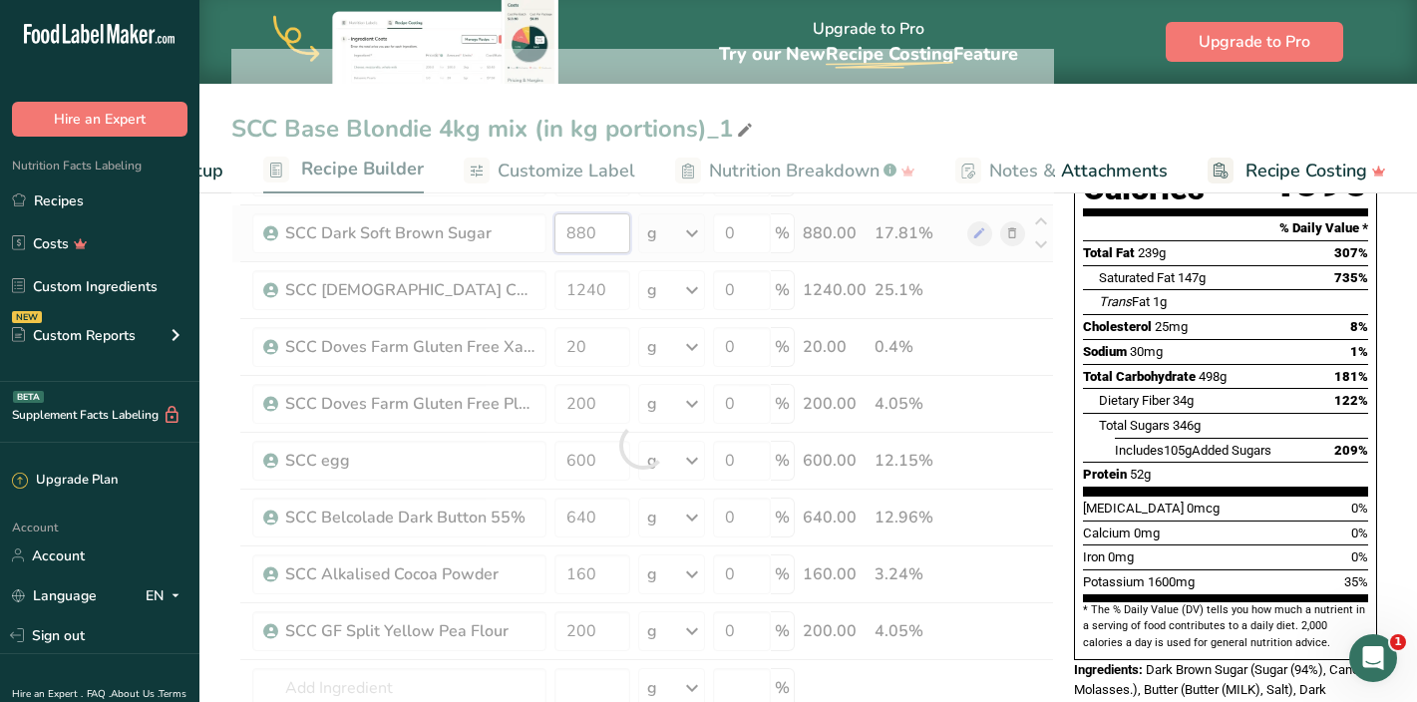
click at [586, 230] on div "Ingredient * Amount * Unit * Waste * .a-a{fill:#347362;}.b-a{fill:#fff;} Grams …" at bounding box center [642, 445] width 823 height 793
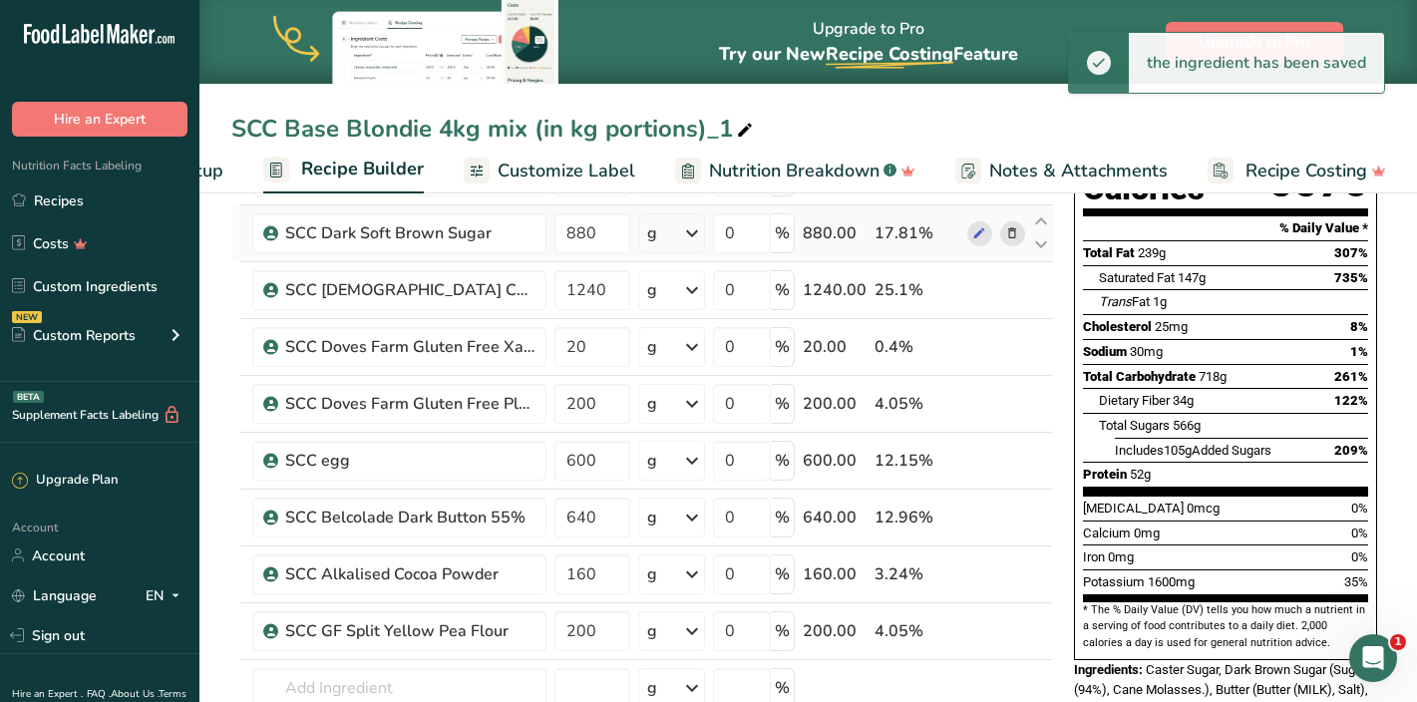
click at [1016, 239] on div "Ingredient * Amount * Unit * Waste * .a-a{fill:#347362;}.b-a{fill:#fff;} Grams …" at bounding box center [642, 445] width 823 height 793
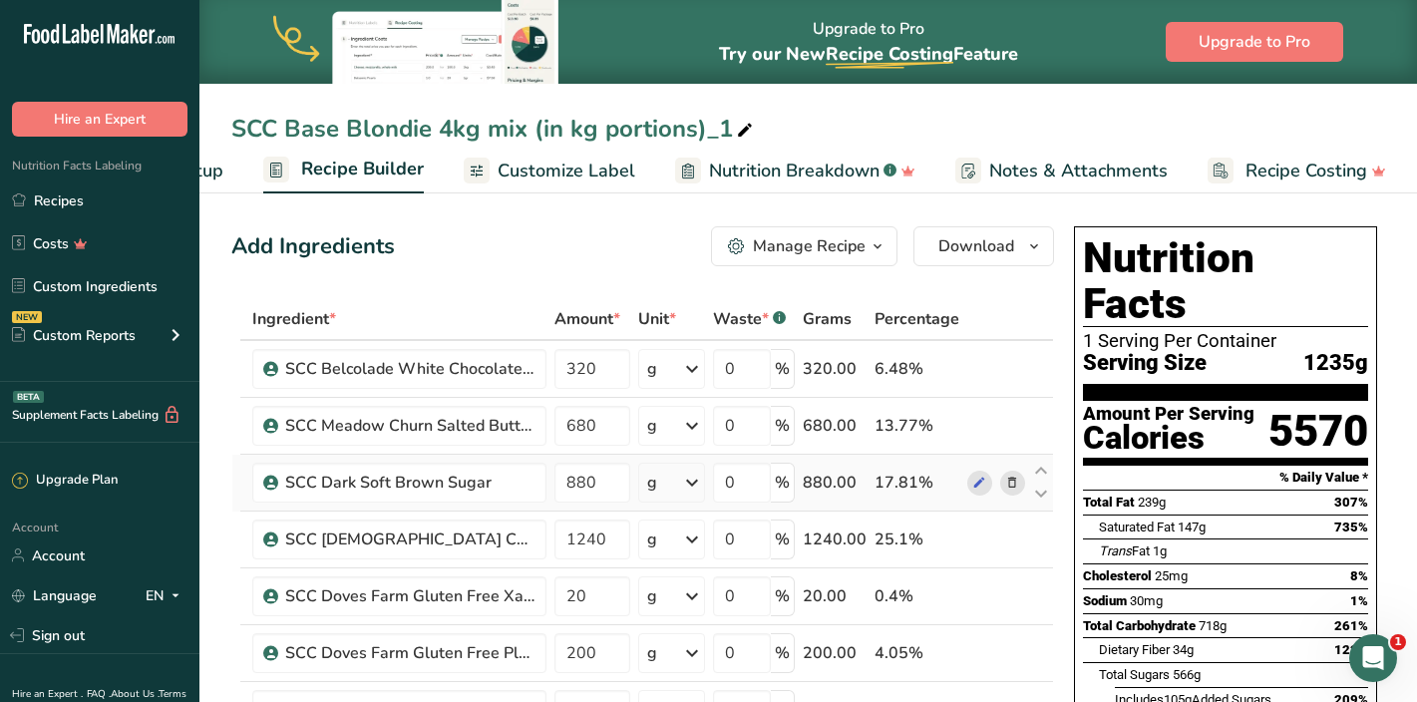
click at [1013, 483] on icon at bounding box center [1012, 483] width 14 height 21
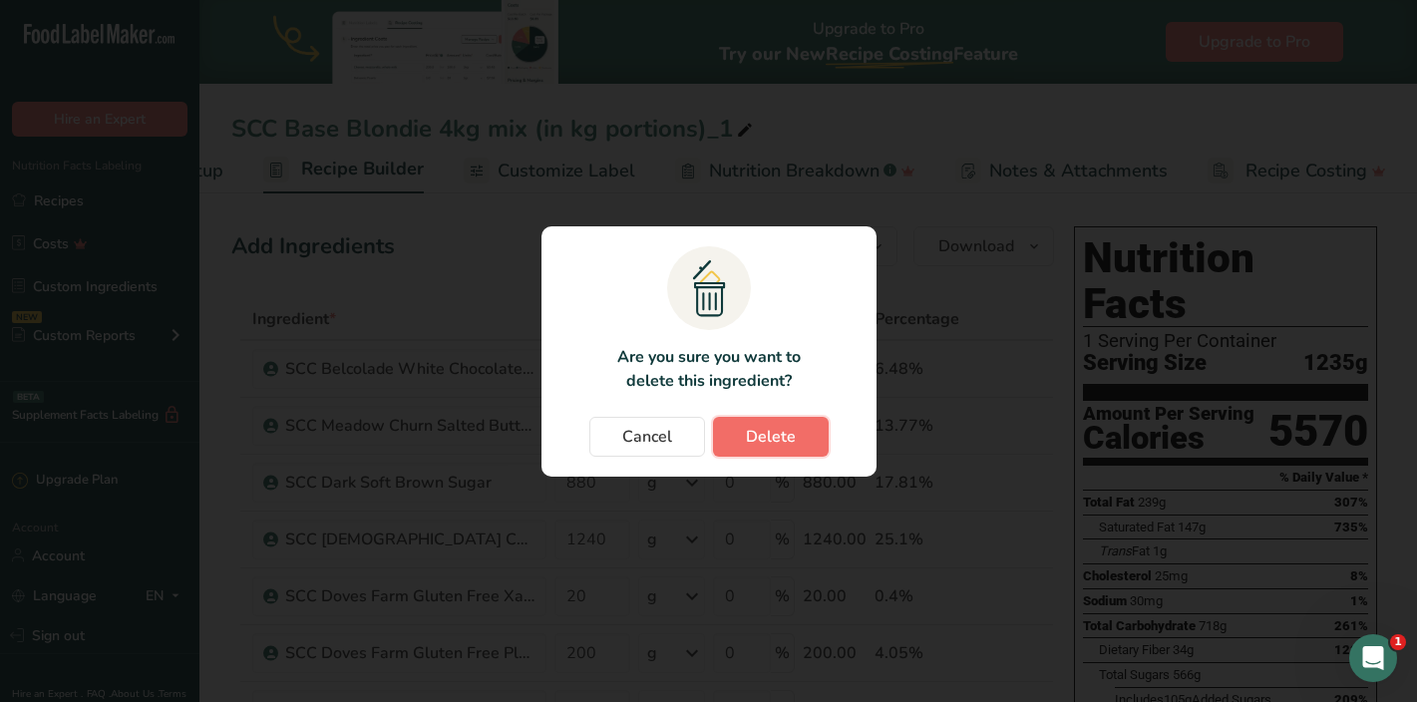
click at [762, 435] on span "Delete" at bounding box center [771, 437] width 50 height 24
type input "1240"
type input "20"
type input "200"
type input "600"
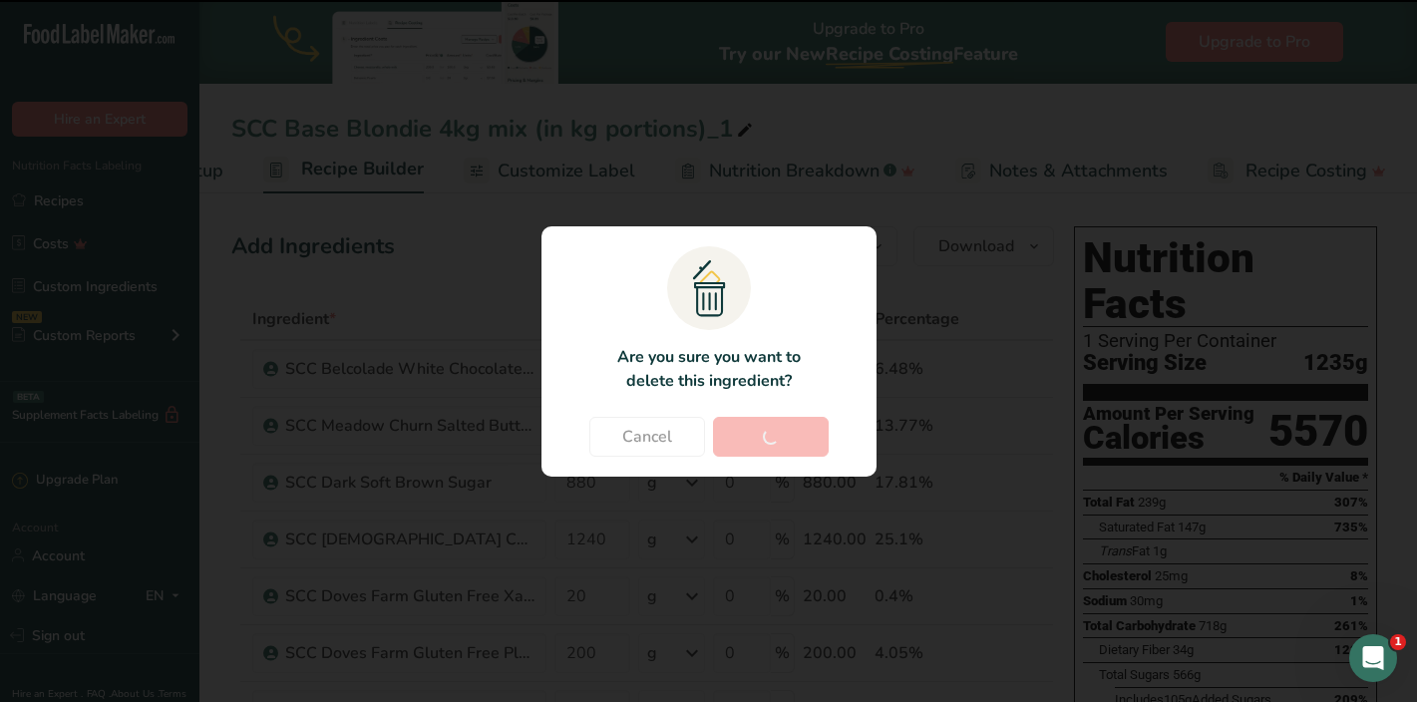
type input "640"
type input "160"
type input "200"
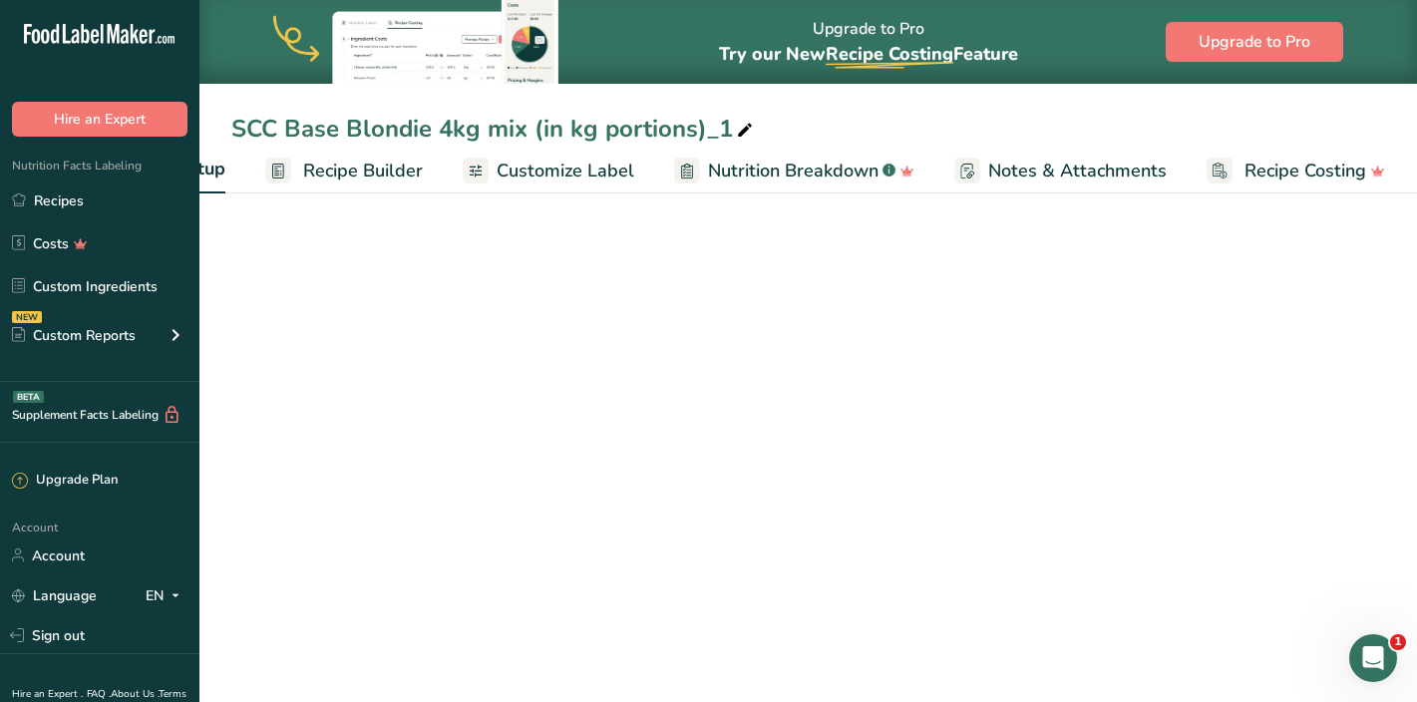
scroll to position [0, 154]
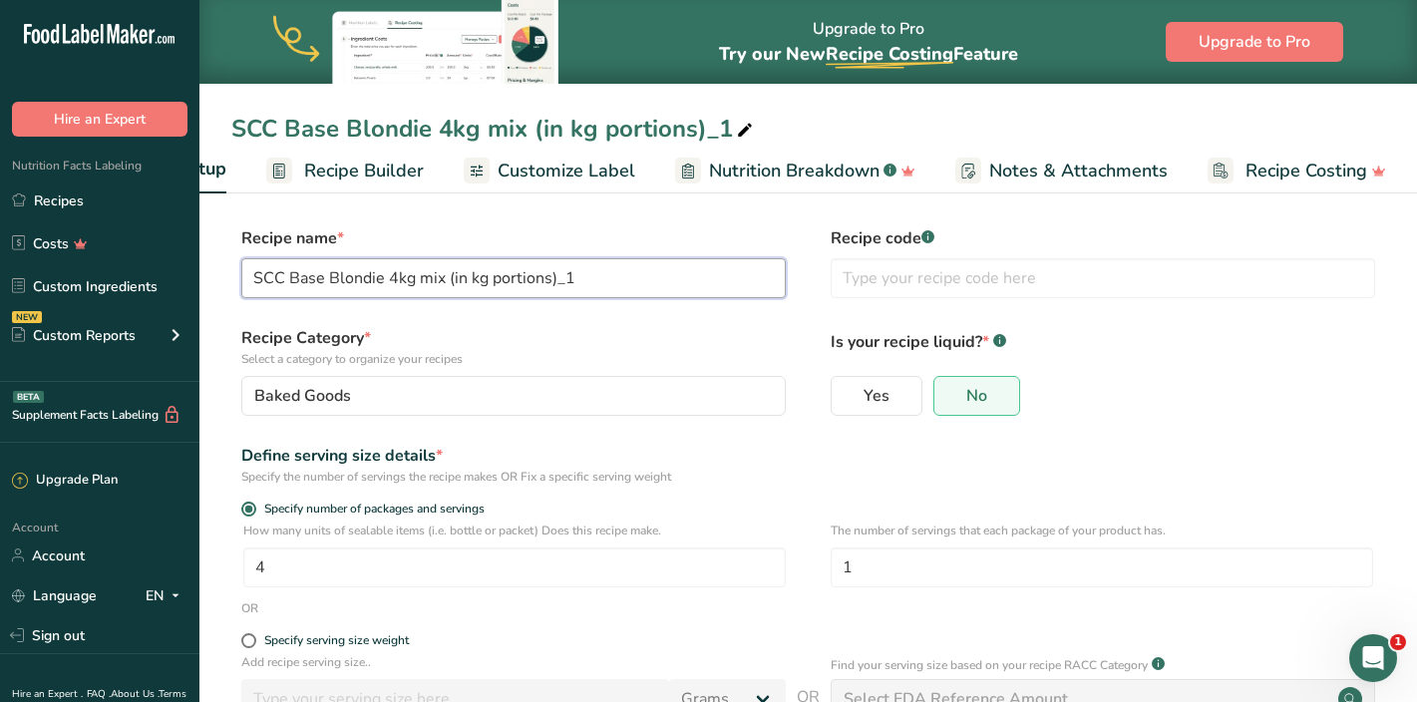
click at [356, 271] on input "SCC Base Blondie 4kg mix (in kg portions)_1" at bounding box center [513, 278] width 545 height 40
drag, startPoint x: 559, startPoint y: 277, endPoint x: 618, endPoint y: 277, distance: 58.8
click at [618, 277] on input "SCC Base Brownie 4kg mix (in kg portions)_1" at bounding box center [513, 278] width 545 height 40
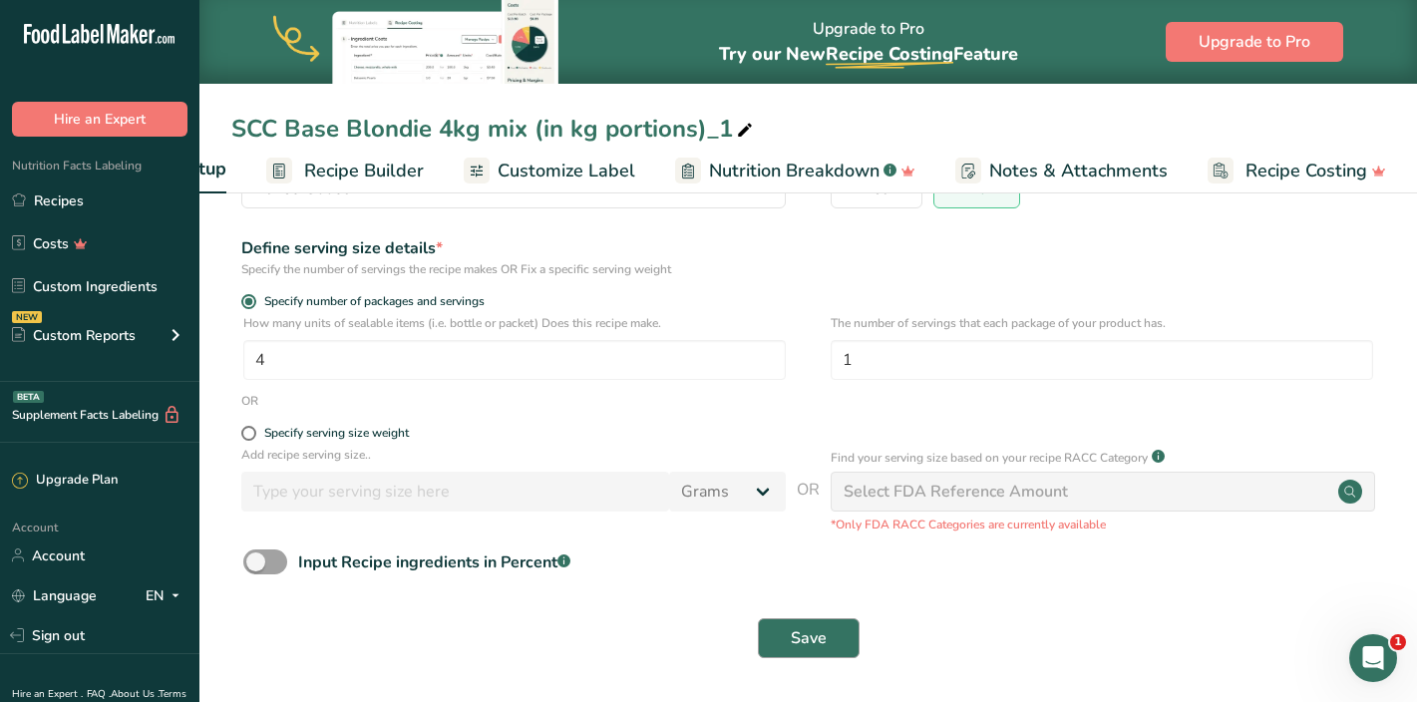
type input "SCC Base Brownie 4kg mix (in kg portions)"
click at [800, 625] on button "Save" at bounding box center [809, 638] width 102 height 40
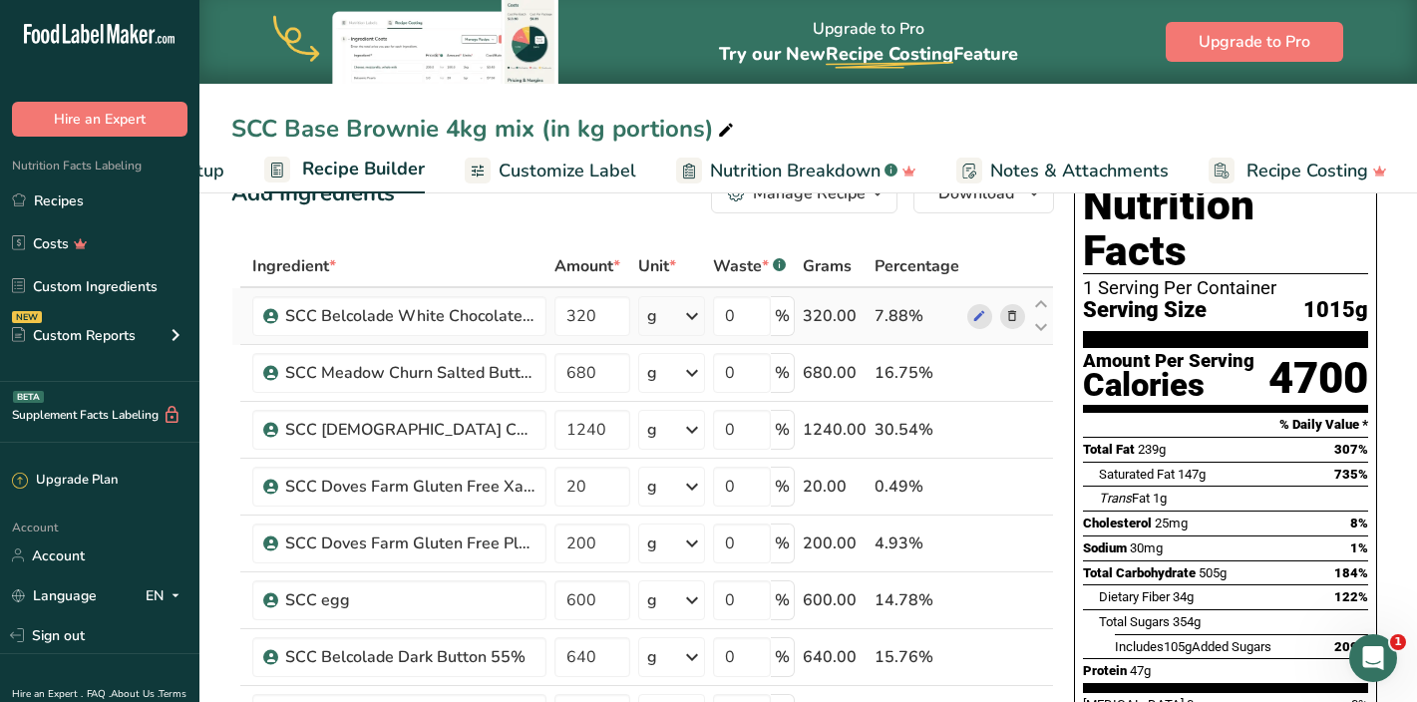
scroll to position [52, 0]
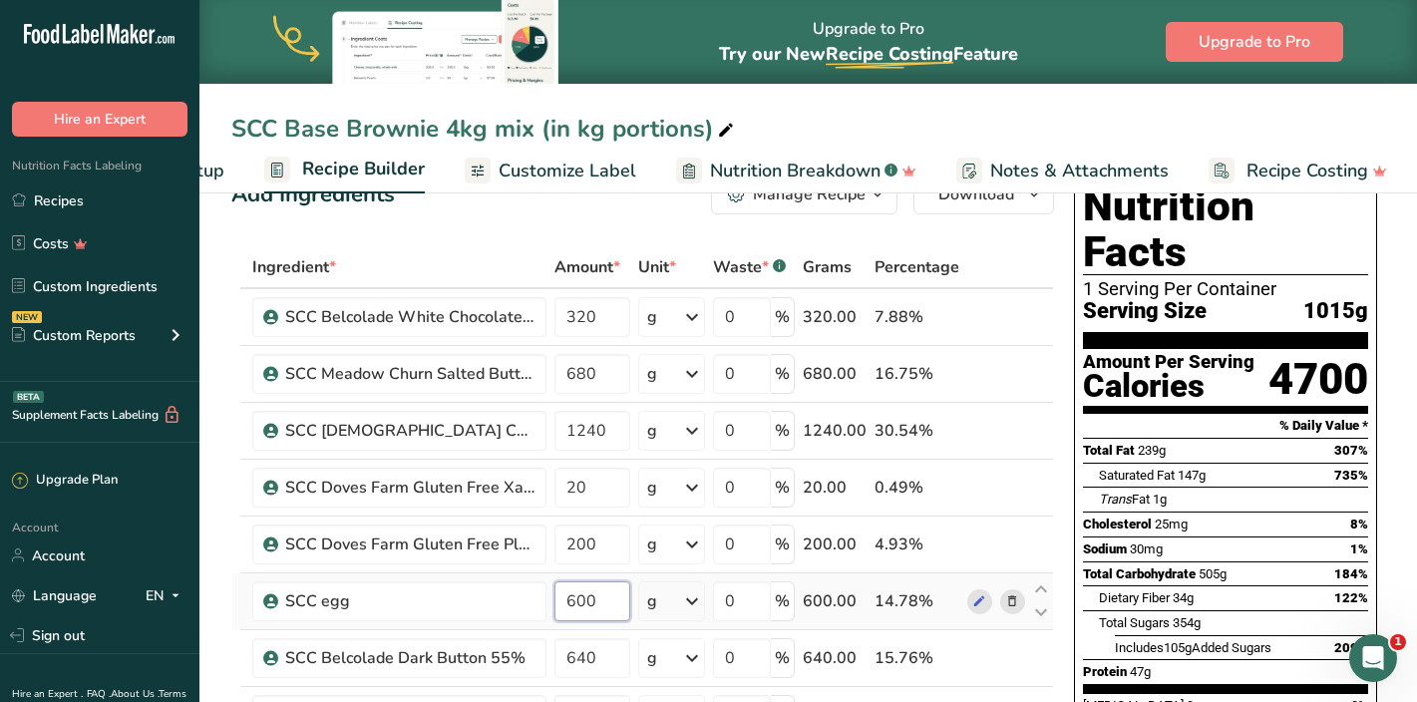
click at [610, 595] on input "600" at bounding box center [592, 601] width 76 height 40
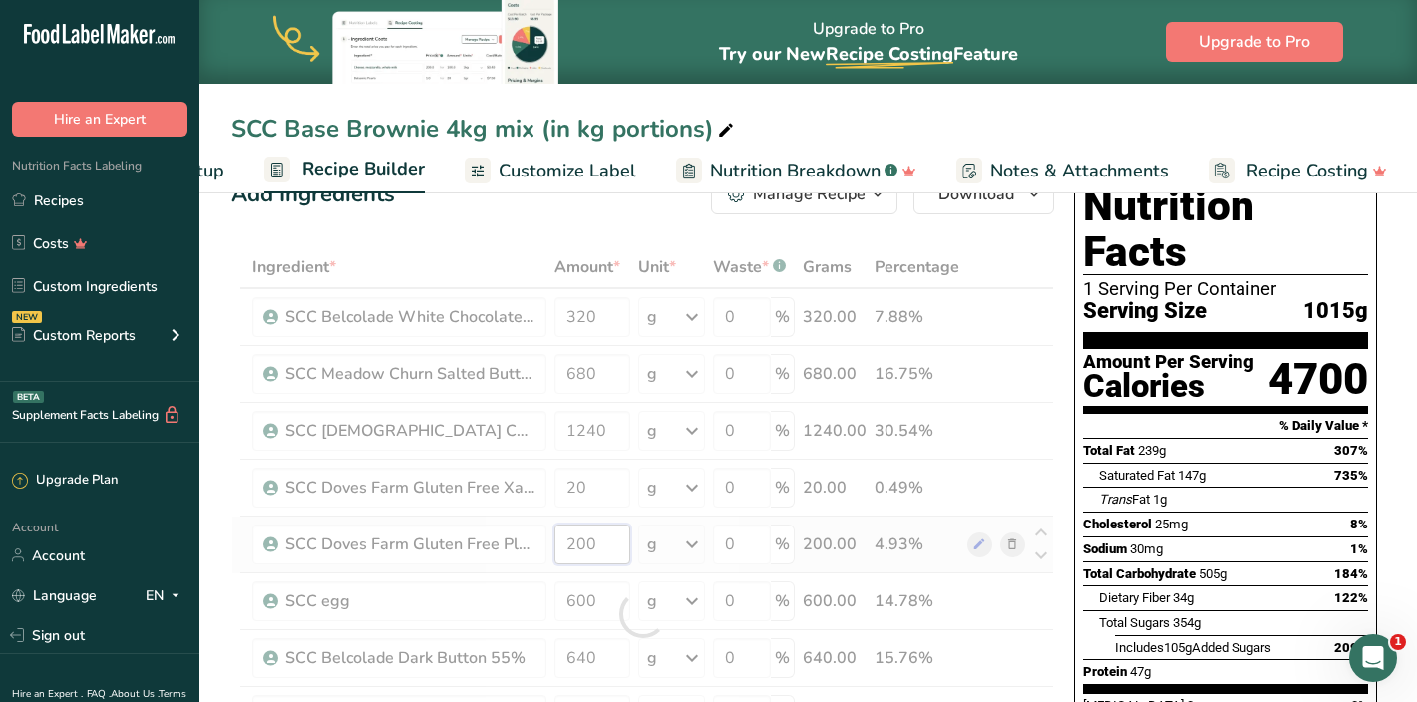
click at [608, 547] on div "Ingredient * Amount * Unit * Waste * .a-a{fill:#347362;}.b-a{fill:#fff;} Grams …" at bounding box center [642, 614] width 823 height 736
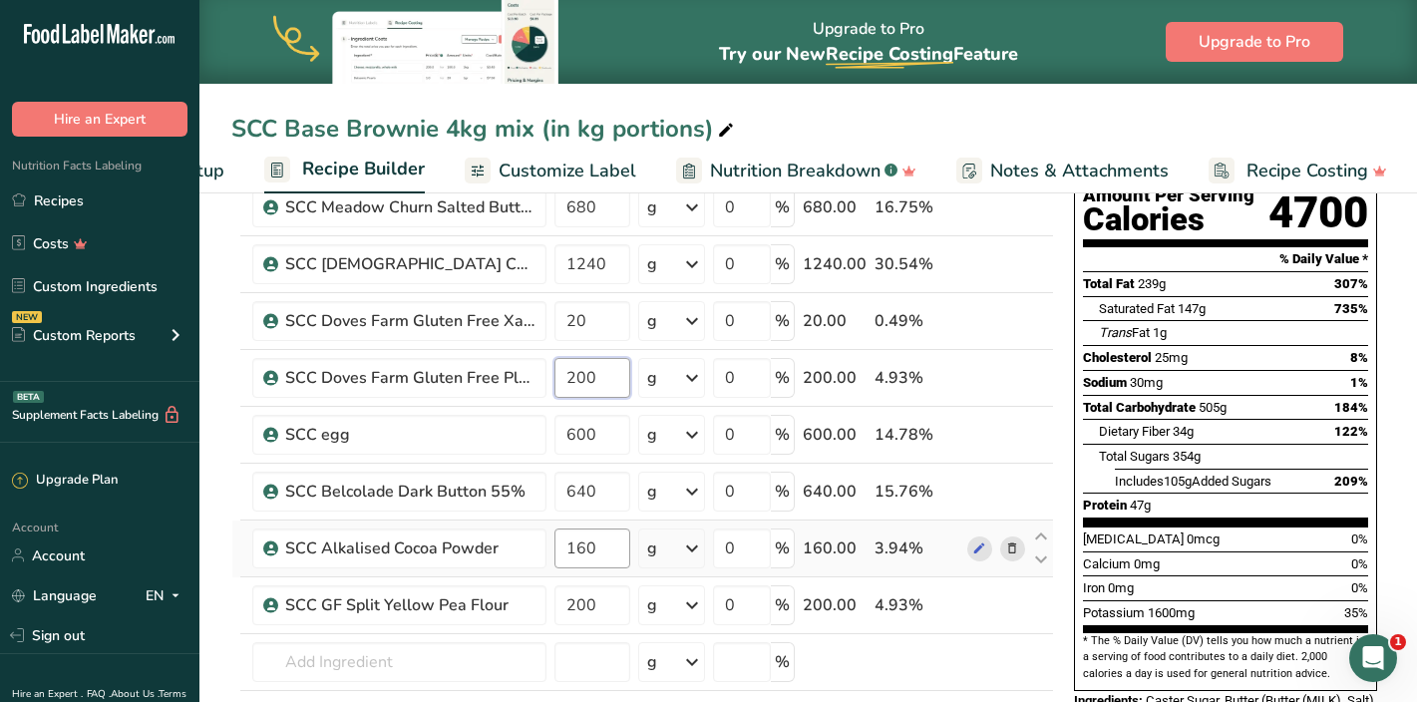
scroll to position [217, 0]
click at [594, 309] on div "Ingredient * Amount * Unit * Waste * .a-a{fill:#347362;}.b-a{fill:#fff;} Grams …" at bounding box center [642, 449] width 823 height 736
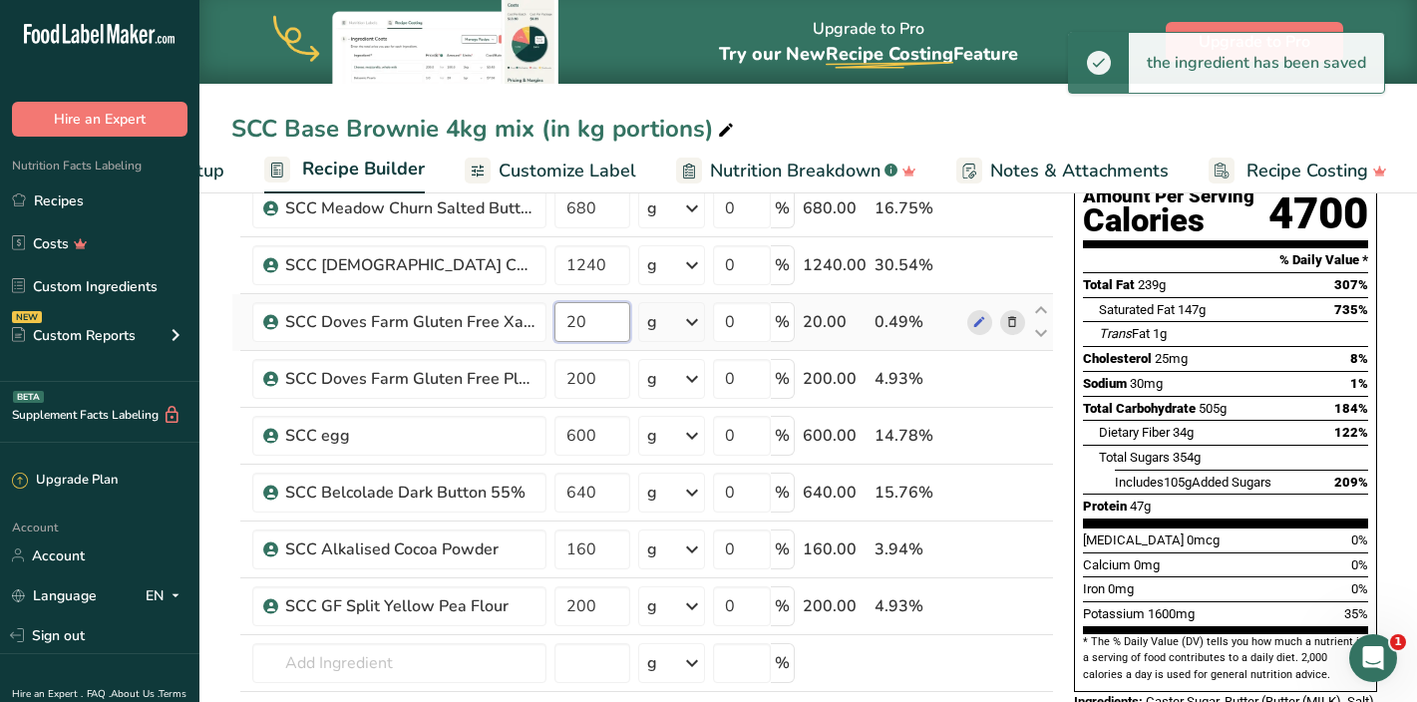
click at [565, 321] on input "20" at bounding box center [592, 322] width 76 height 40
type input "10"
click at [594, 386] on div "Ingredient * Amount * Unit * Waste * .a-a{fill:#347362;}.b-a{fill:#fff;} Grams …" at bounding box center [642, 449] width 823 height 736
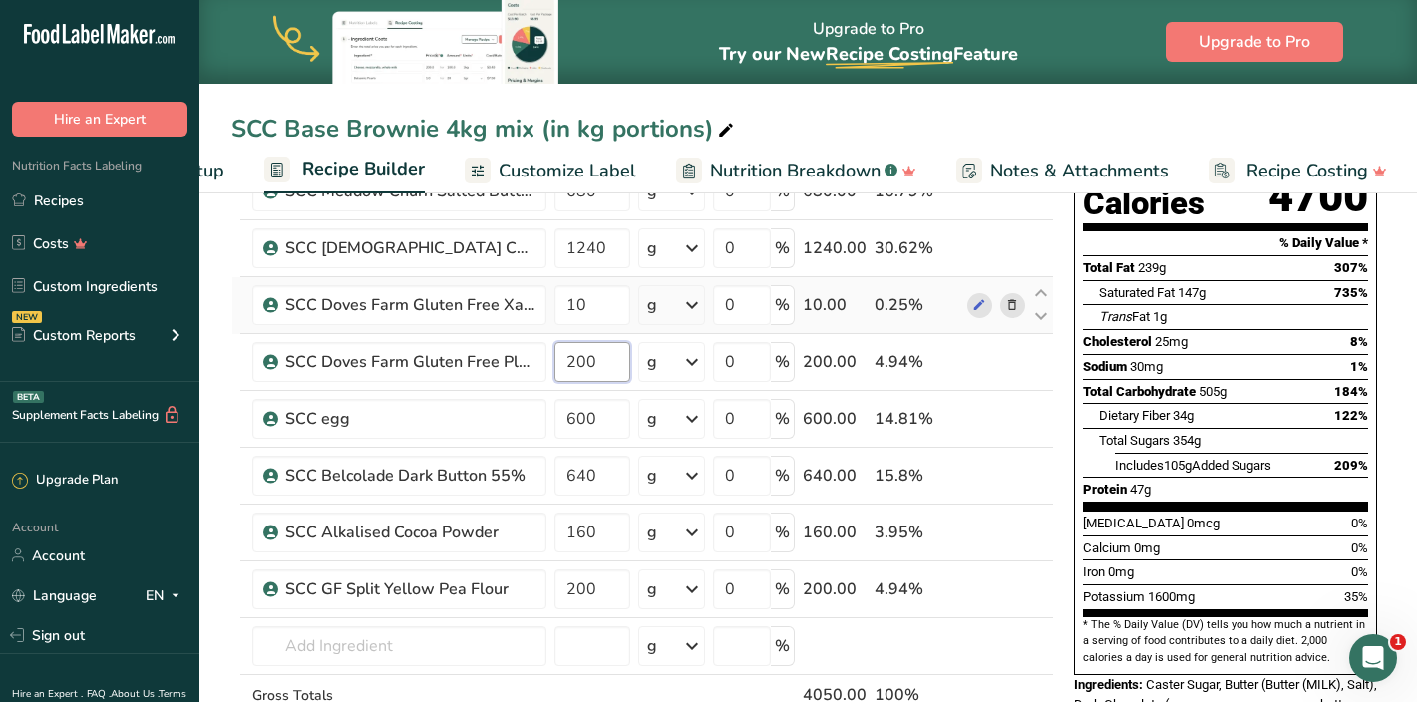
scroll to position [0, 0]
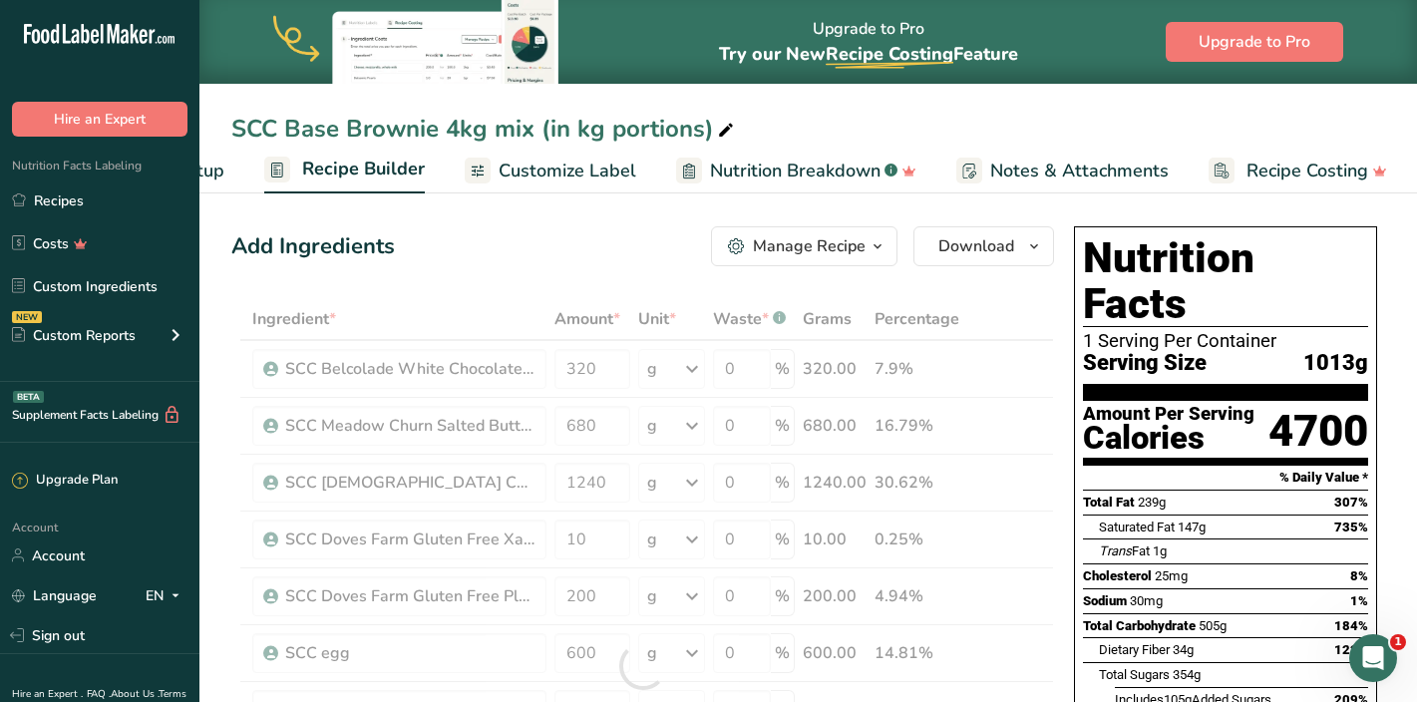
click at [506, 172] on span "Customize Label" at bounding box center [568, 171] width 138 height 27
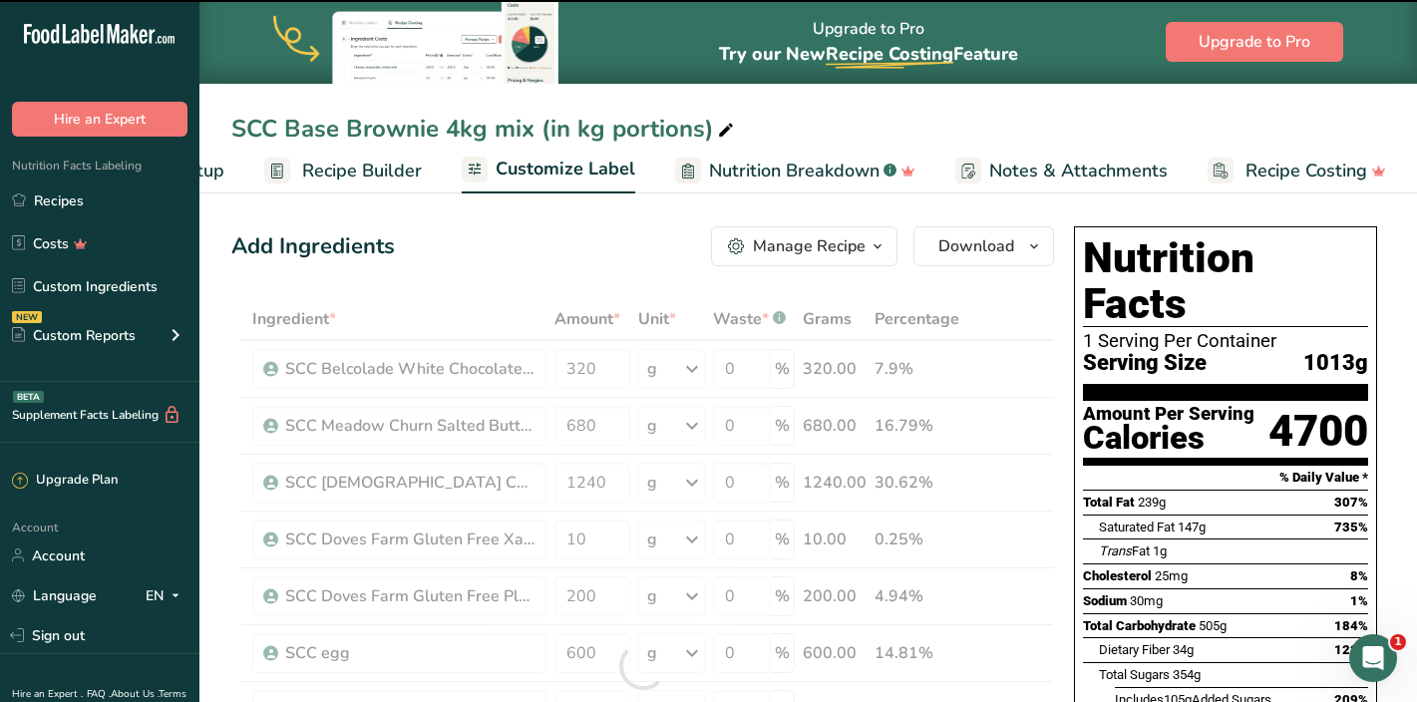
scroll to position [0, 155]
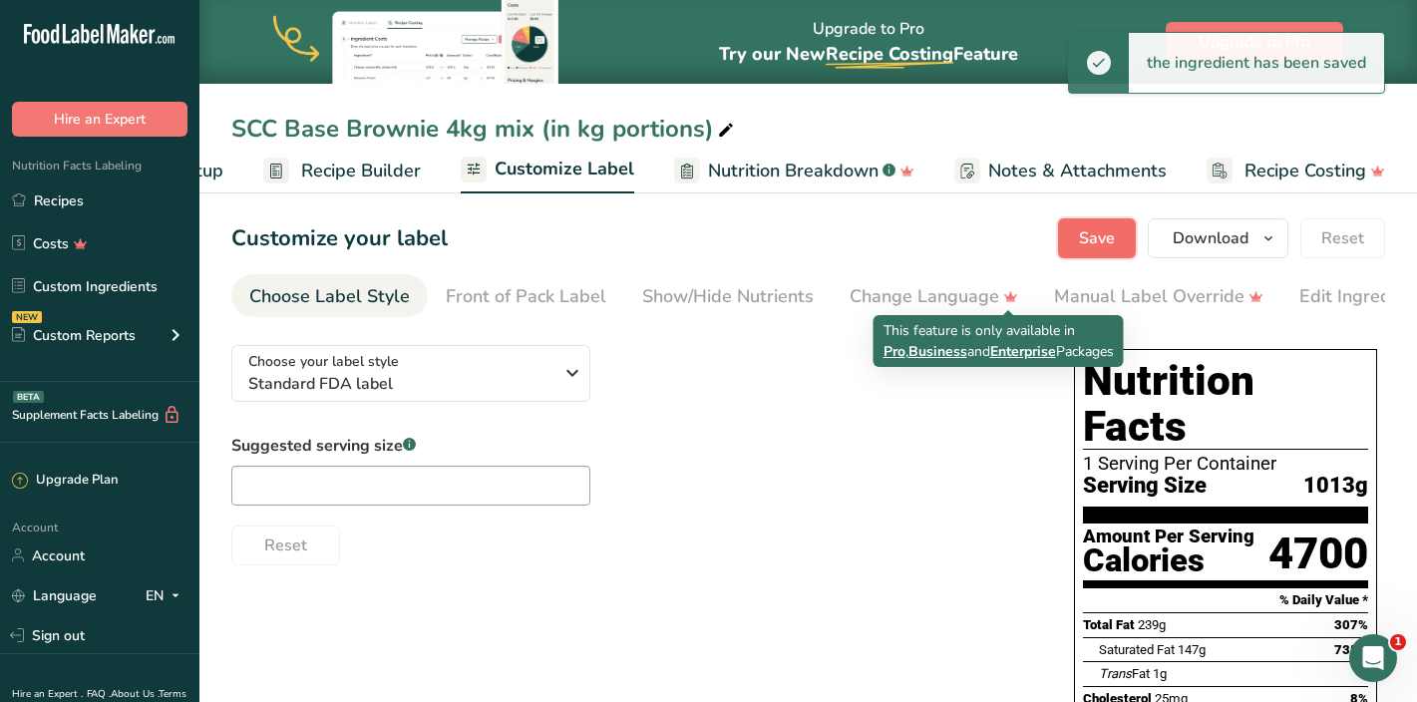
click at [1081, 244] on button "Save" at bounding box center [1097, 238] width 78 height 40
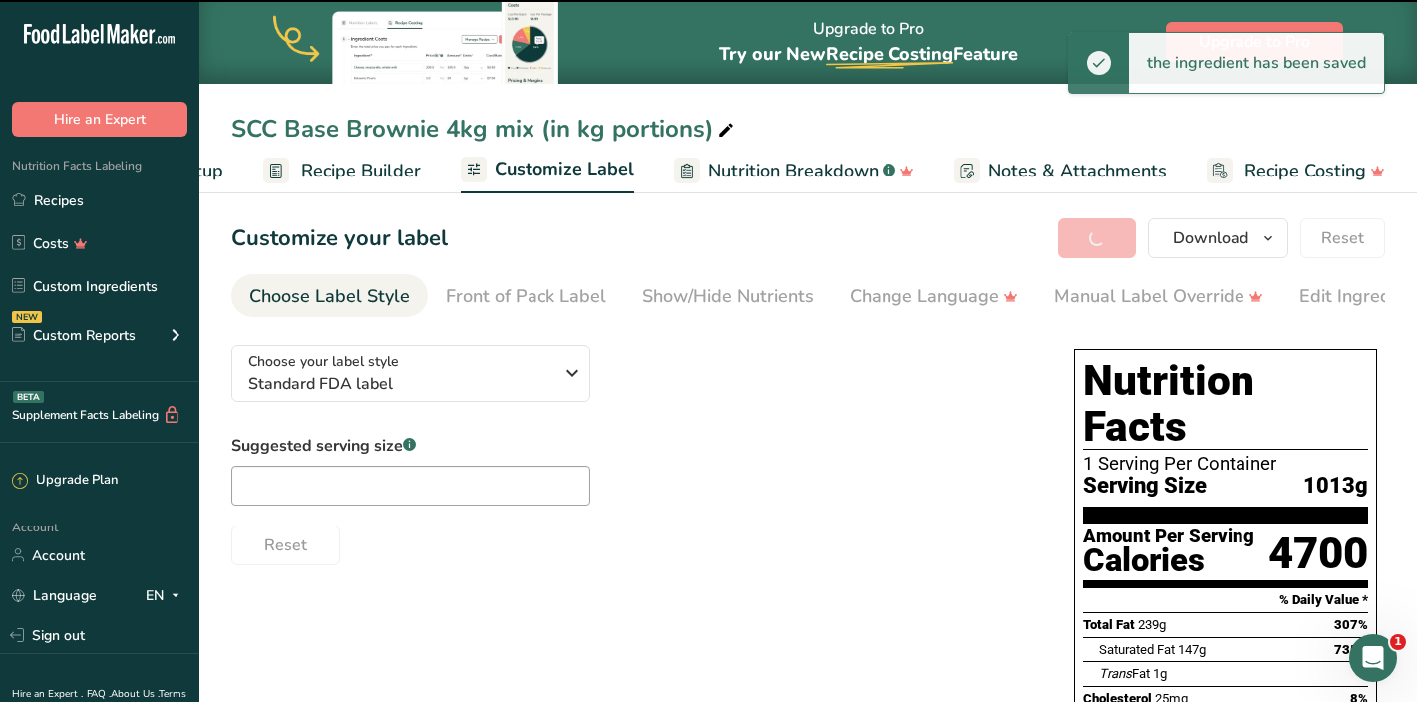
click at [346, 172] on span "Recipe Builder" at bounding box center [361, 171] width 120 height 27
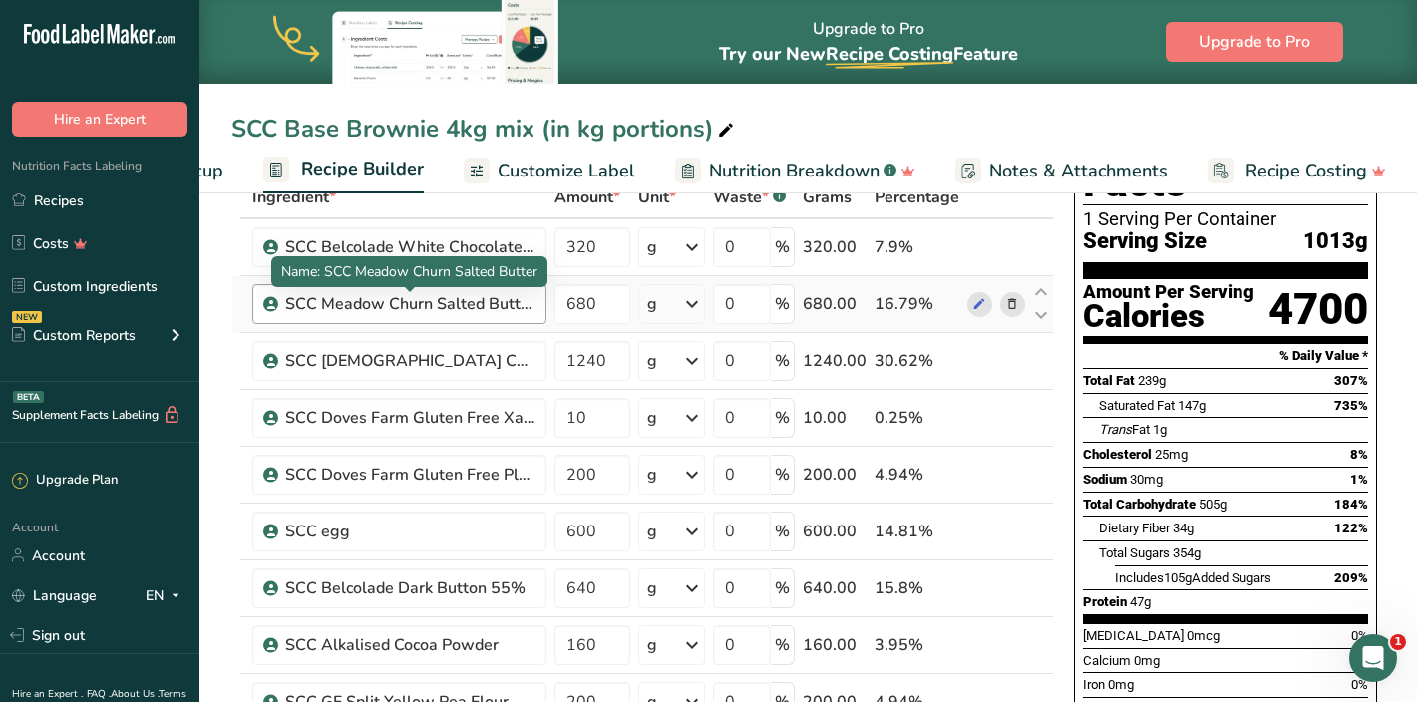
scroll to position [126, 0]
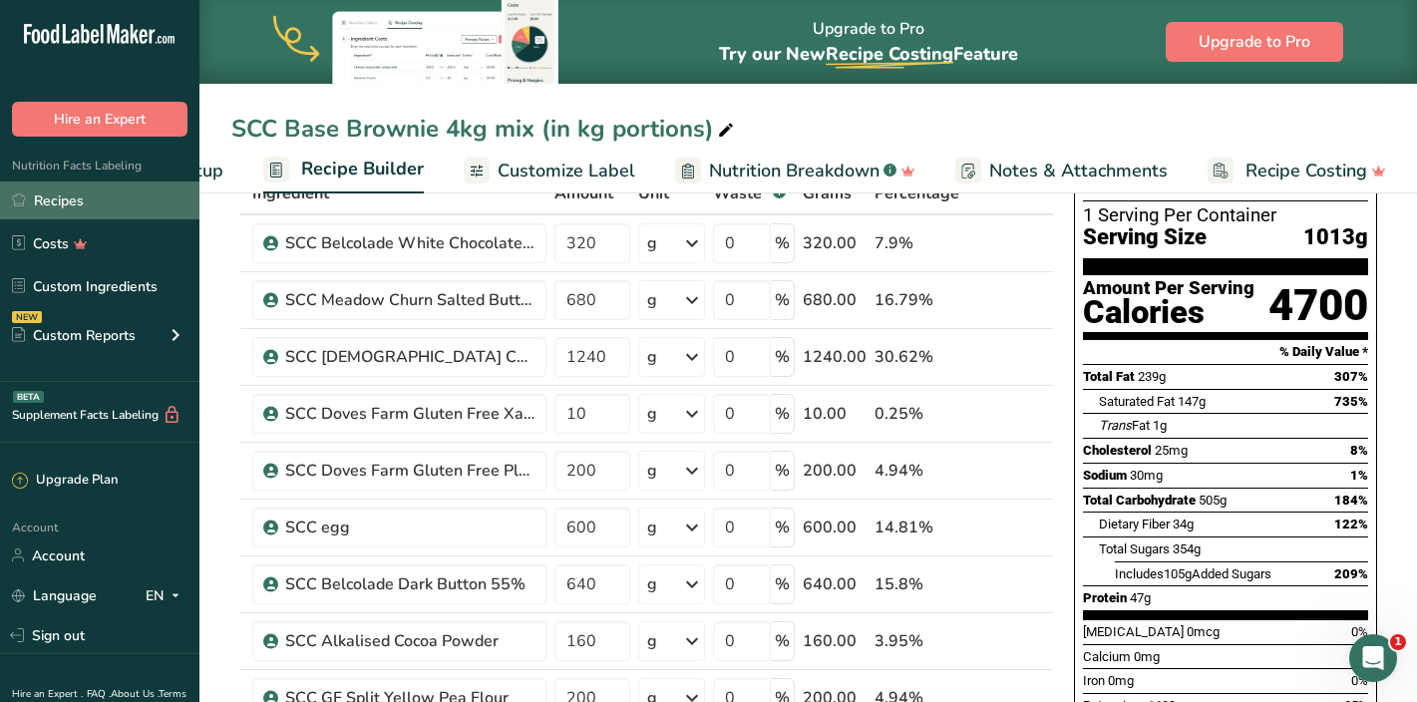
click at [95, 207] on link "Recipes" at bounding box center [99, 201] width 199 height 38
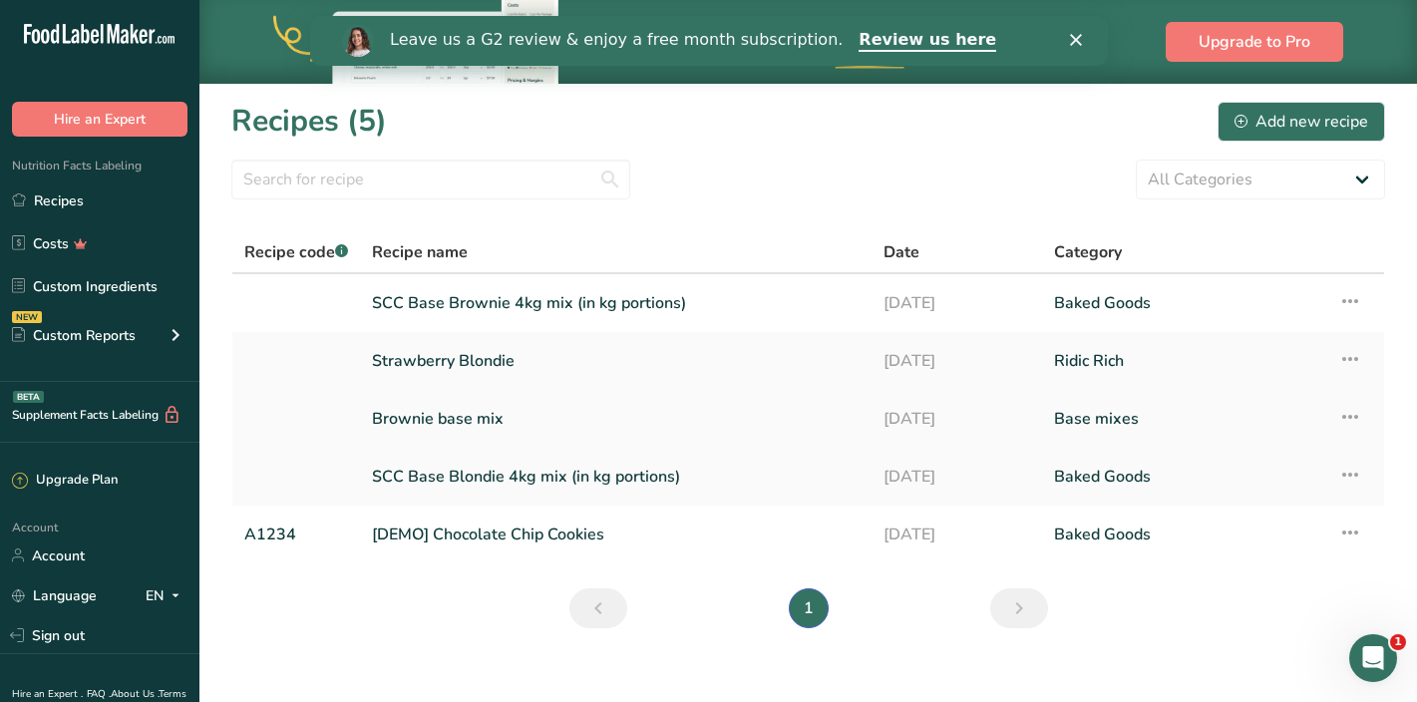
click at [1358, 413] on icon at bounding box center [1350, 417] width 24 height 36
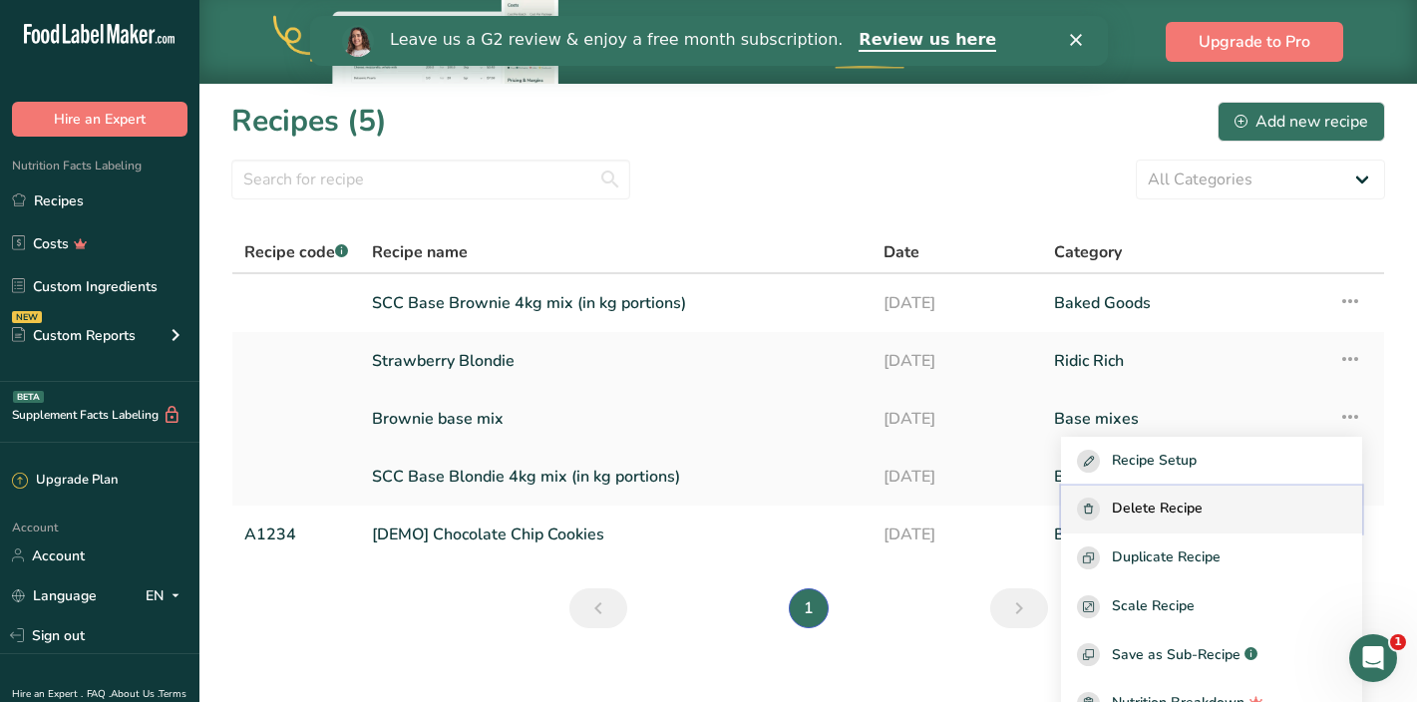
click at [1277, 513] on div "Delete Recipe" at bounding box center [1211, 509] width 269 height 23
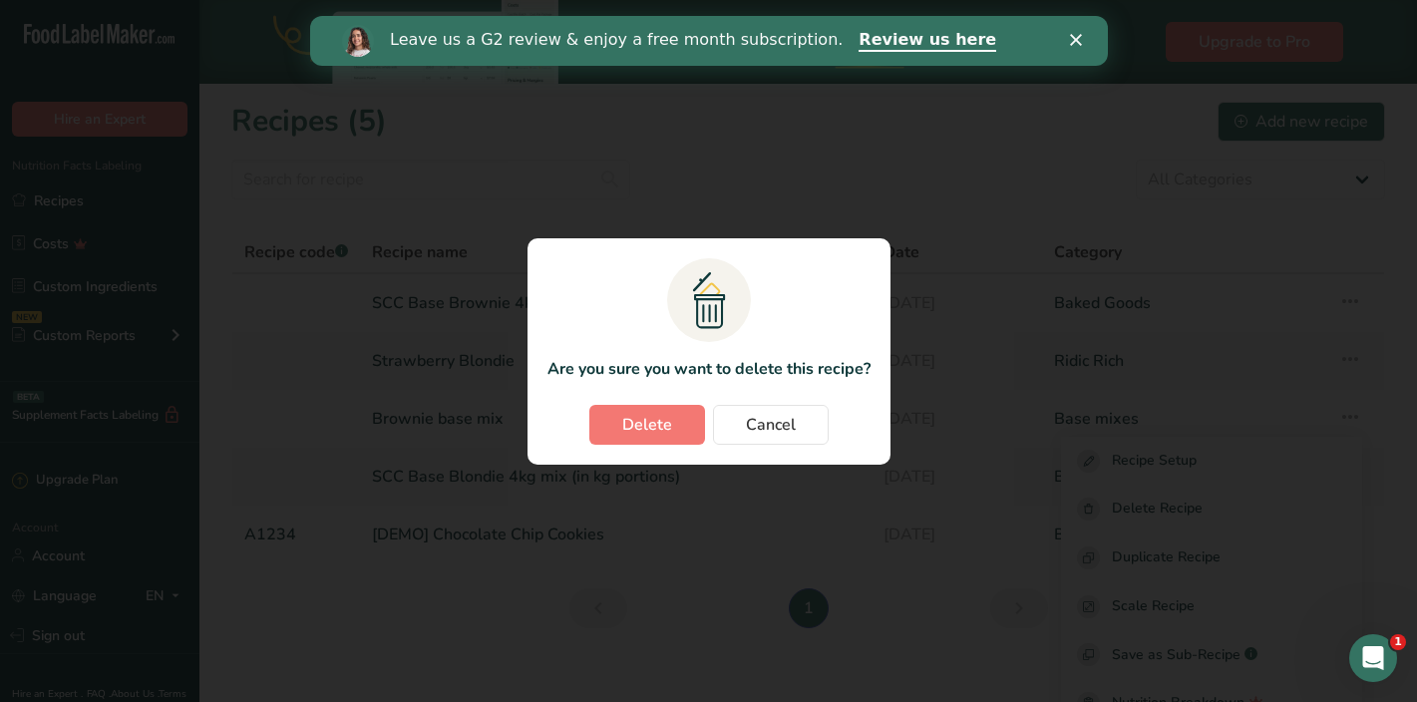
click at [611, 396] on section ".a{fill:#f5f3ed;}.b,.e{fill:#0f393a;}.c{fill:none;}.d{fill:#f2c549;}.e{stroke:r…" at bounding box center [709, 351] width 363 height 226
click at [615, 411] on button "Delete" at bounding box center [647, 425] width 116 height 40
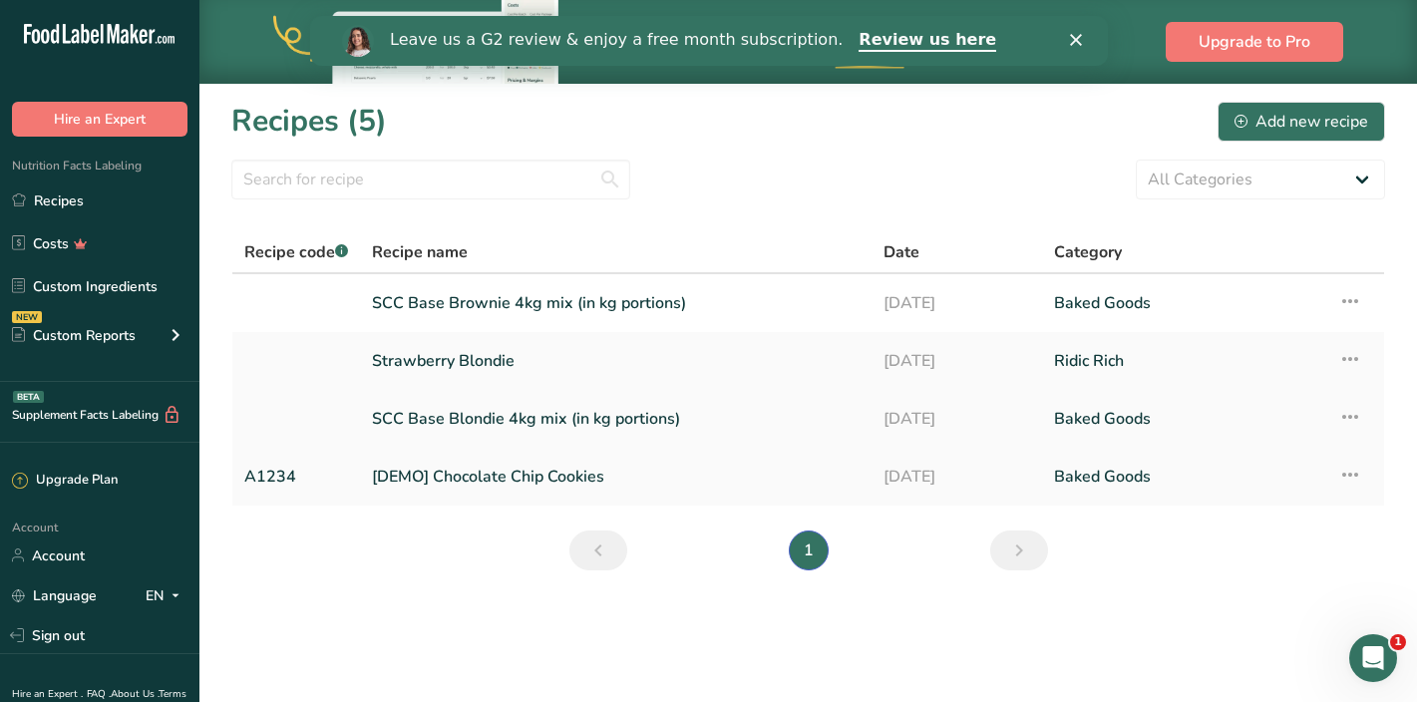
click at [603, 423] on link "SCC Base Blondie 4kg mix (in kg portions)" at bounding box center [616, 419] width 488 height 42
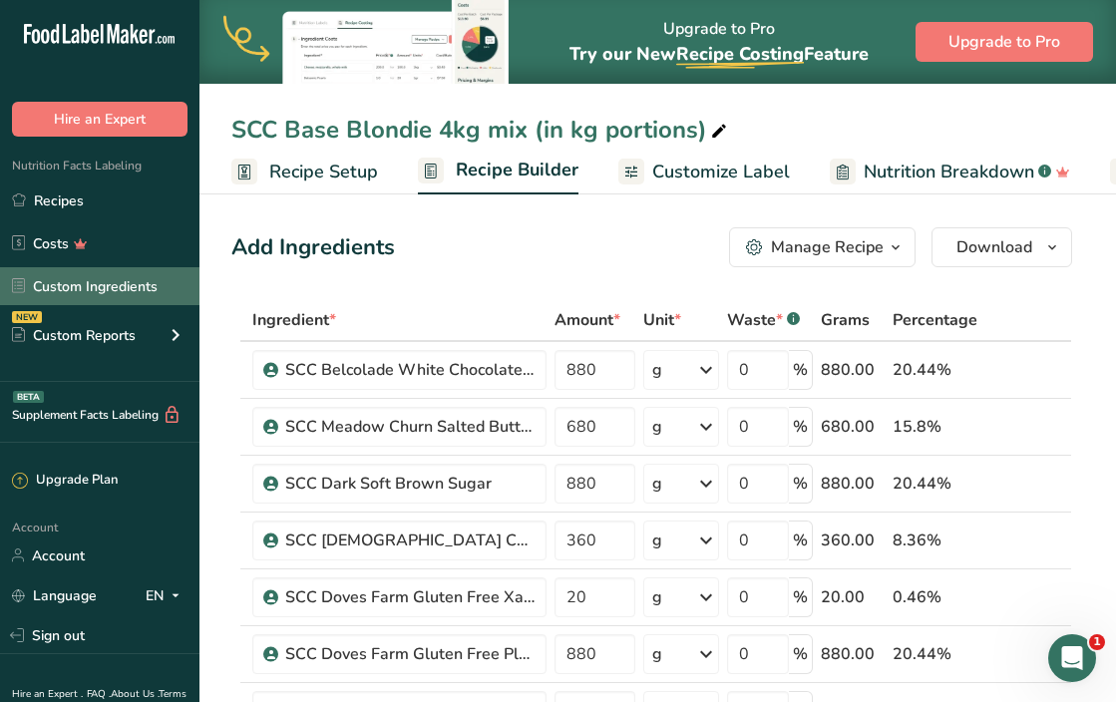
click at [123, 282] on link "Custom Ingredients" at bounding box center [99, 286] width 199 height 38
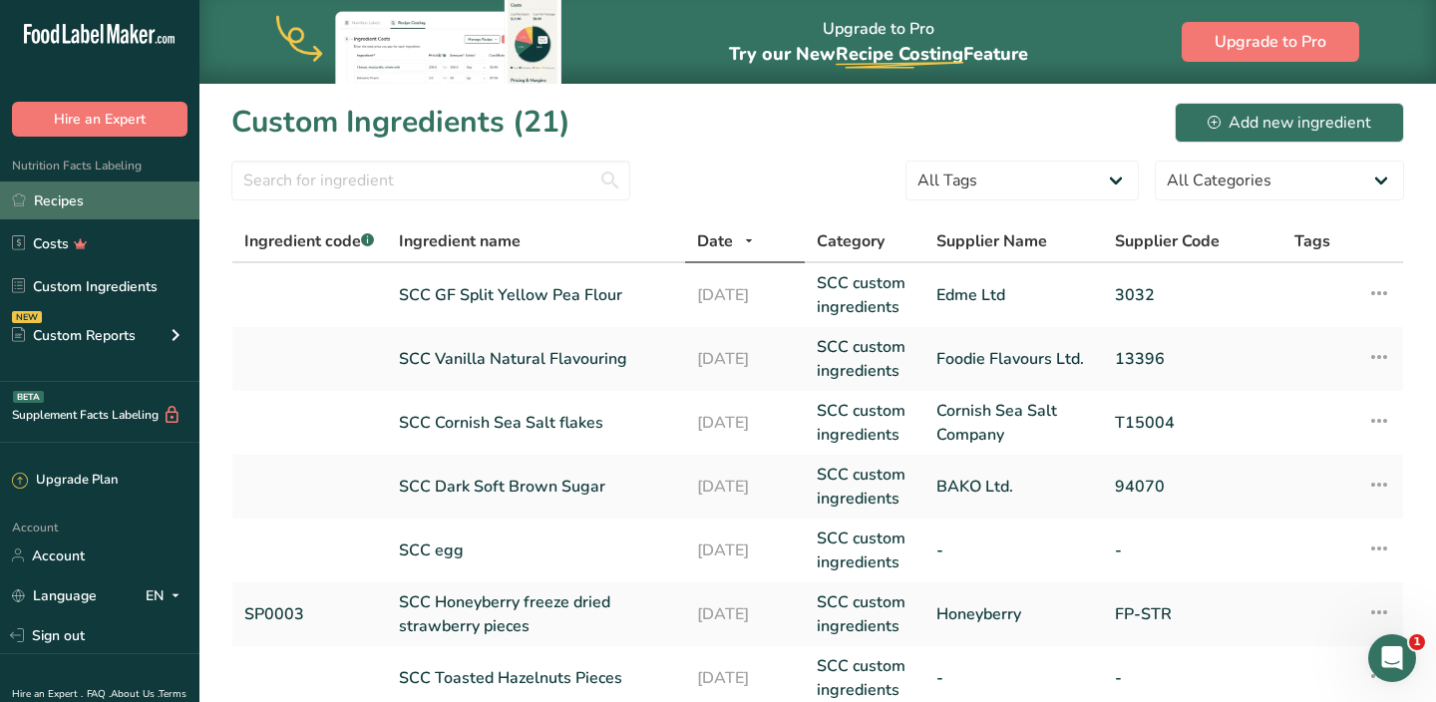
click at [62, 209] on link "Recipes" at bounding box center [99, 201] width 199 height 38
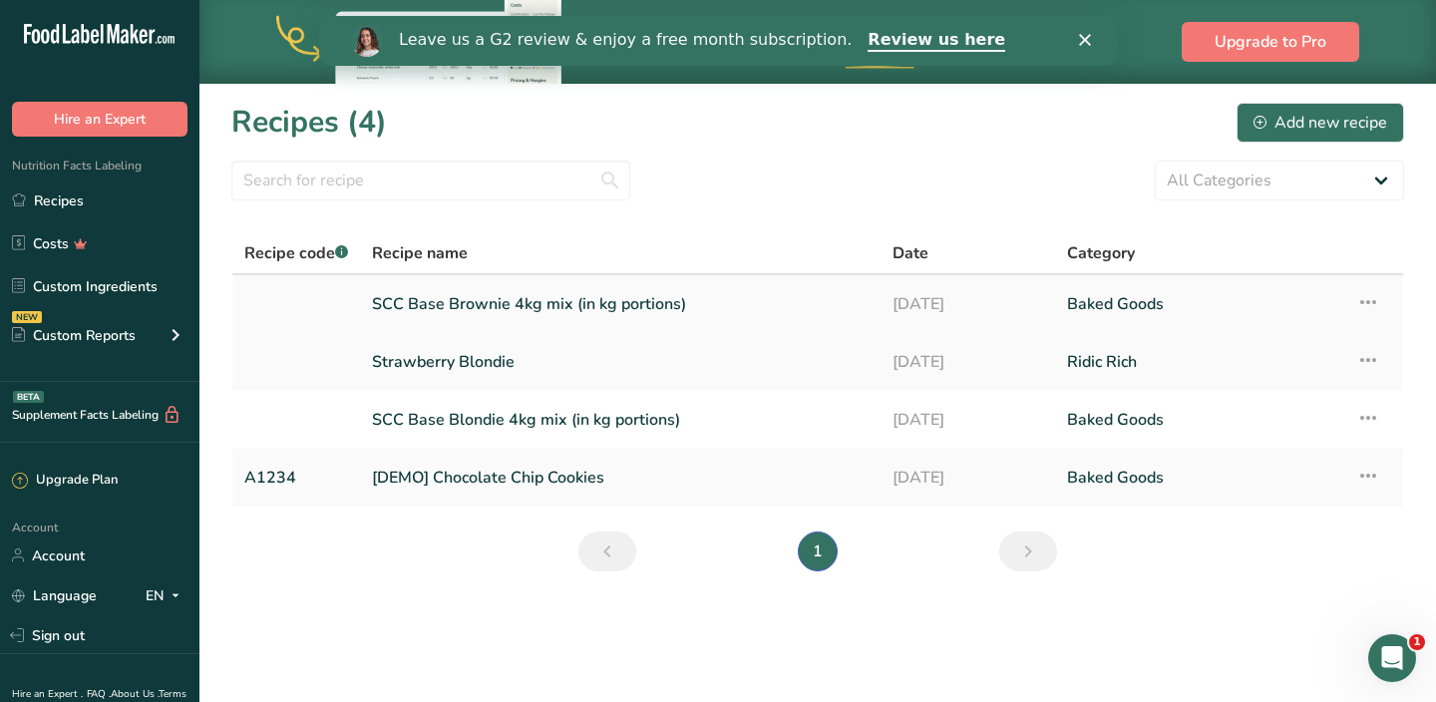
click at [420, 301] on link "SCC Base Brownie 4kg mix (in kg portions)" at bounding box center [620, 304] width 497 height 42
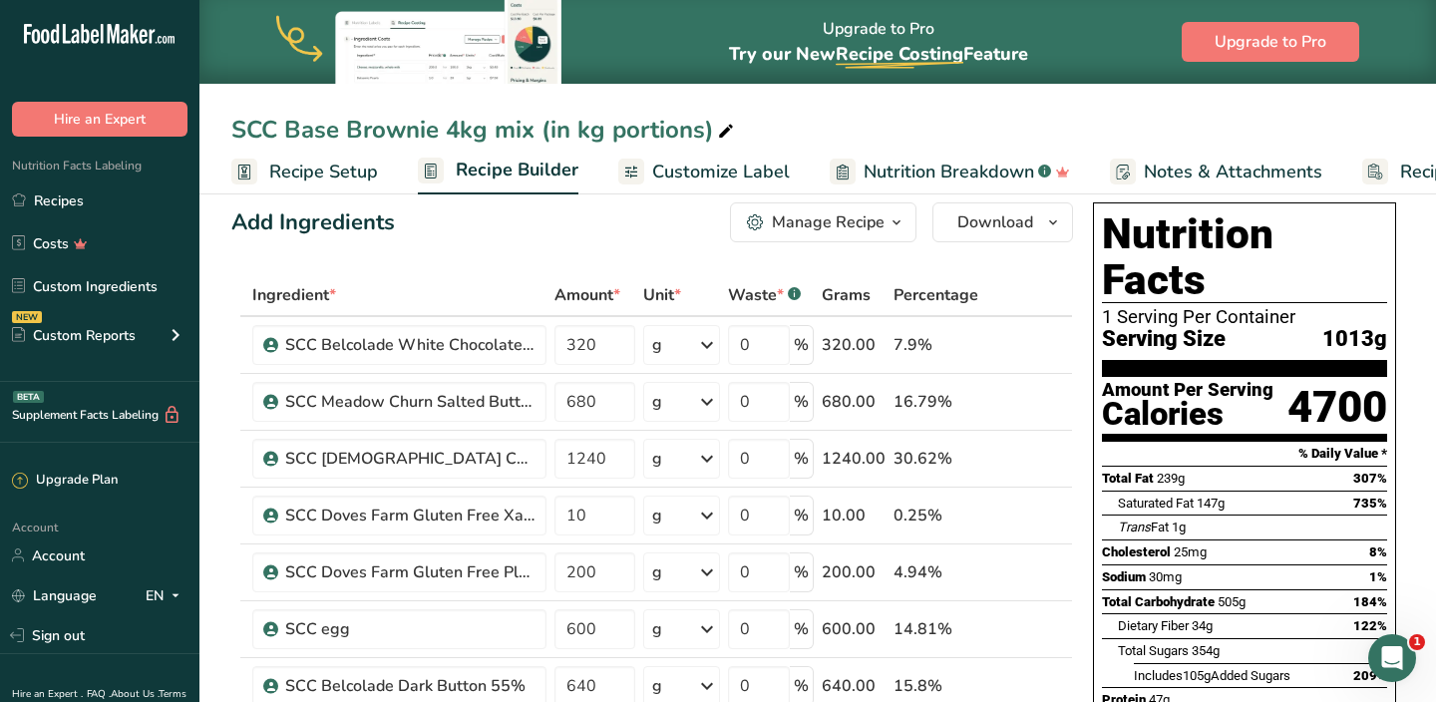
scroll to position [24, 0]
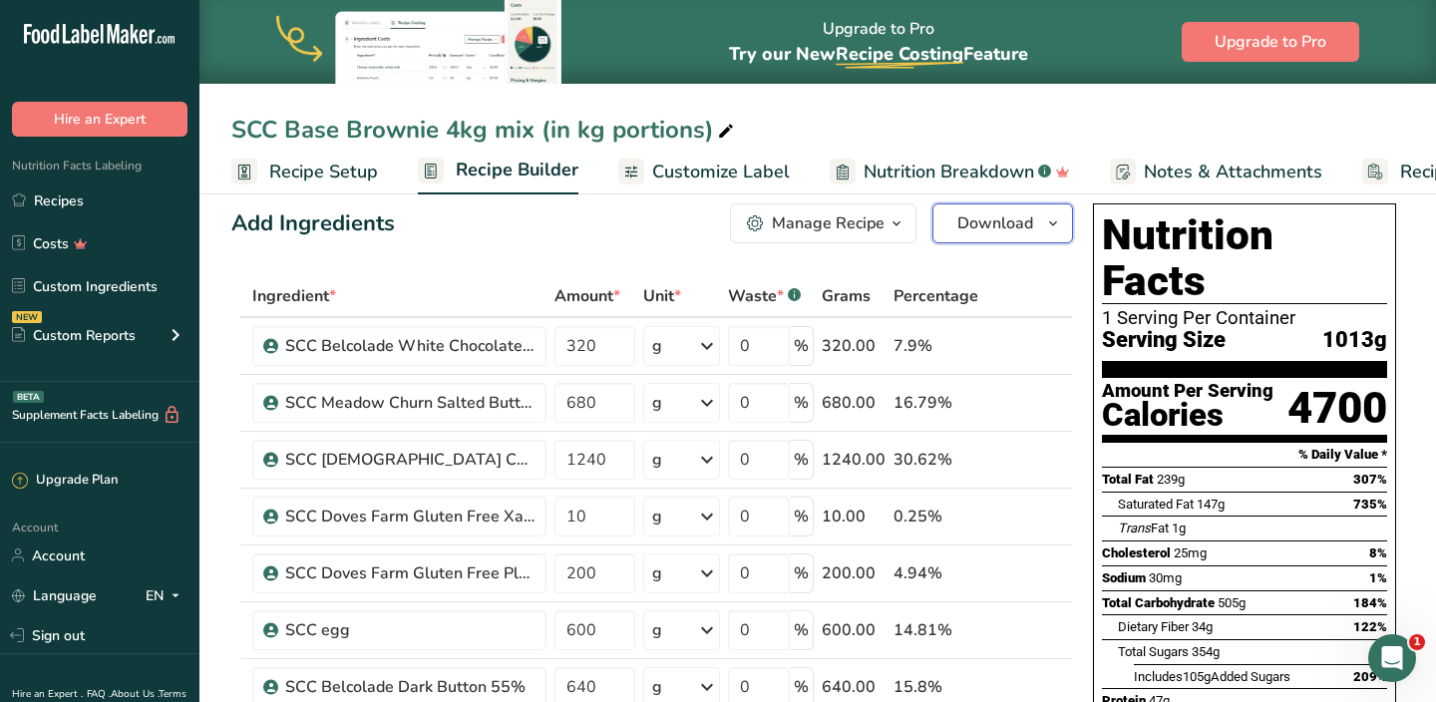
click at [992, 218] on span "Download" at bounding box center [995, 223] width 76 height 24
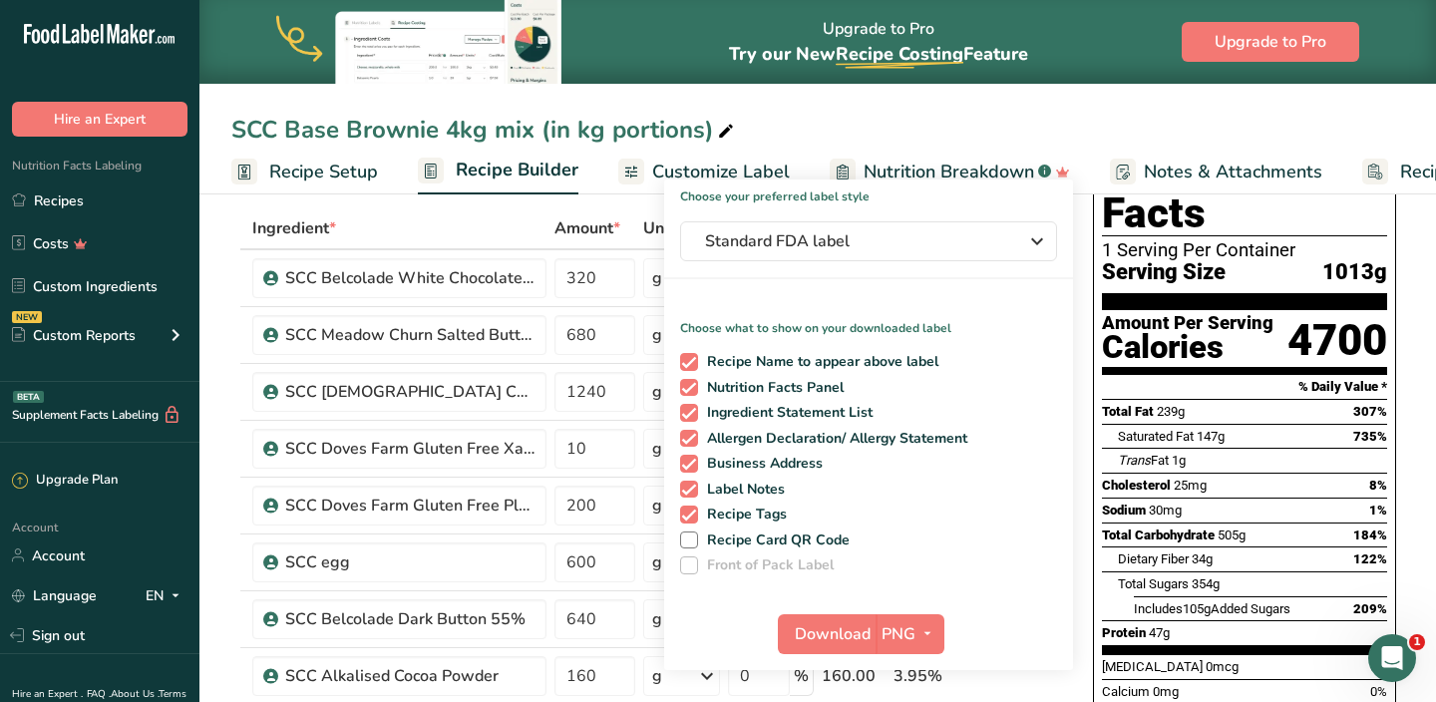
scroll to position [91, 0]
click at [841, 624] on span "Download" at bounding box center [833, 635] width 76 height 24
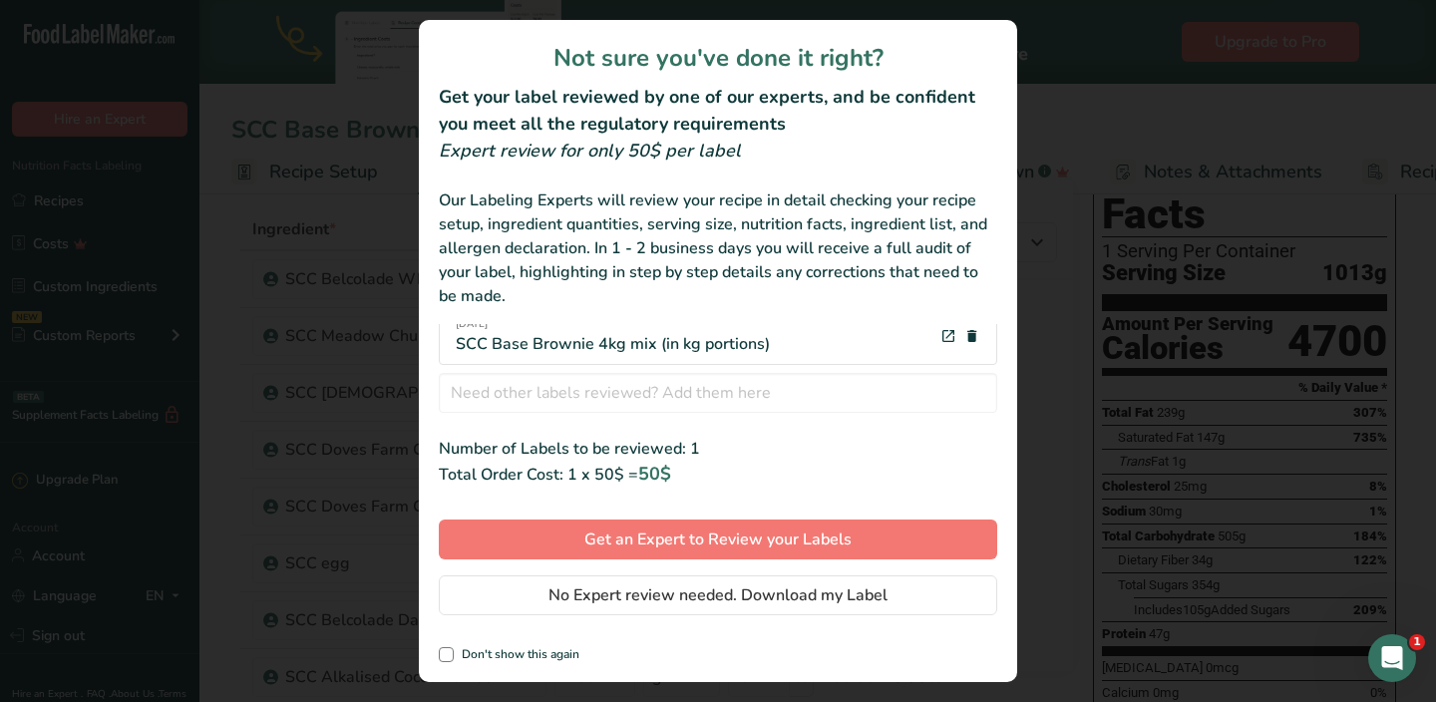
scroll to position [0, 0]
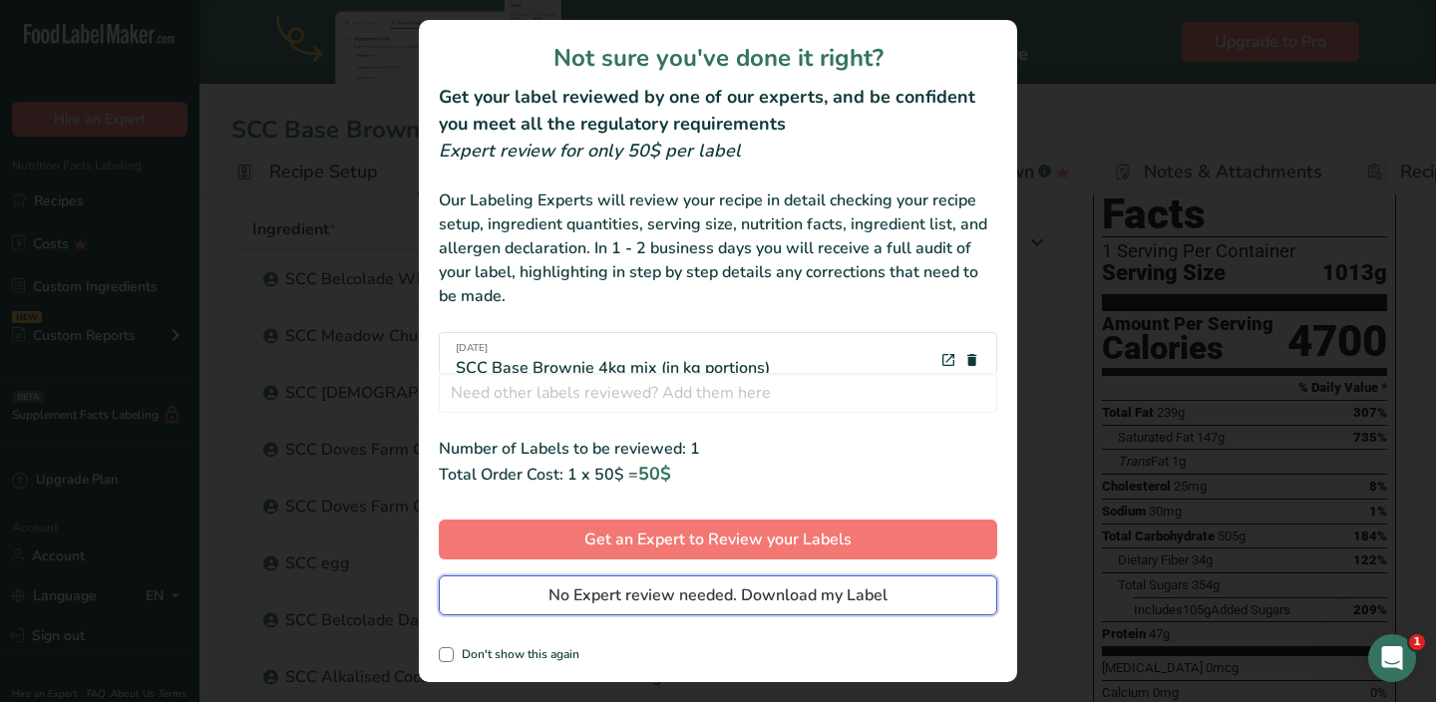
click at [718, 589] on span "No Expert review needed. Download my Label" at bounding box center [717, 595] width 339 height 24
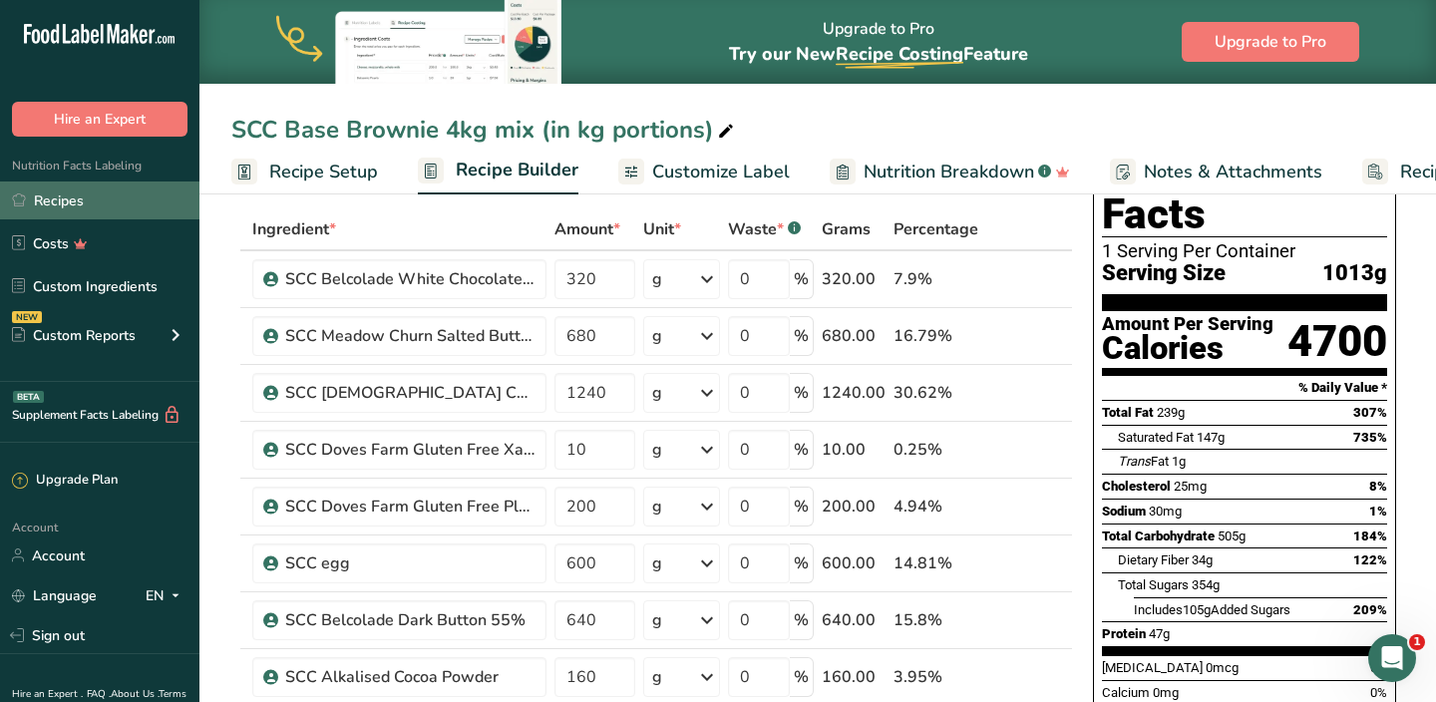
click at [106, 200] on link "Recipes" at bounding box center [99, 201] width 199 height 38
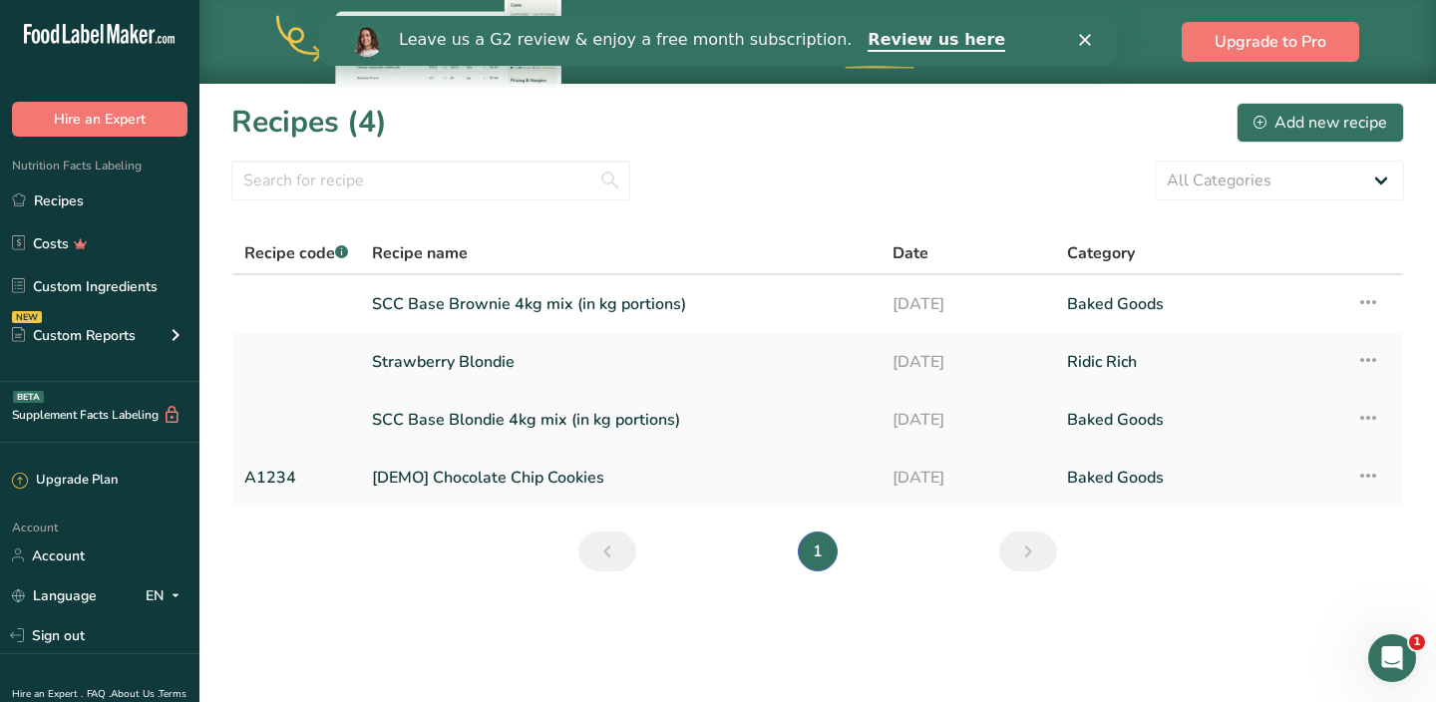
click at [453, 432] on link "SCC Base Blondie 4kg mix (in kg portions)" at bounding box center [620, 420] width 497 height 42
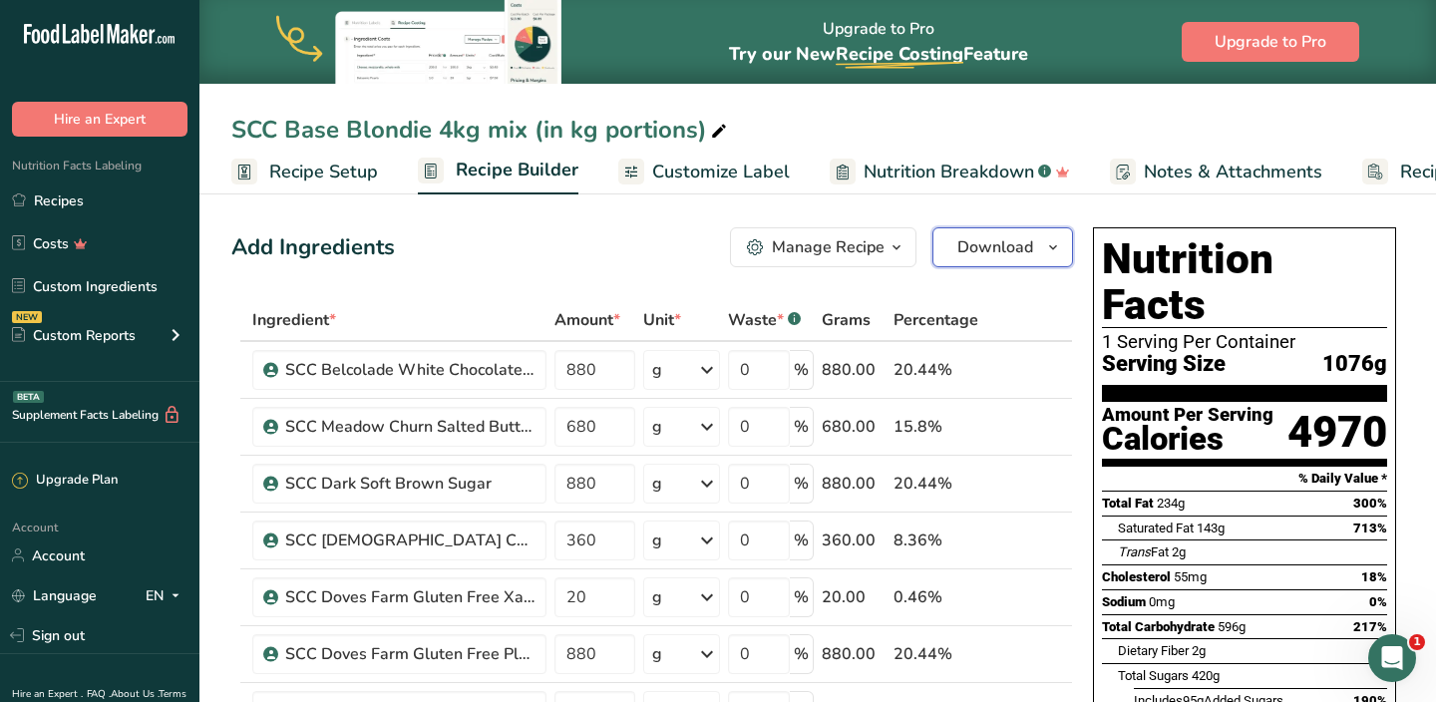
click at [1010, 261] on button "Download" at bounding box center [1002, 247] width 141 height 40
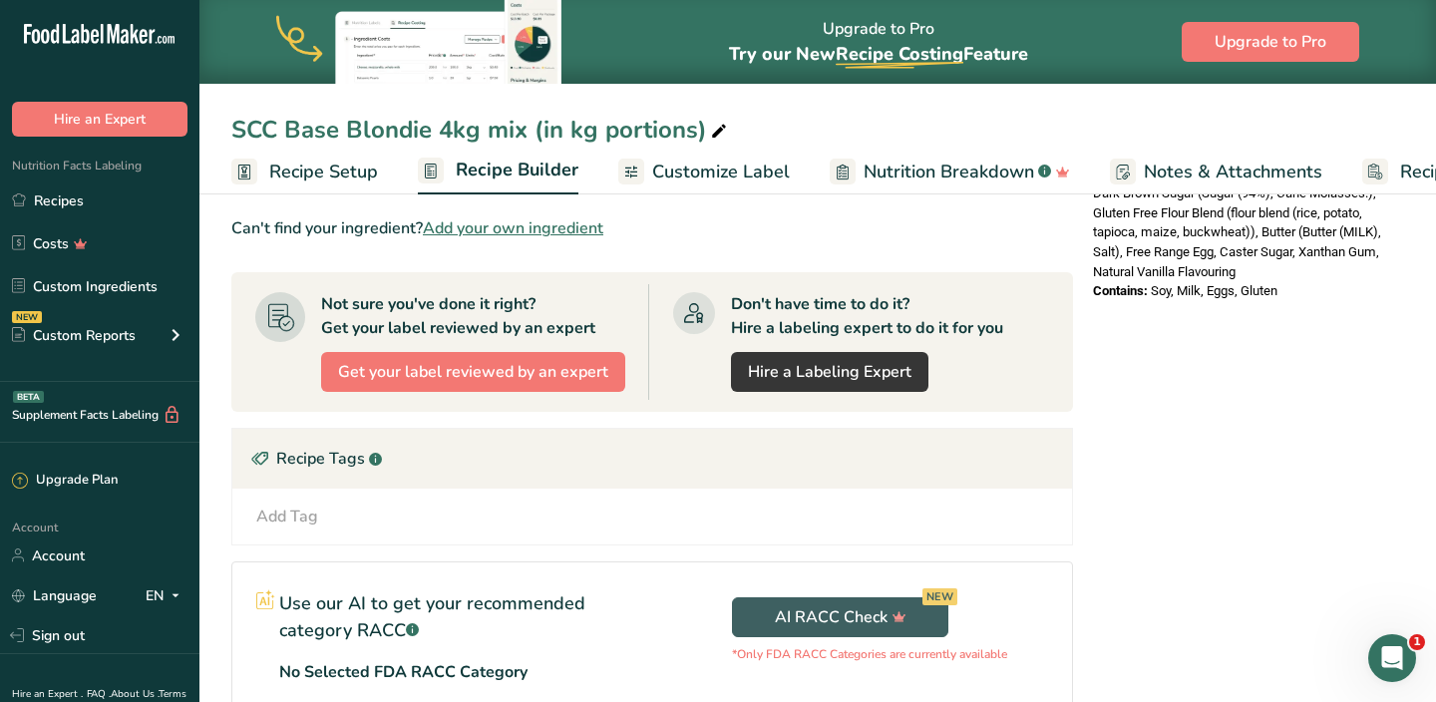
scroll to position [495, 0]
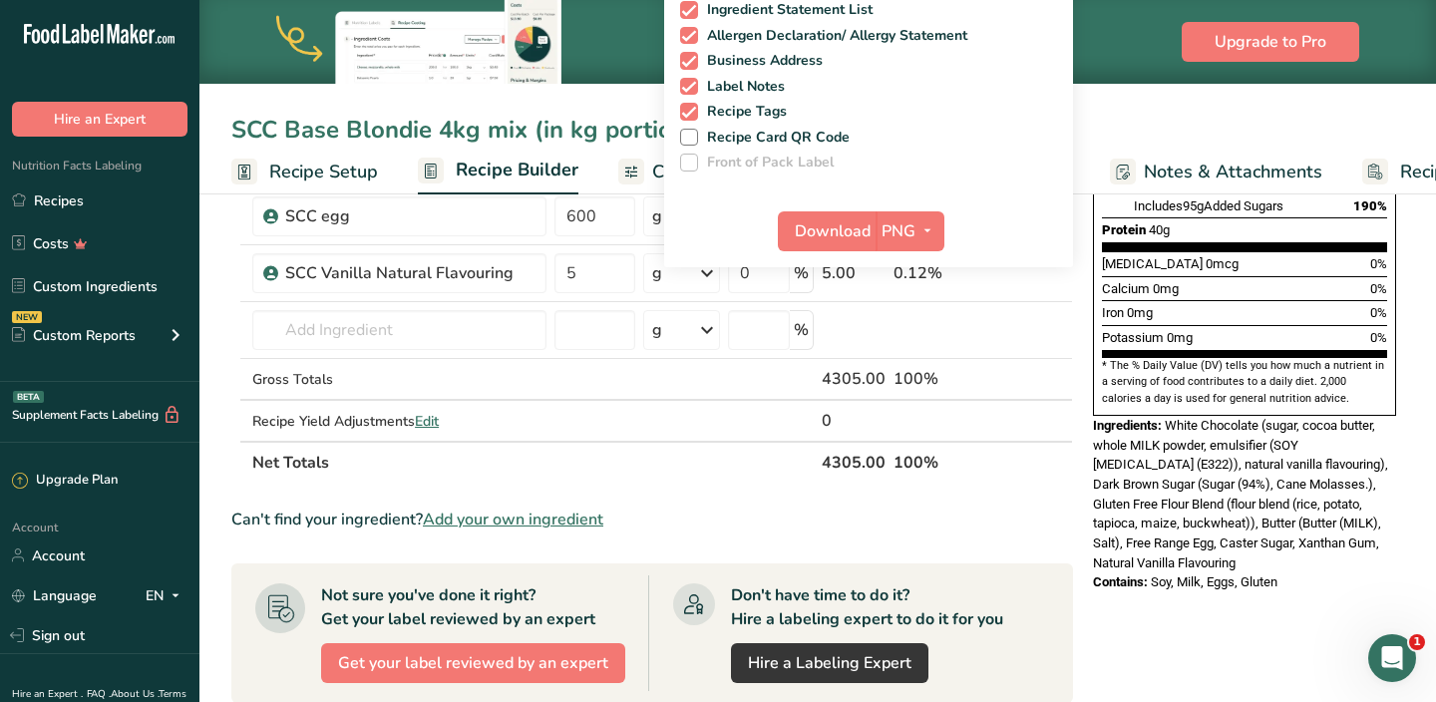
click at [797, 207] on div "Download PNG PNG BMP SVG PDF TXT" at bounding box center [868, 235] width 409 height 64
click at [812, 242] on button "Download" at bounding box center [827, 231] width 98 height 40
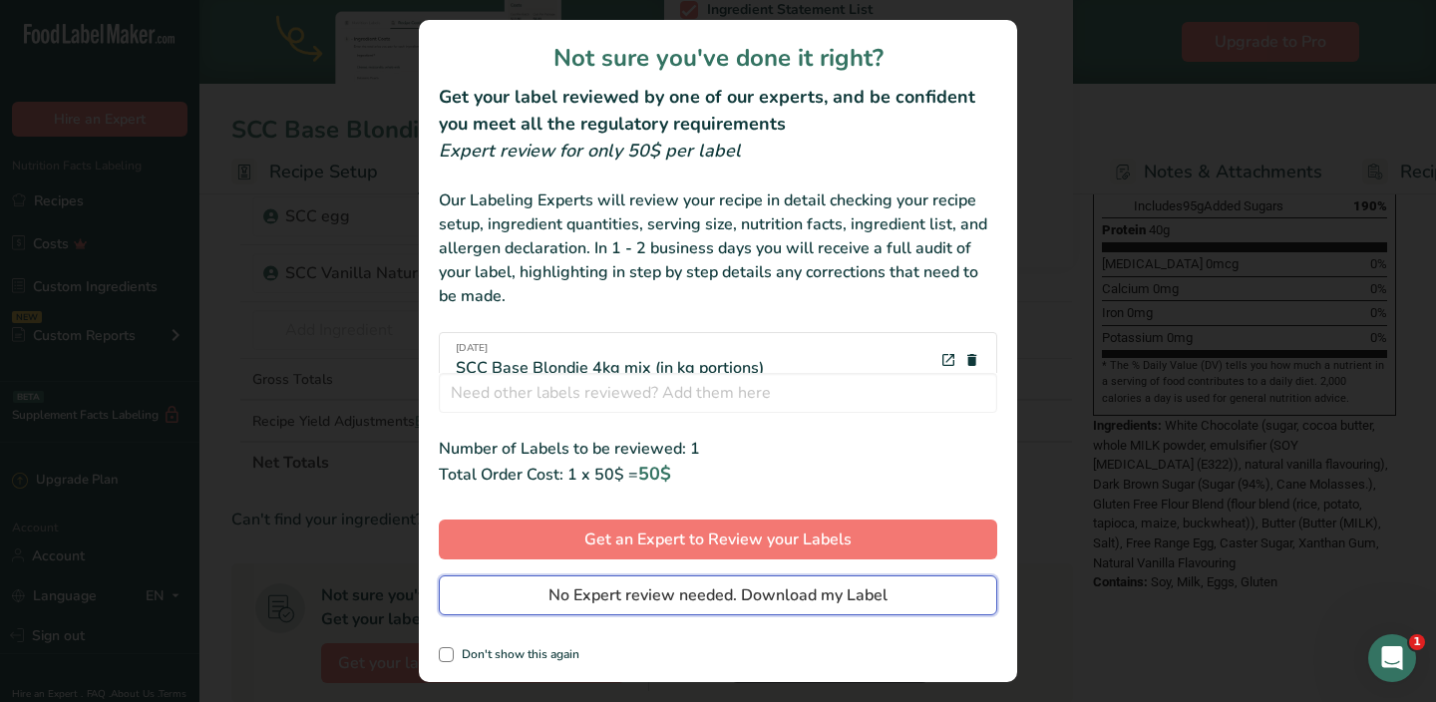
click at [748, 590] on span "No Expert review needed. Download my Label" at bounding box center [717, 595] width 339 height 24
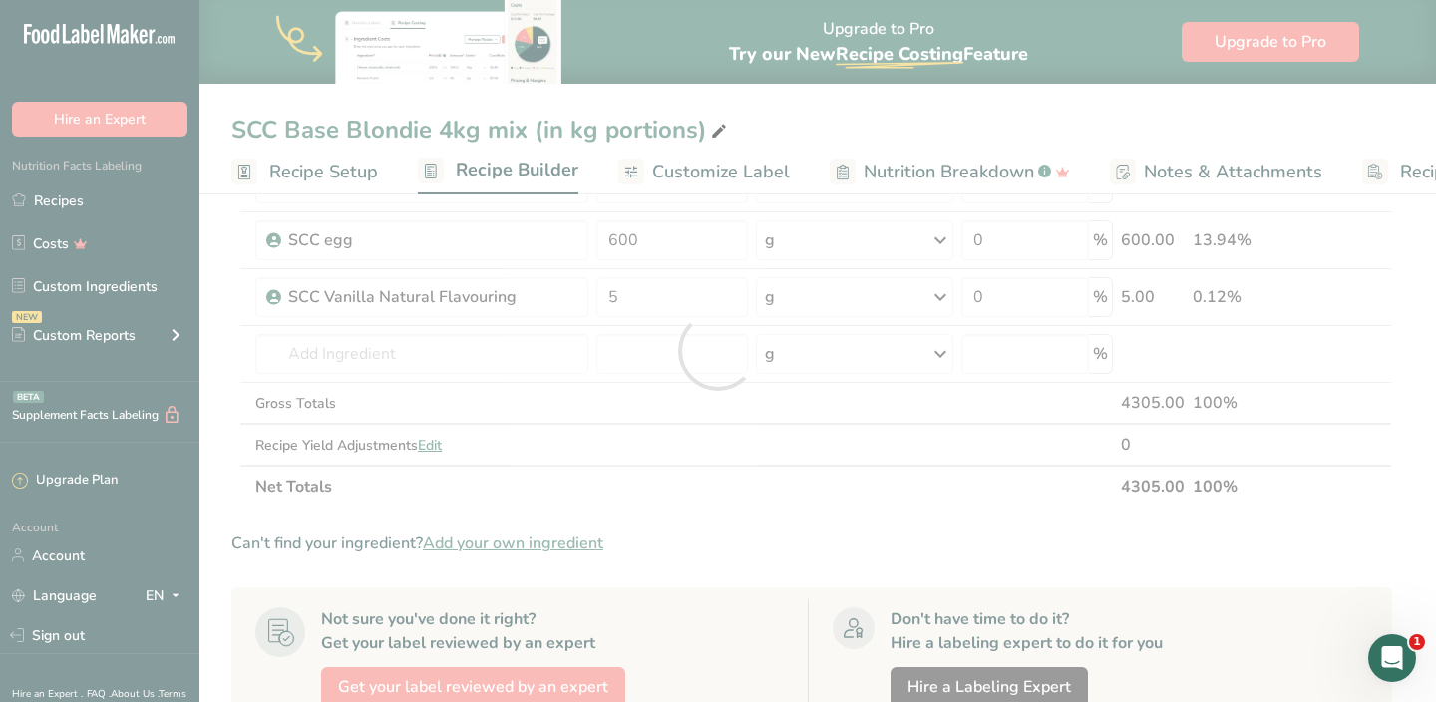
scroll to position [0, 0]
